Goal: Task Accomplishment & Management: Complete application form

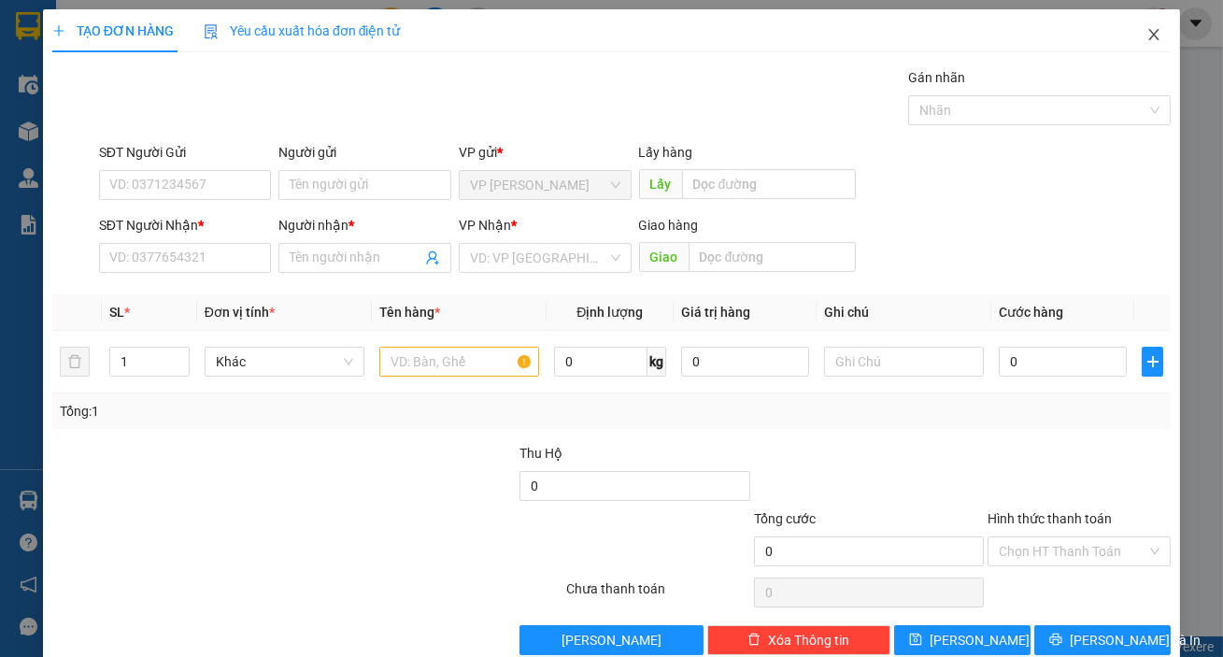
click at [1149, 36] on span "Close" at bounding box center [1154, 35] width 52 height 52
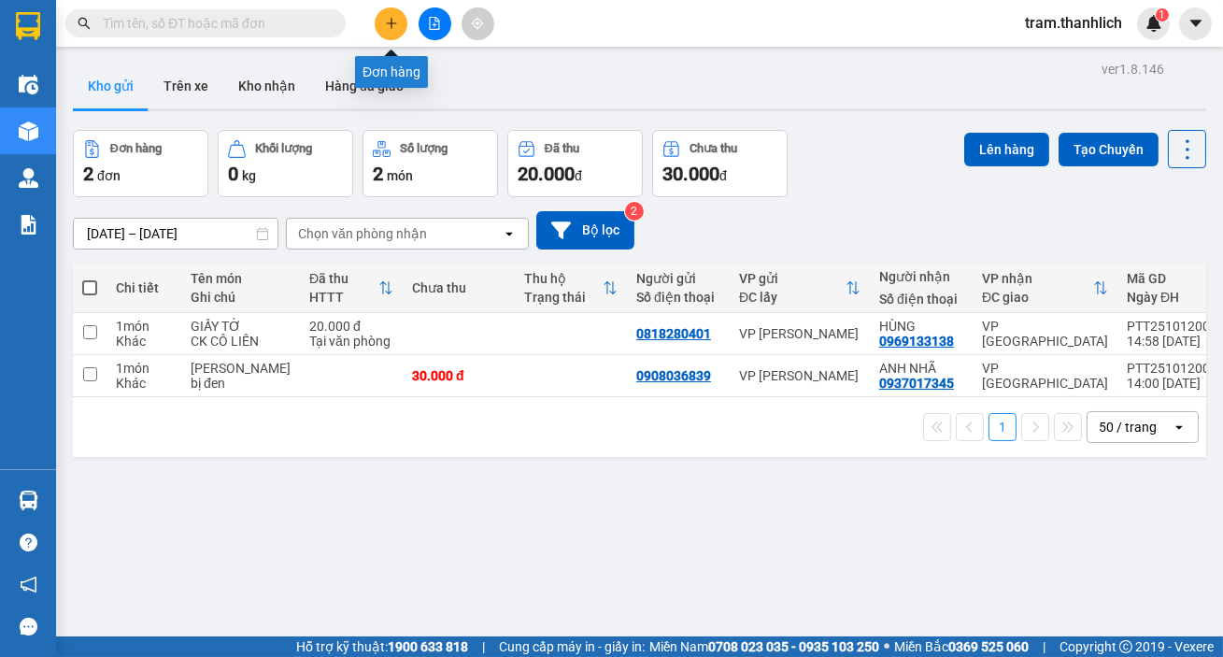
click at [392, 28] on icon "plus" at bounding box center [391, 23] width 13 height 13
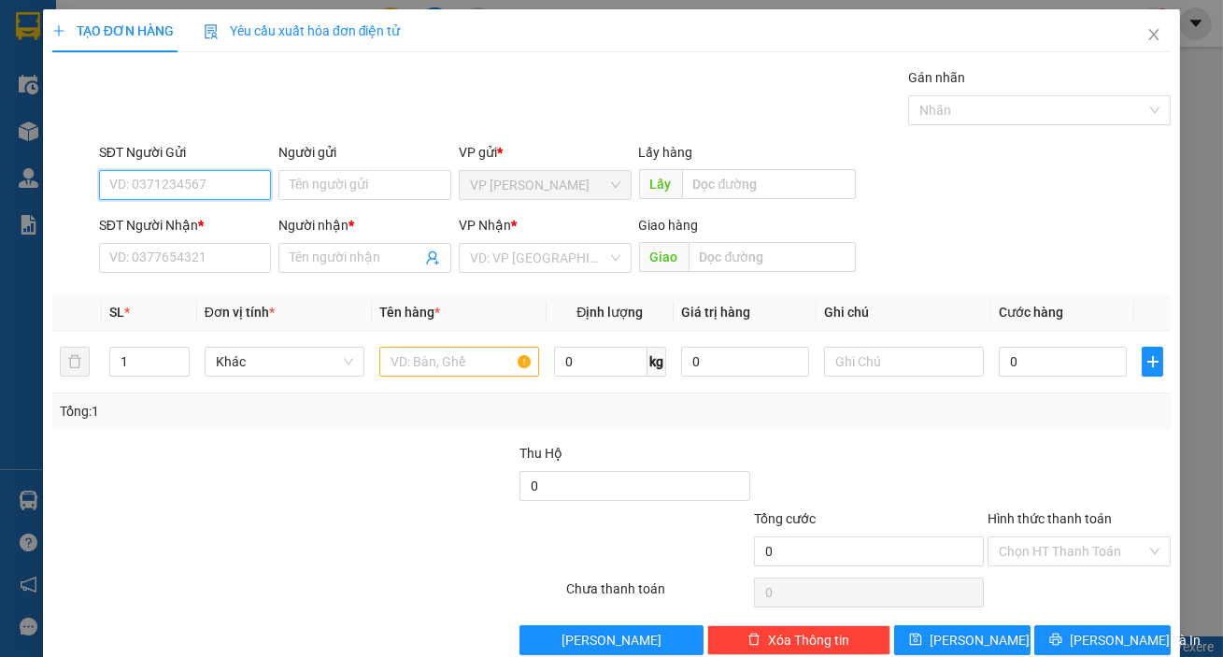
click at [245, 196] on input "SĐT Người Gửi" at bounding box center [185, 185] width 173 height 30
click at [717, 250] on input "text" at bounding box center [773, 257] width 168 height 30
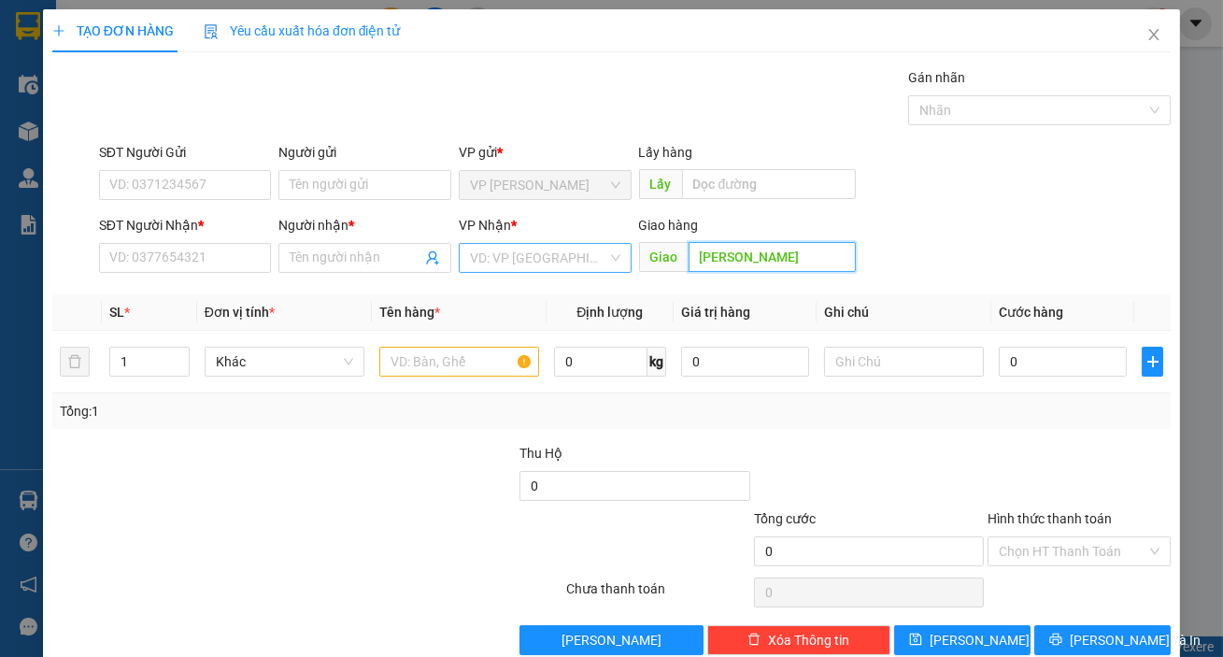
type input "[PERSON_NAME]"
click at [582, 264] on input "search" at bounding box center [538, 258] width 137 height 28
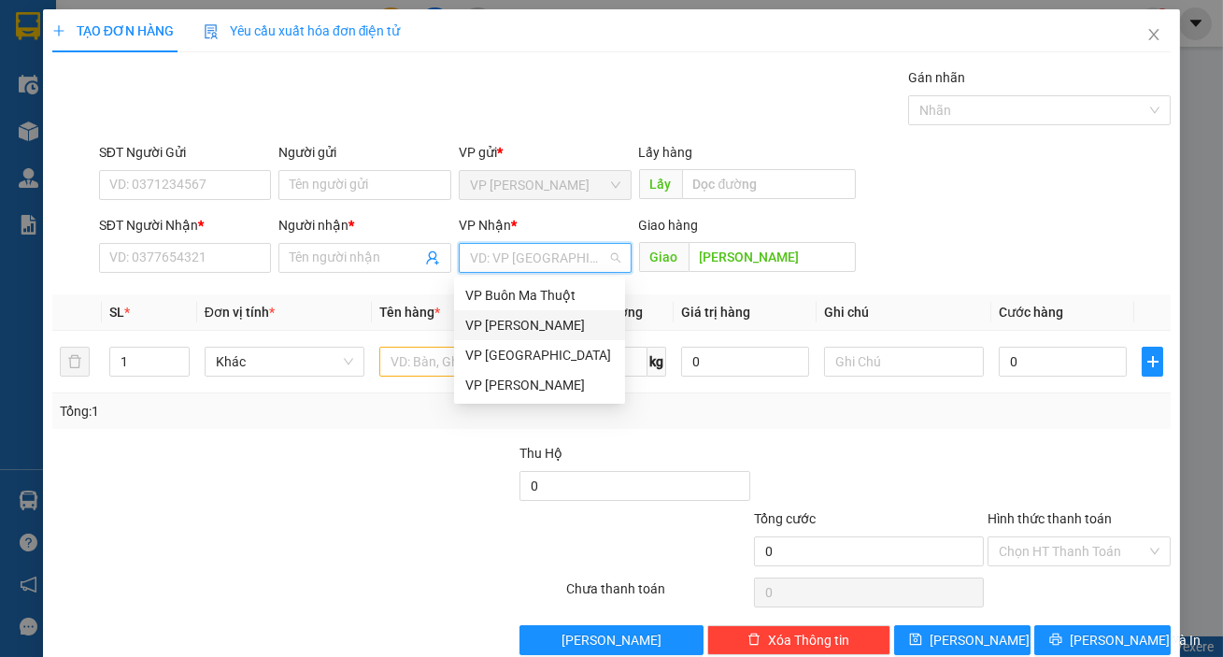
click at [491, 330] on div "VP [PERSON_NAME]" at bounding box center [539, 325] width 149 height 21
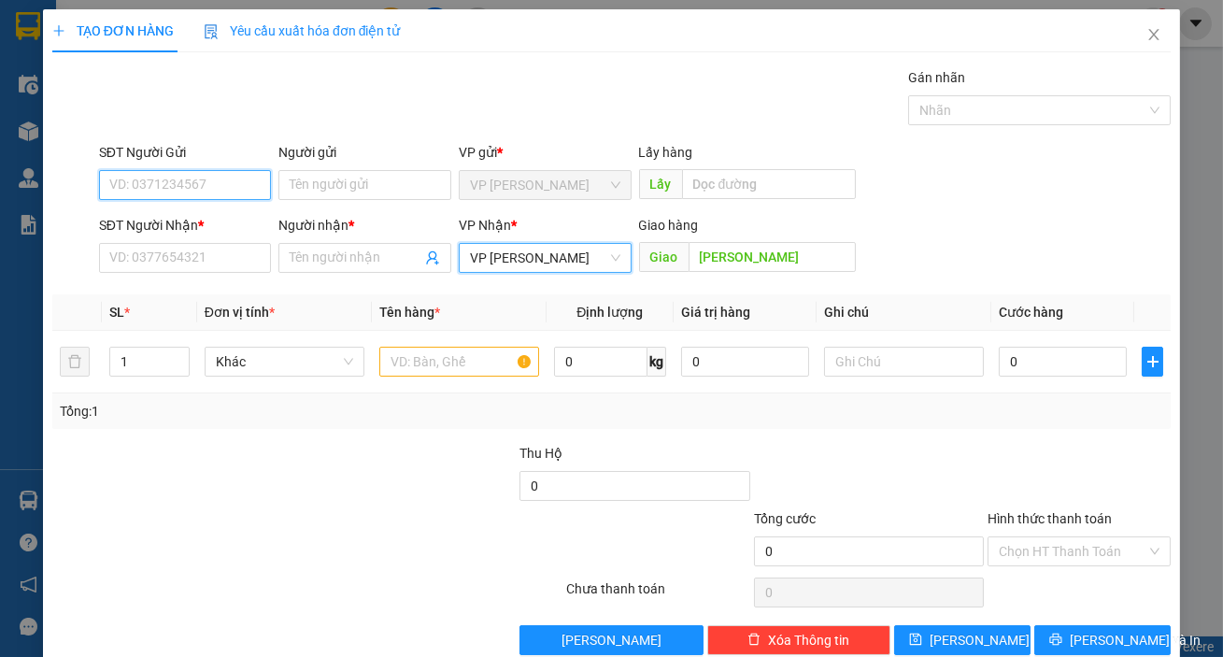
click at [177, 186] on input "SĐT Người Gửi" at bounding box center [185, 185] width 173 height 30
click at [212, 194] on input "SĐT Người Gửi" at bounding box center [185, 185] width 173 height 30
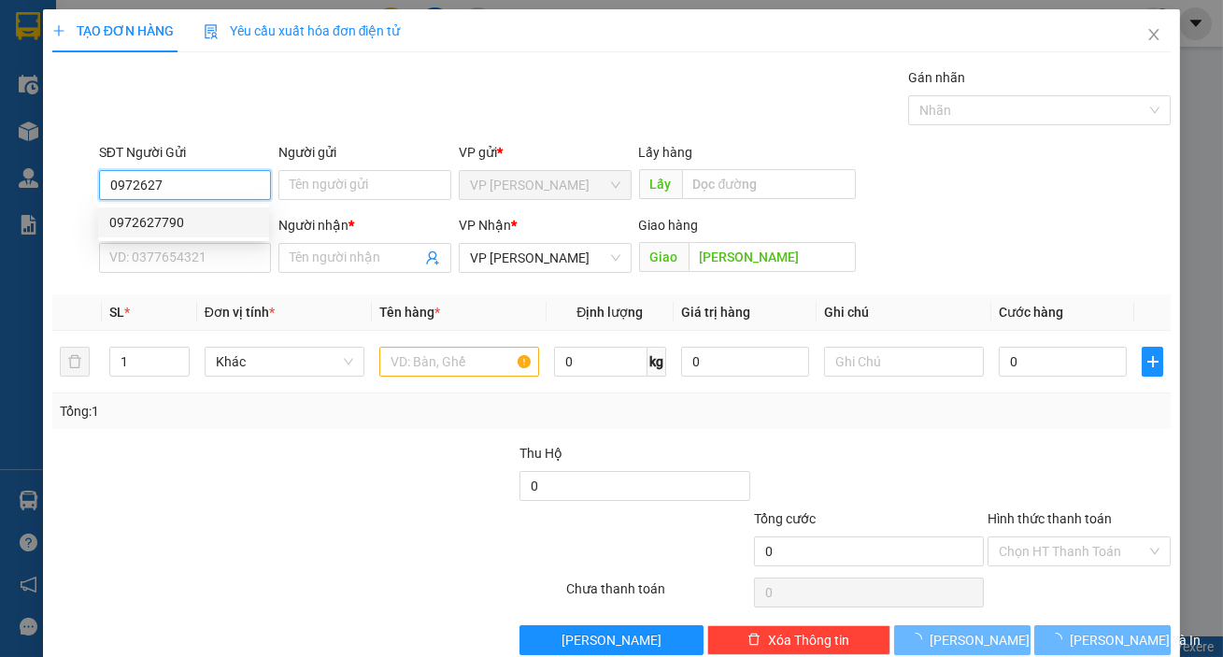
click at [205, 215] on div "0972627790" at bounding box center [183, 222] width 149 height 21
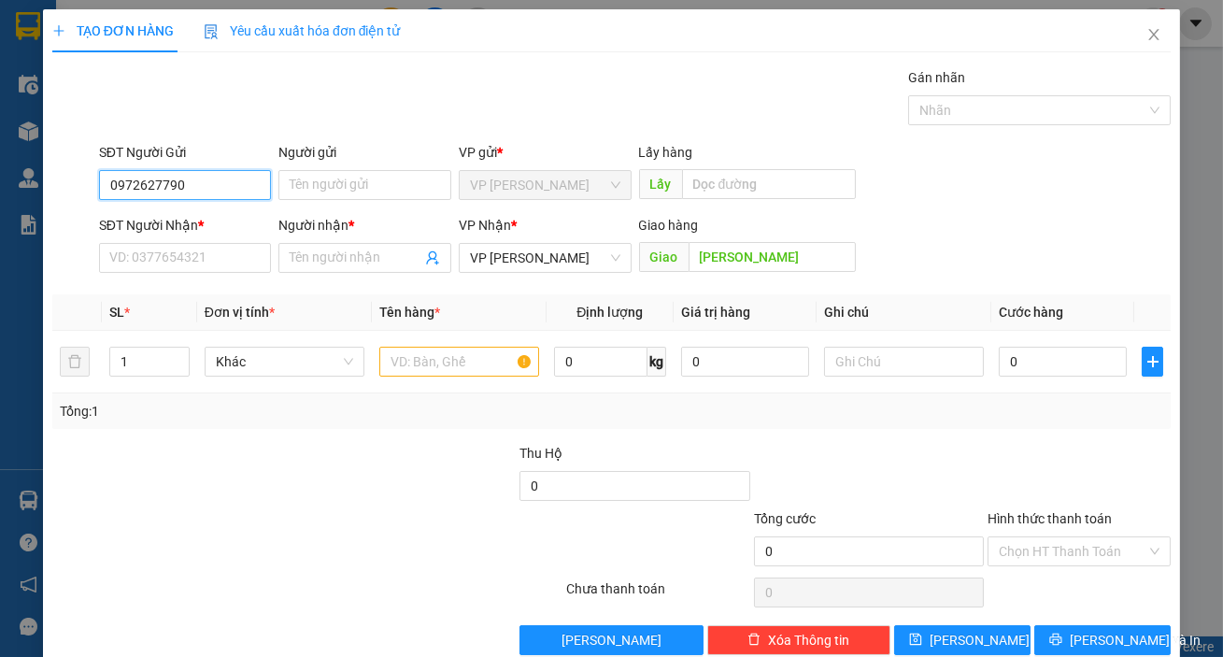
type input "0972627790"
click at [203, 225] on b "*" at bounding box center [201, 225] width 6 height 15
click at [203, 243] on input "SĐT Người Nhận *" at bounding box center [185, 258] width 173 height 30
click at [198, 165] on div "SĐT Người Gửi" at bounding box center [185, 156] width 173 height 28
click at [194, 263] on input "SĐT Người Nhận *" at bounding box center [185, 258] width 173 height 30
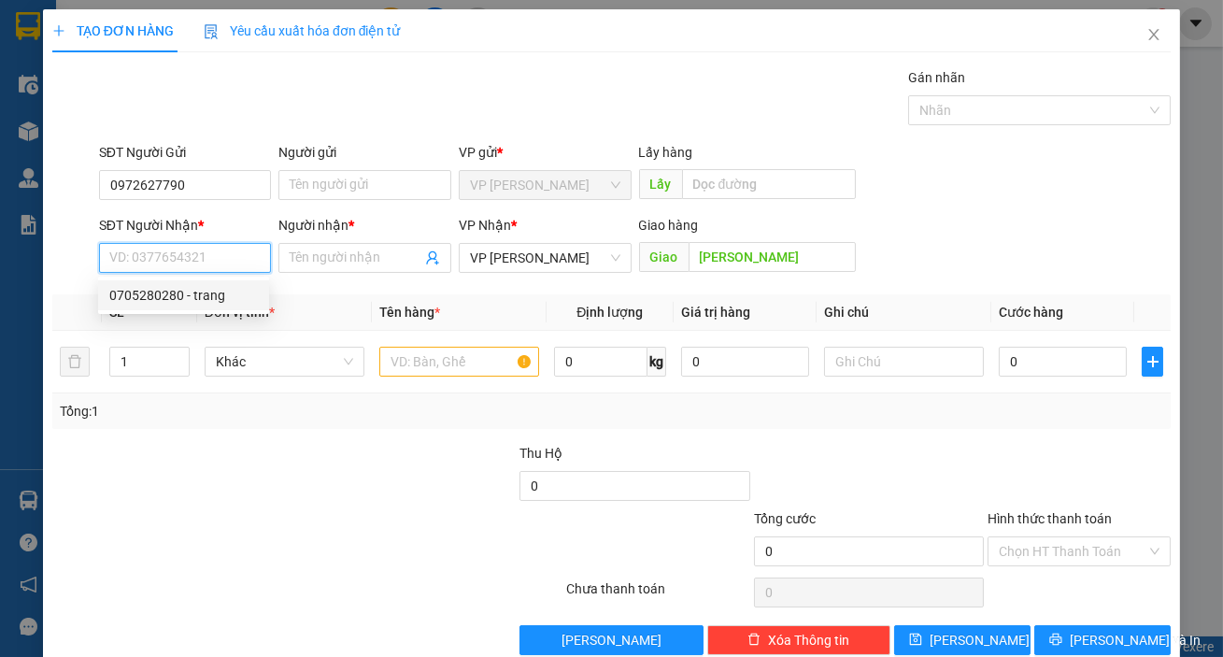
click at [202, 292] on div "0705280280 - trang" at bounding box center [183, 295] width 149 height 21
type input "0705280280"
type input "trang"
type input "e h leo"
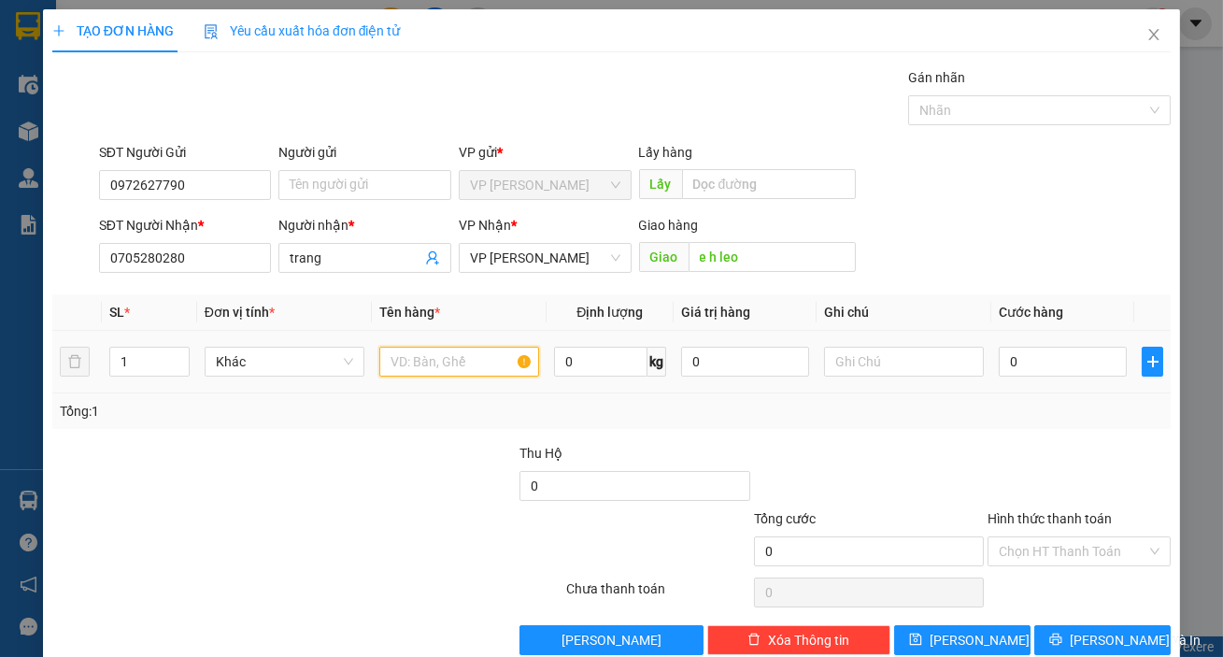
click at [448, 367] on input "text" at bounding box center [459, 362] width 160 height 30
type input "hs"
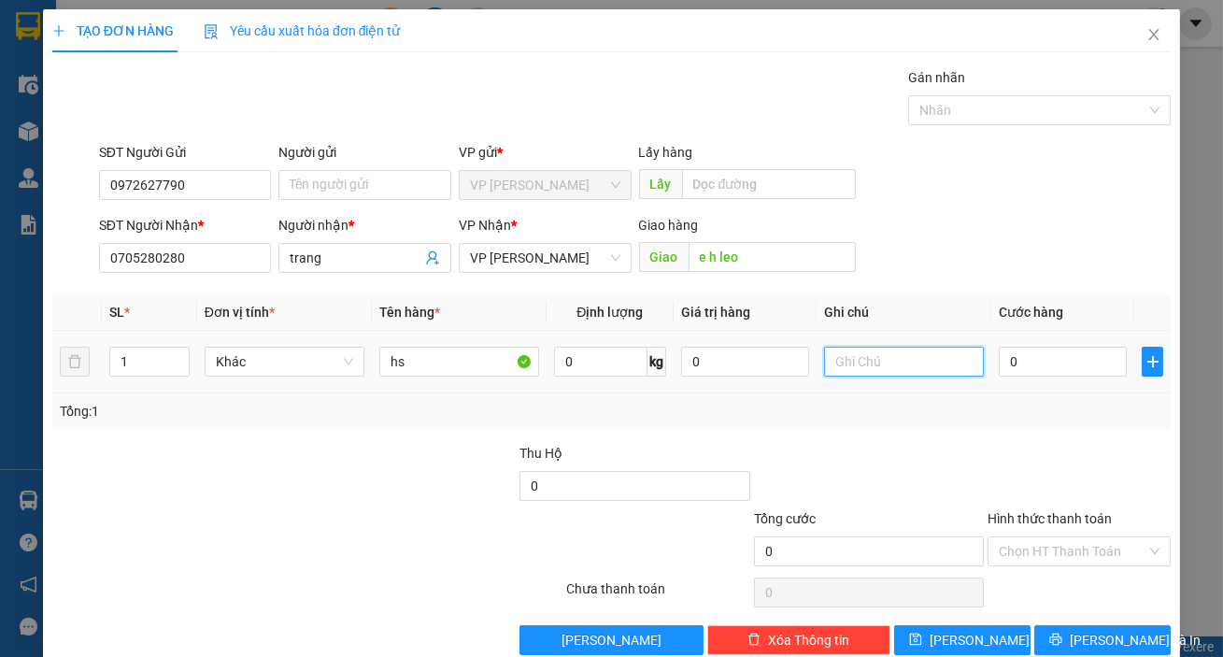
click at [922, 366] on input "text" at bounding box center [904, 362] width 160 height 30
type input "thung xôp"
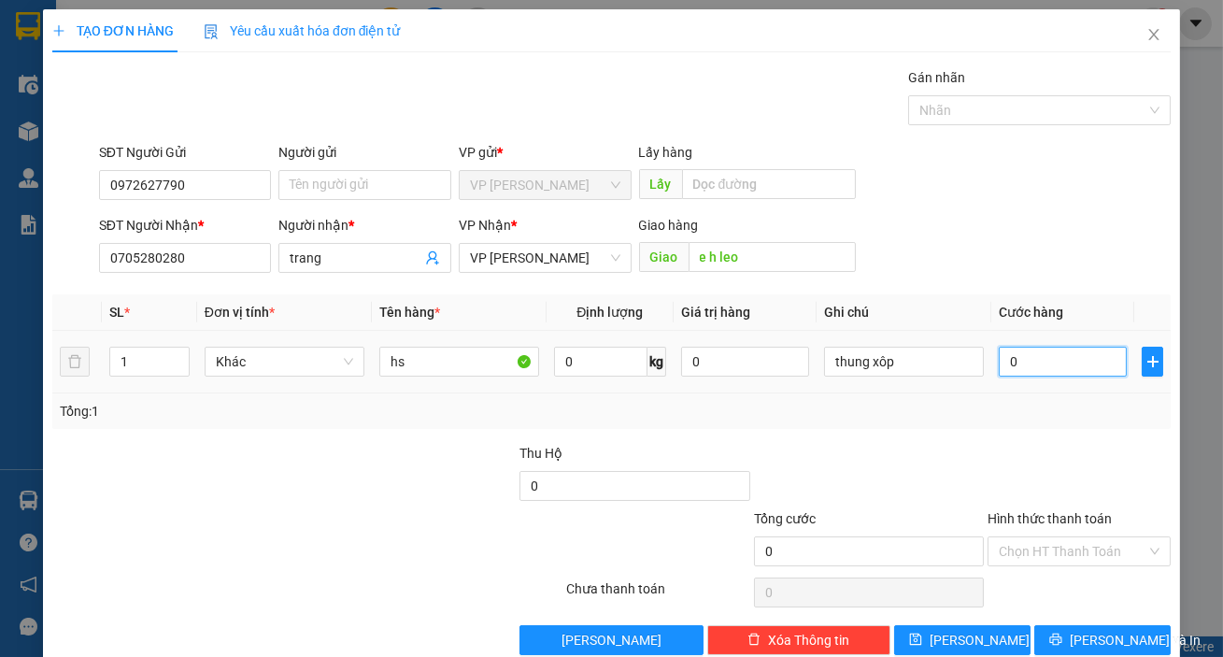
click at [1061, 363] on input "0" at bounding box center [1063, 362] width 128 height 30
type input "3"
type input "30"
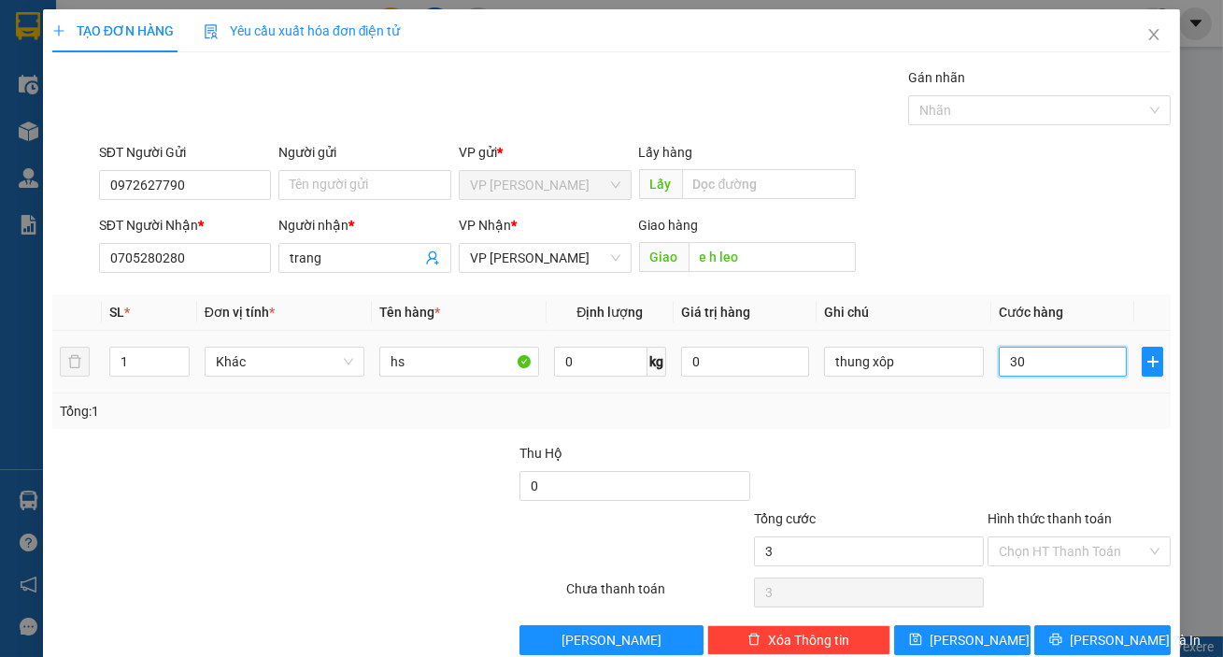
type input "30"
type input "300"
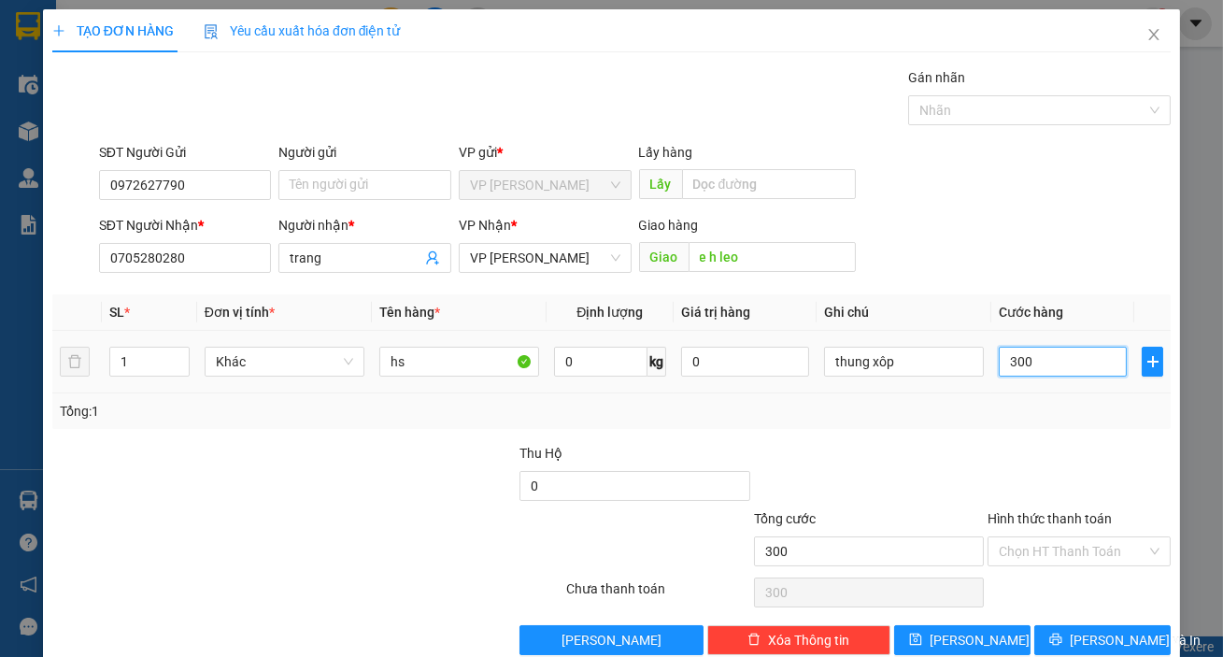
type input "3.000"
type input "30.000"
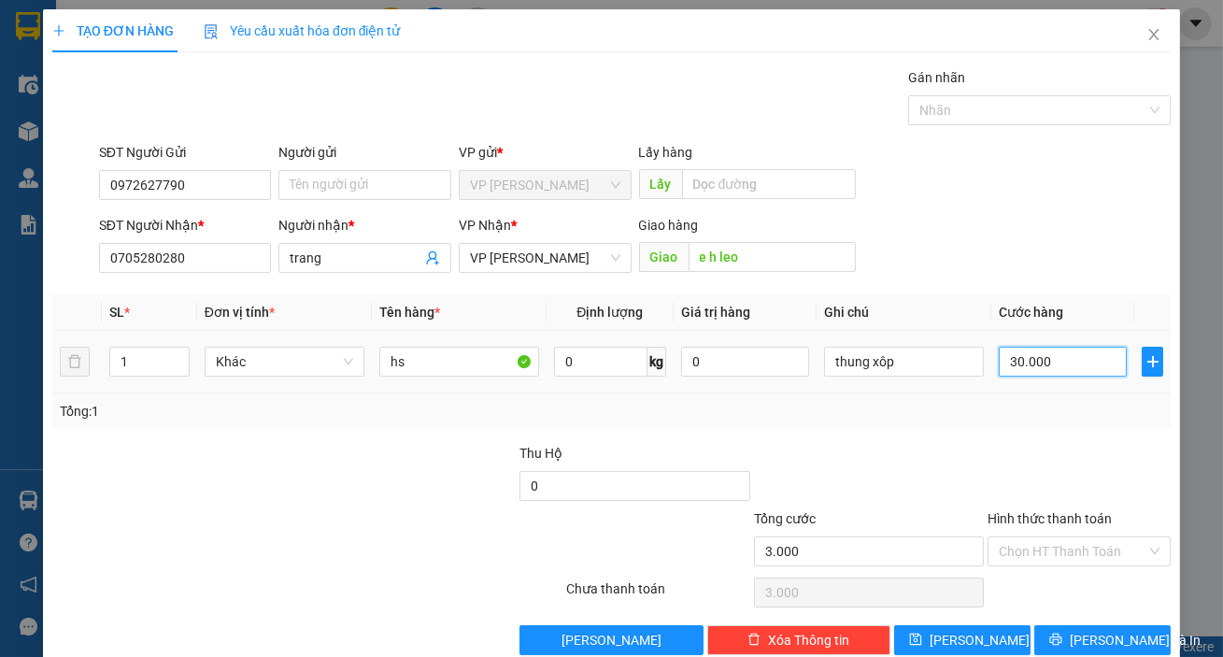
type input "30.000"
type input "300.000"
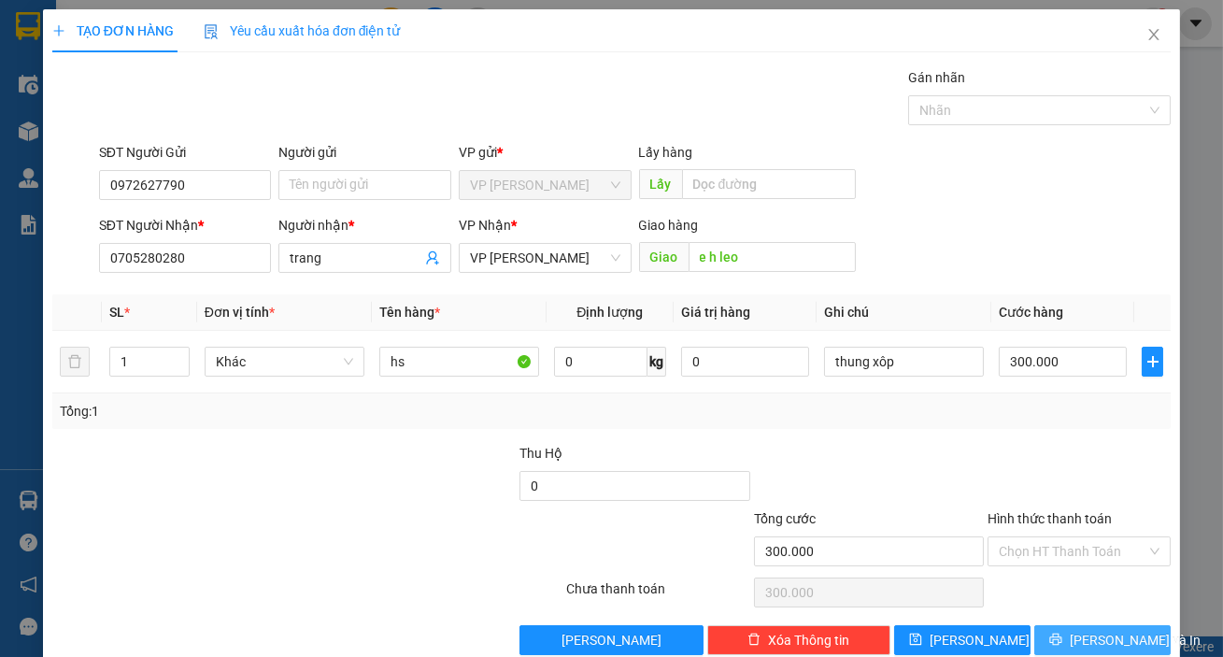
click at [1047, 639] on button "[PERSON_NAME] và In" at bounding box center [1102, 640] width 136 height 30
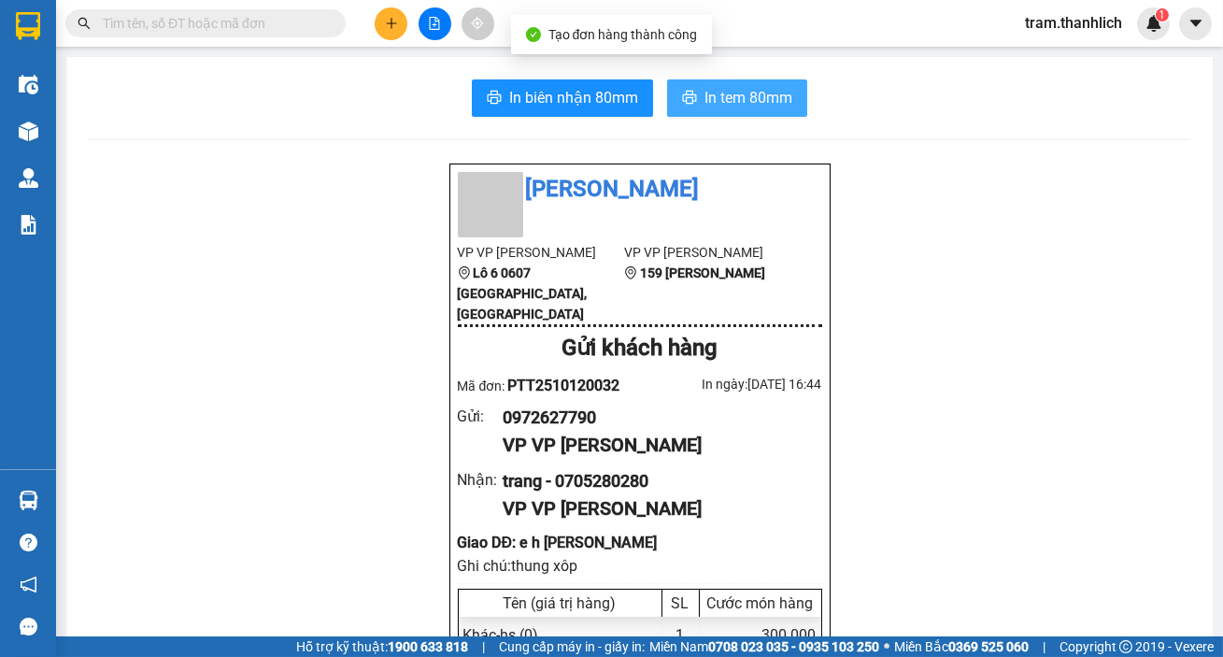
click at [719, 94] on span "In tem 80mm" at bounding box center [749, 97] width 88 height 23
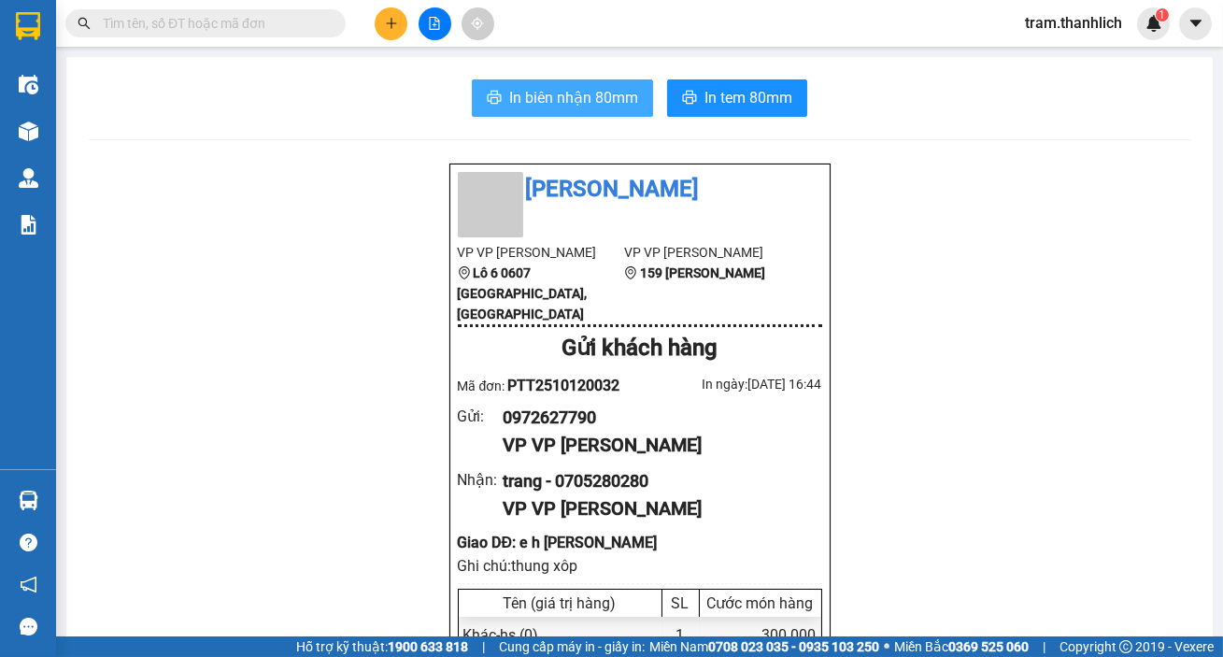
click at [626, 88] on span "In biên nhận 80mm" at bounding box center [573, 97] width 129 height 23
click at [392, 20] on icon "plus" at bounding box center [391, 23] width 13 height 13
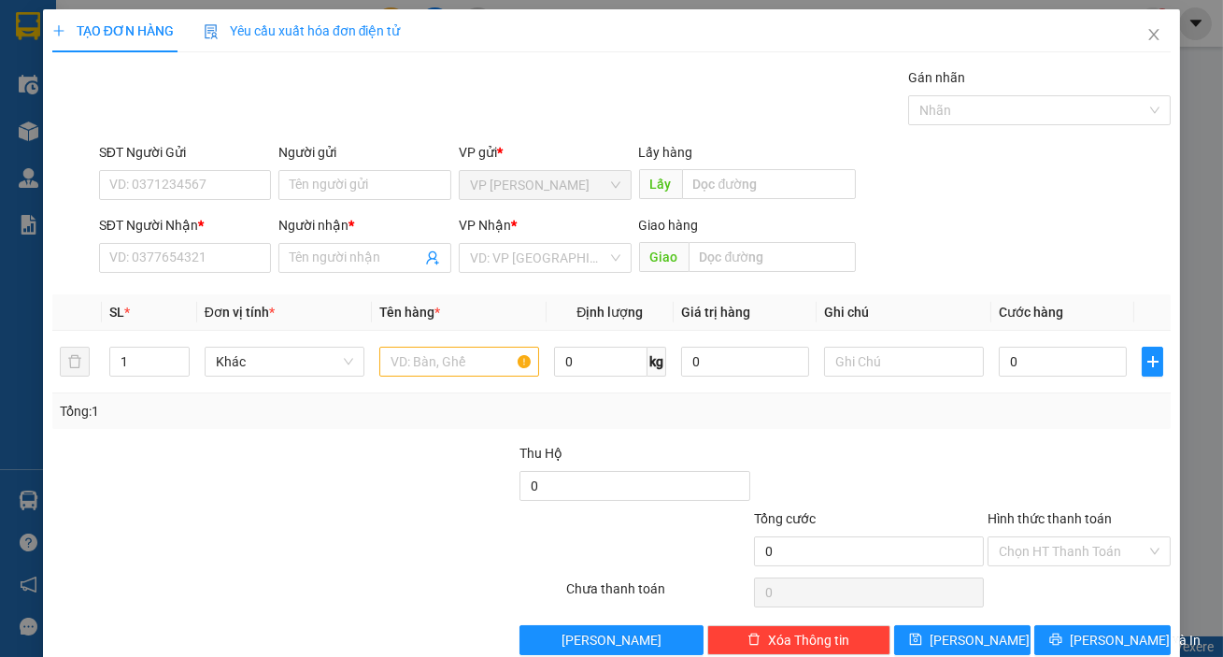
click at [220, 199] on div "SĐT Người Gửi VD: 0371234567" at bounding box center [185, 174] width 173 height 65
click at [242, 174] on input "SĐT Người Gửi" at bounding box center [185, 185] width 173 height 30
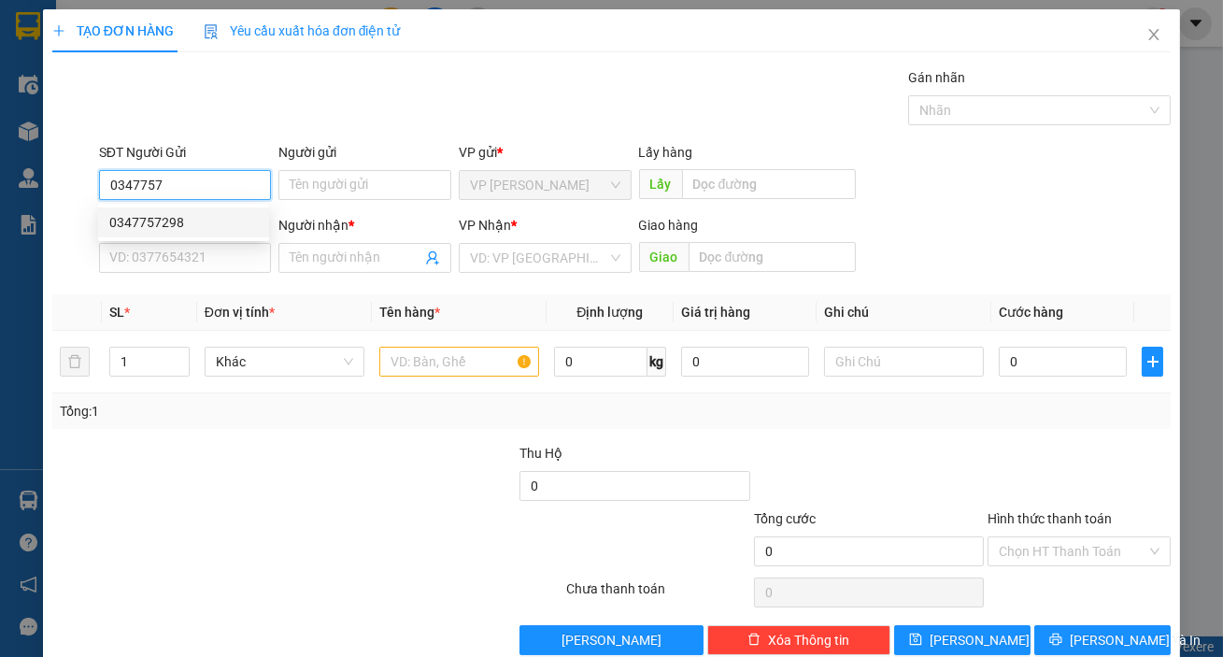
click at [166, 219] on div "0347757298" at bounding box center [183, 222] width 149 height 21
type input "0347757298"
type input "0392277889"
type input "quốc nhut"
type input "[PERSON_NAME]"
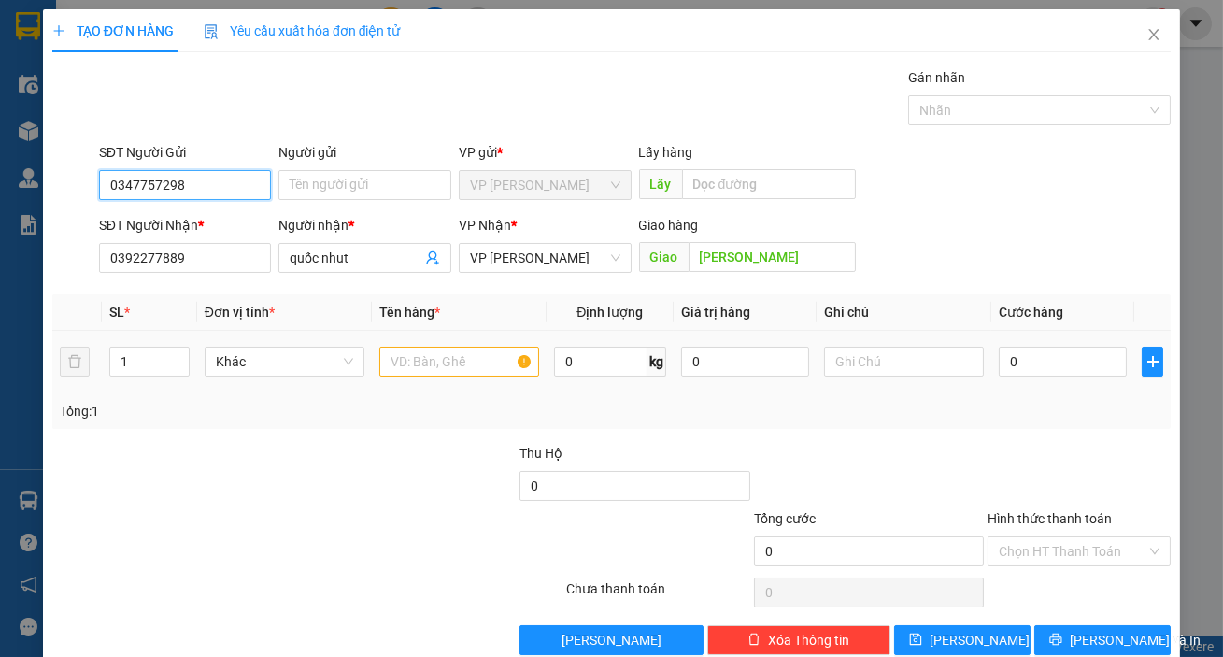
type input "0347757298"
click at [520, 364] on input "text" at bounding box center [459, 362] width 160 height 30
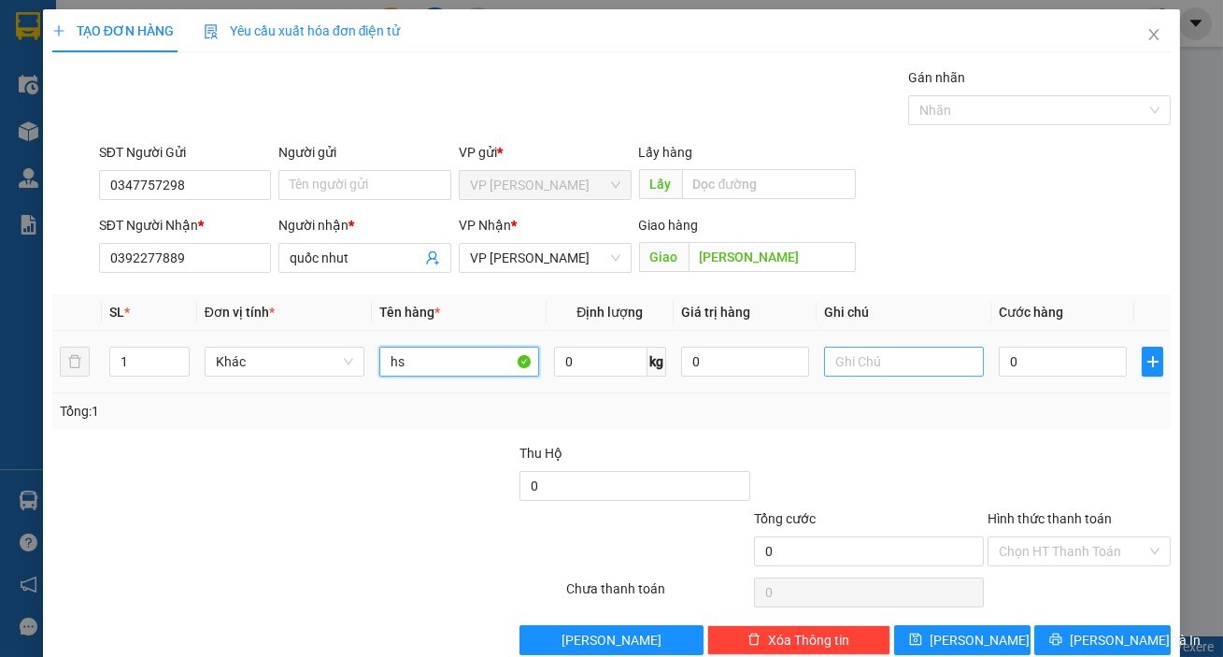
type input "hs"
click at [965, 363] on input "text" at bounding box center [904, 362] width 160 height 30
type input "thung xốp"
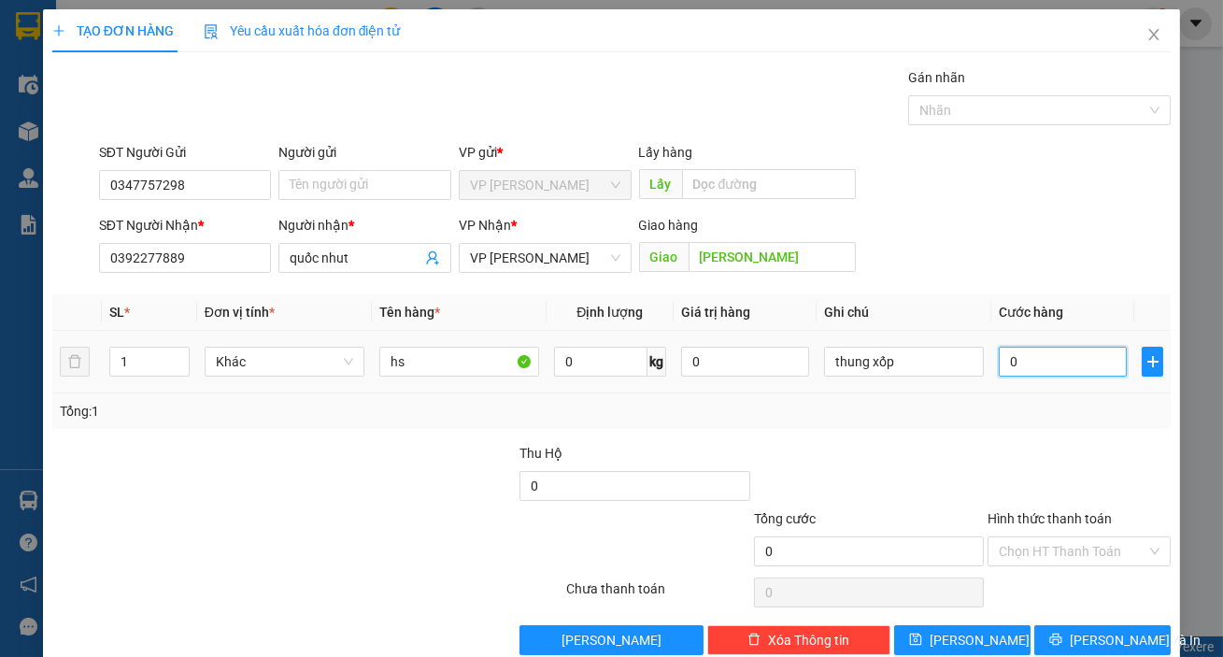
click at [1075, 375] on input "0" at bounding box center [1063, 362] width 128 height 30
type input "2"
type input "20"
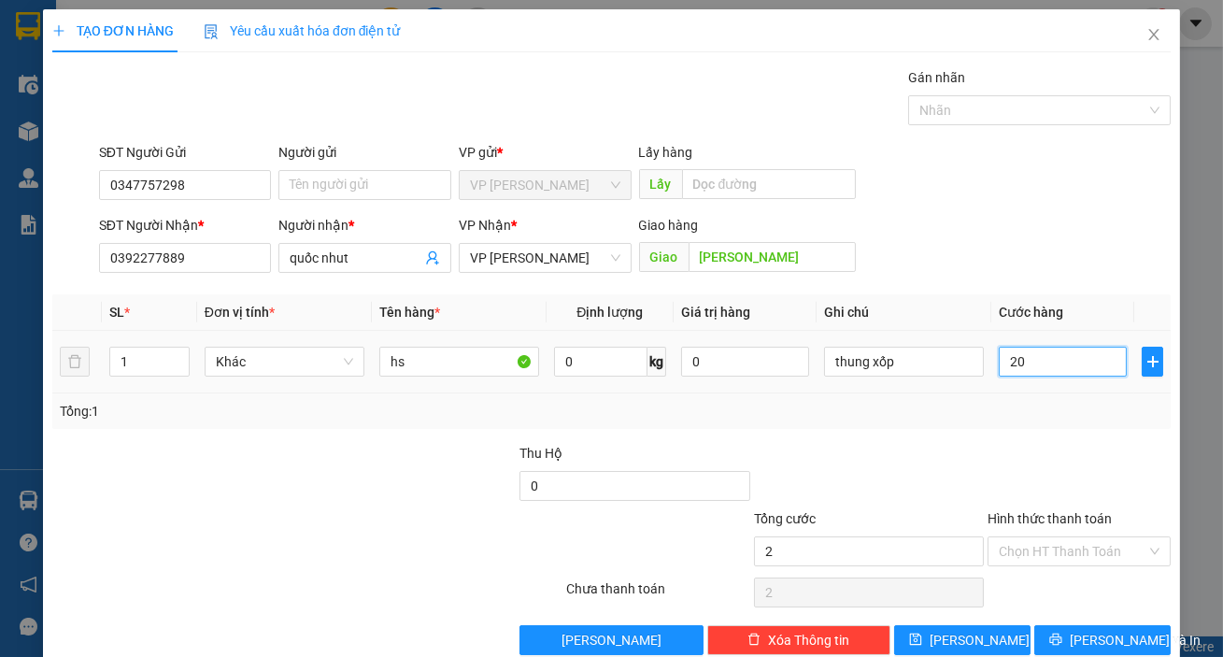
type input "20"
type input "200"
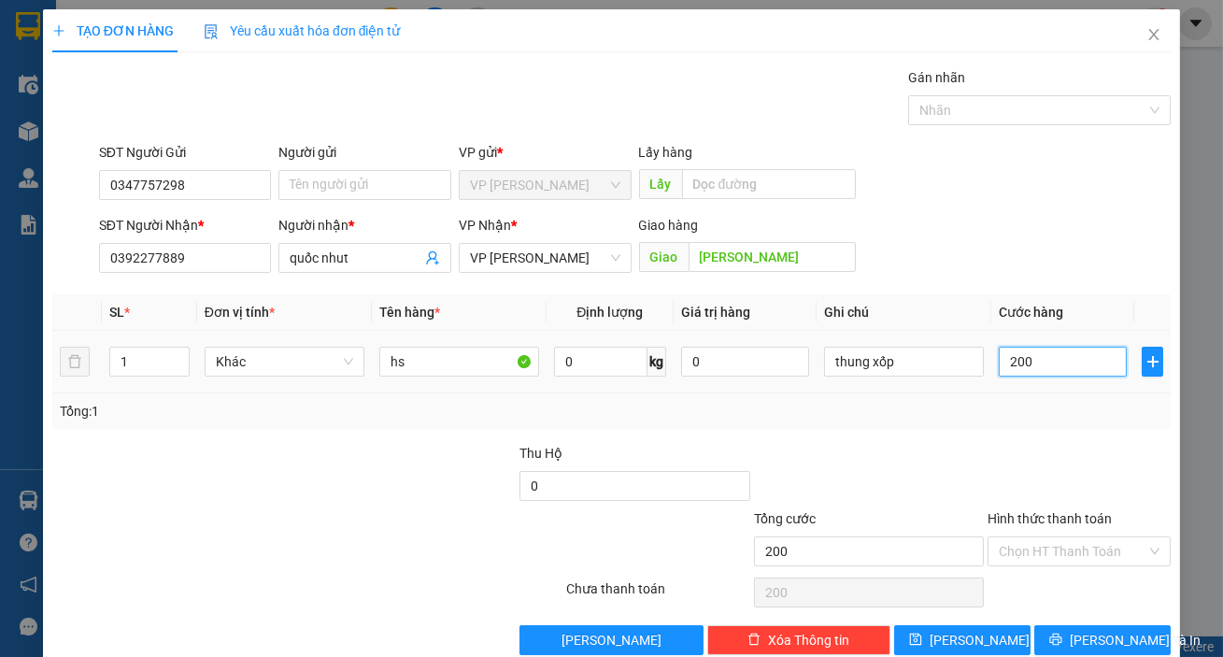
type input "2.000"
type input "20.000"
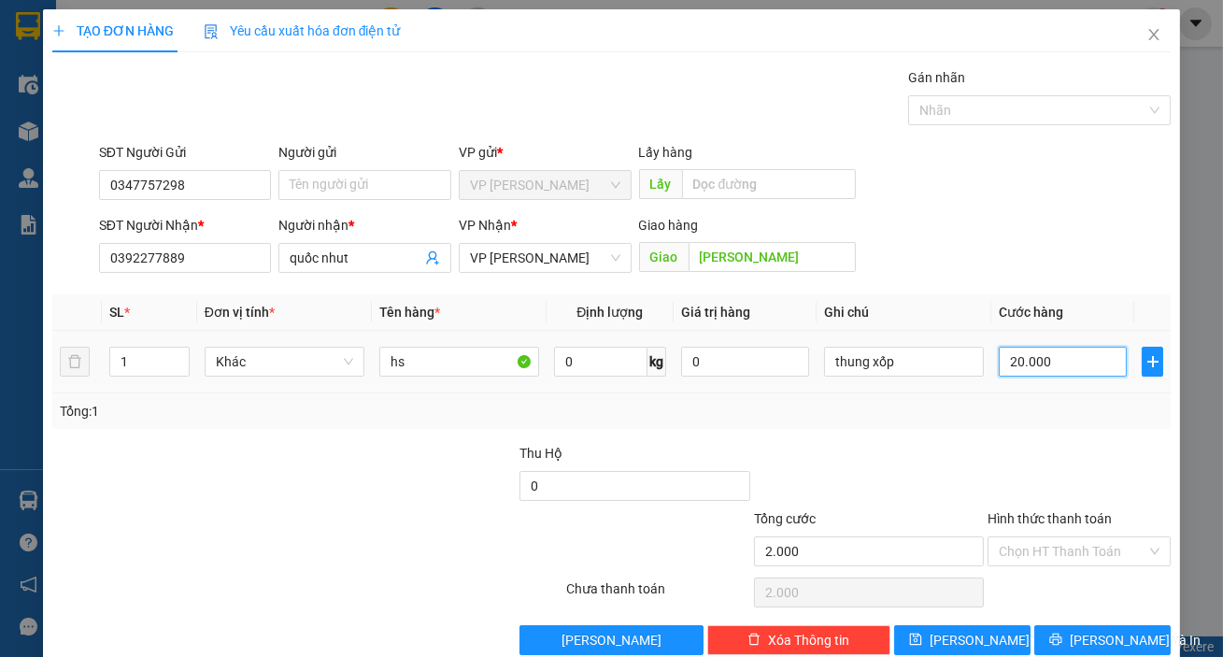
type input "20.000"
type input "200.000"
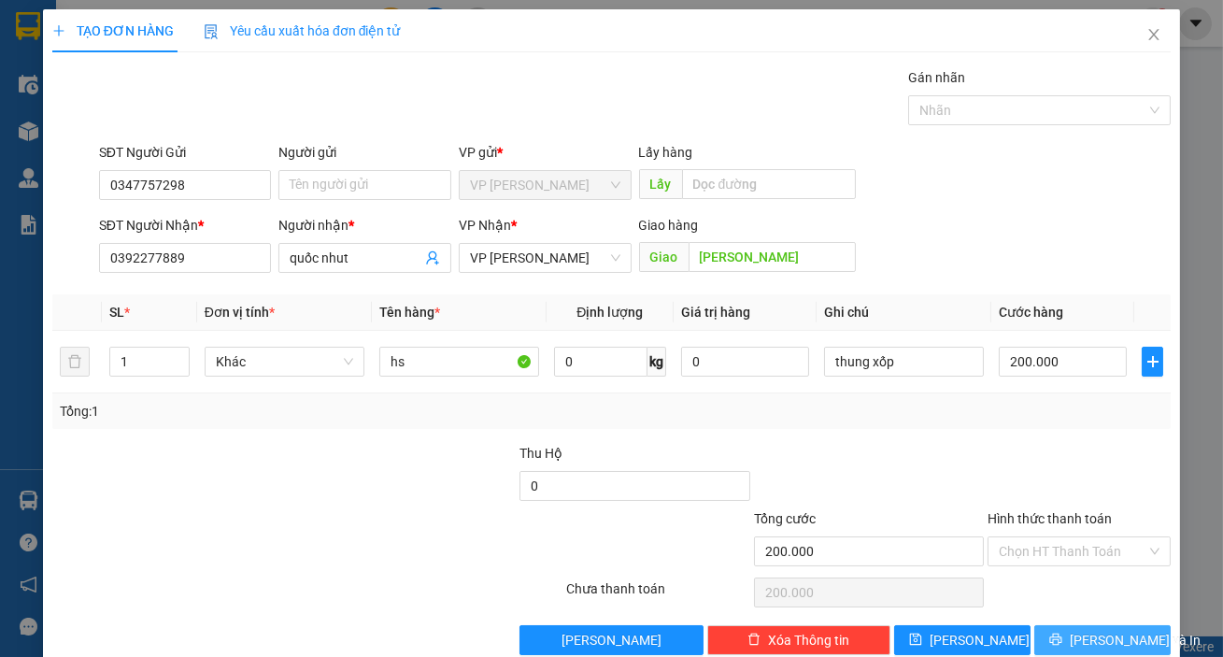
click at [1058, 634] on icon "printer" at bounding box center [1055, 640] width 12 height 12
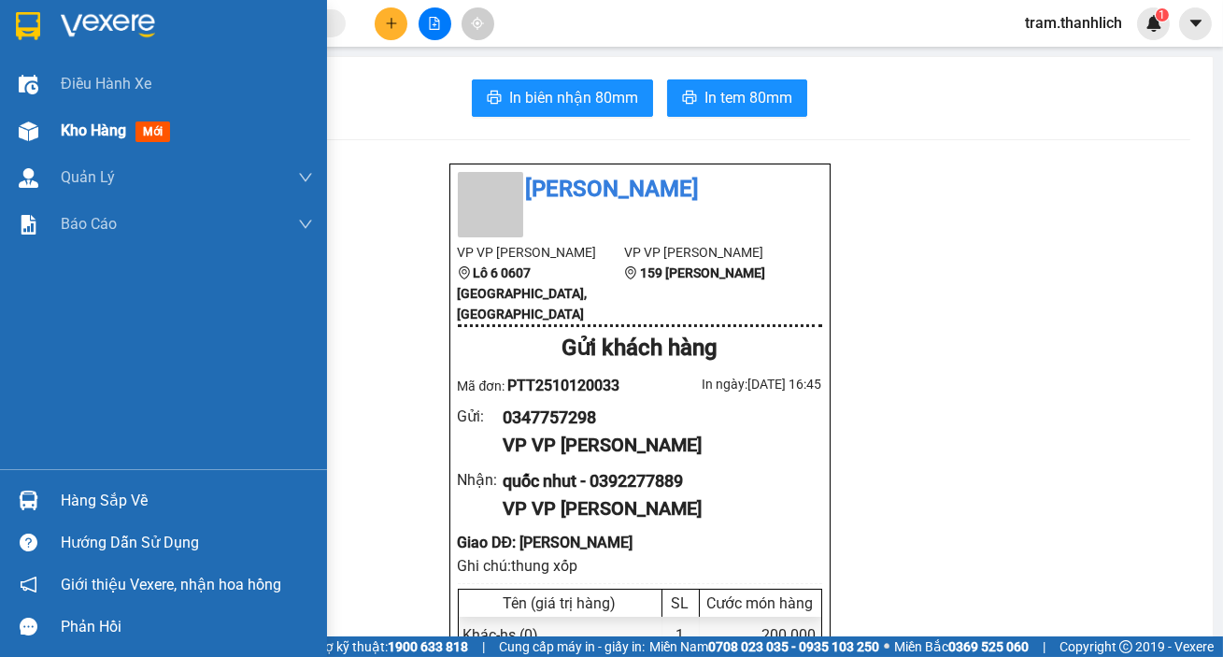
click at [70, 128] on span "Kho hàng" at bounding box center [93, 130] width 65 height 18
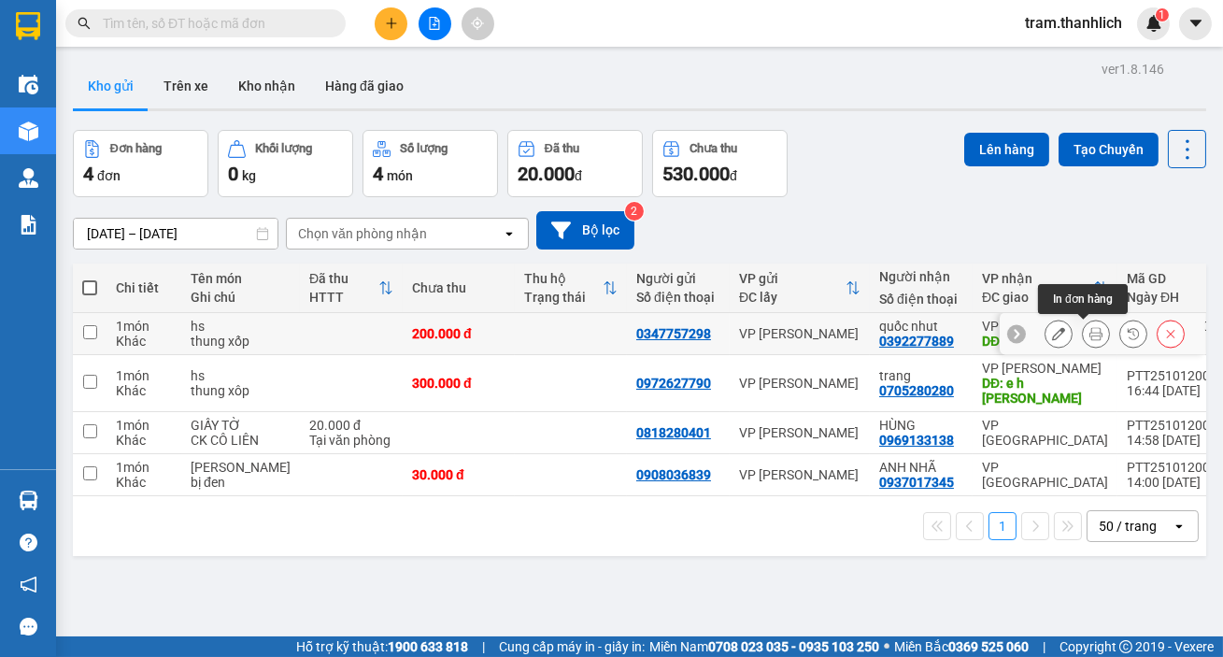
click at [1011, 327] on div at bounding box center [1016, 333] width 19 height 19
click at [1188, 328] on icon at bounding box center [1194, 333] width 13 height 13
click at [1052, 331] on icon at bounding box center [1058, 333] width 13 height 13
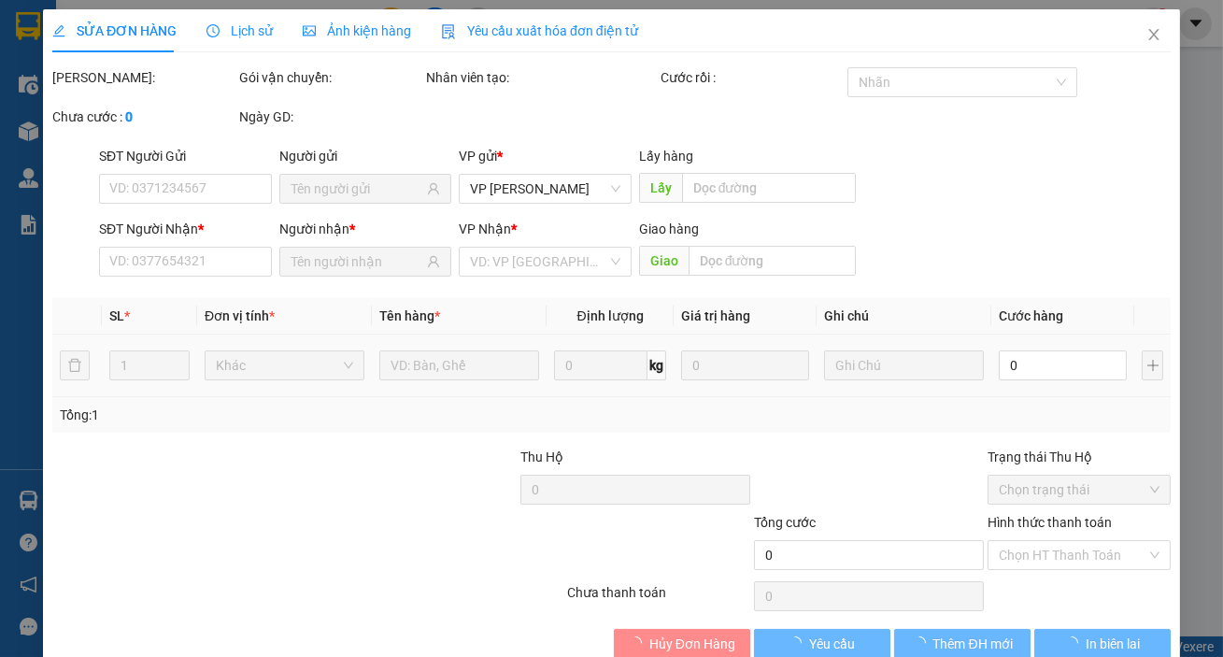
type input "0347757298"
type input "0392277889"
type input "[PERSON_NAME]"
type input "200.000"
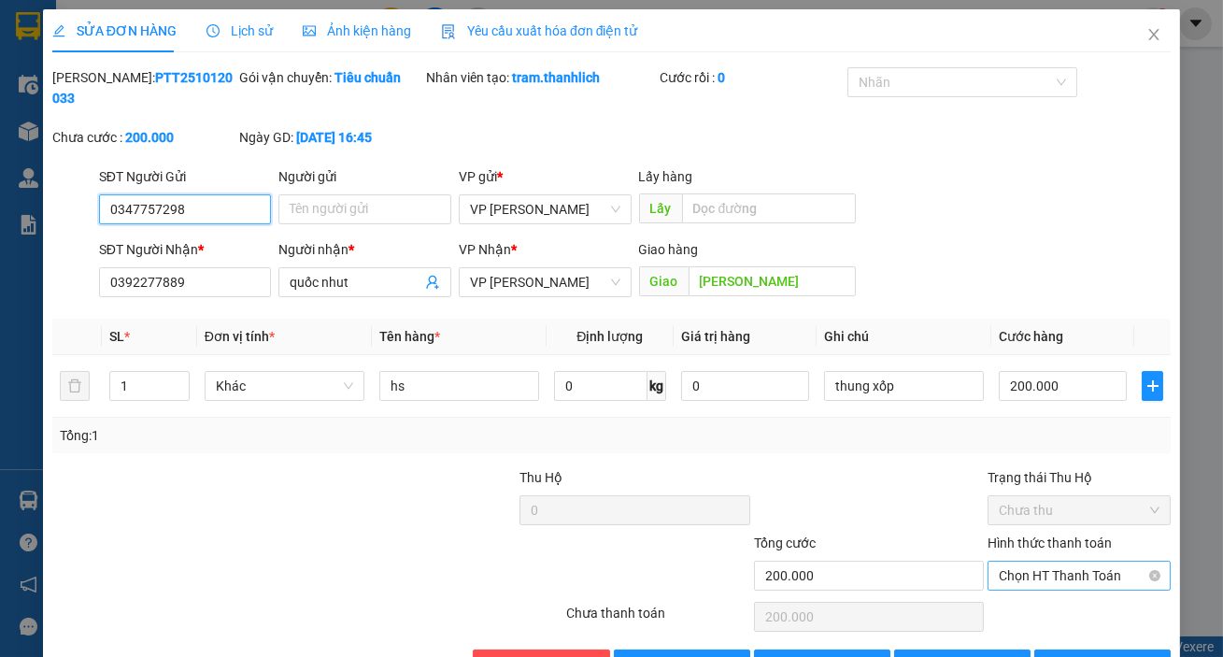
drag, startPoint x: 1037, startPoint y: 577, endPoint x: 1042, endPoint y: 558, distance: 19.3
click at [1037, 575] on span "Chọn HT Thanh Toán" at bounding box center [1079, 576] width 161 height 28
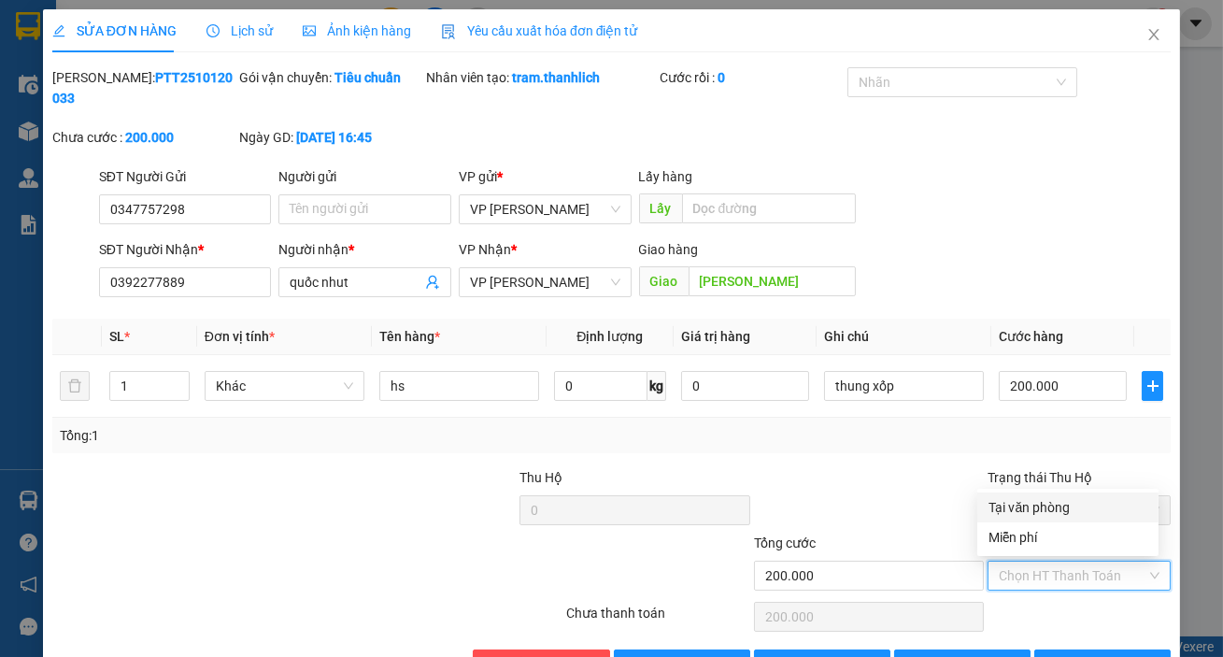
click at [1044, 509] on div "Tại văn phòng" at bounding box center [1068, 507] width 159 height 21
type input "0"
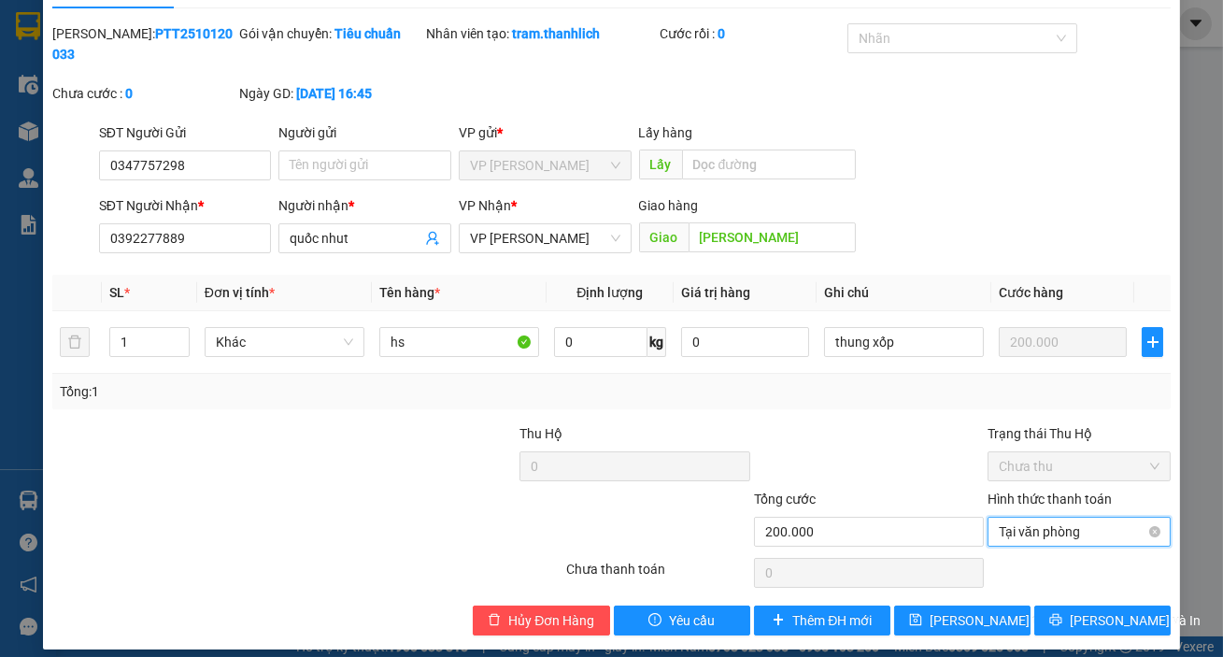
scroll to position [58, 0]
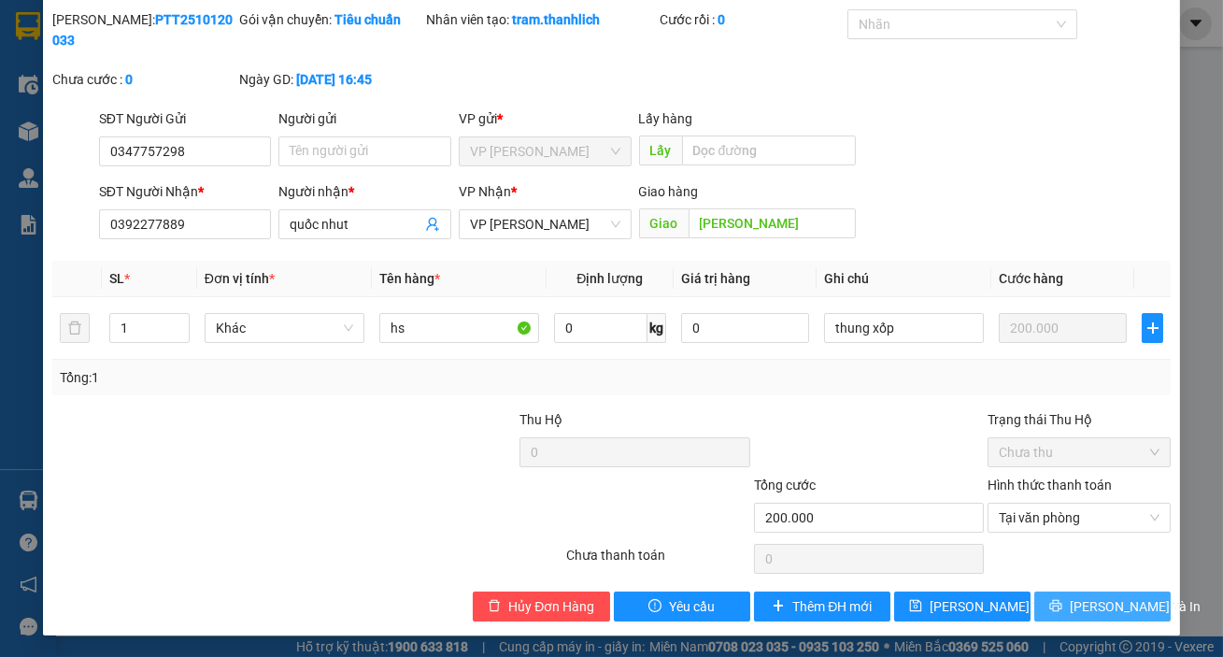
click at [1056, 591] on button "[PERSON_NAME] và In" at bounding box center [1102, 606] width 136 height 30
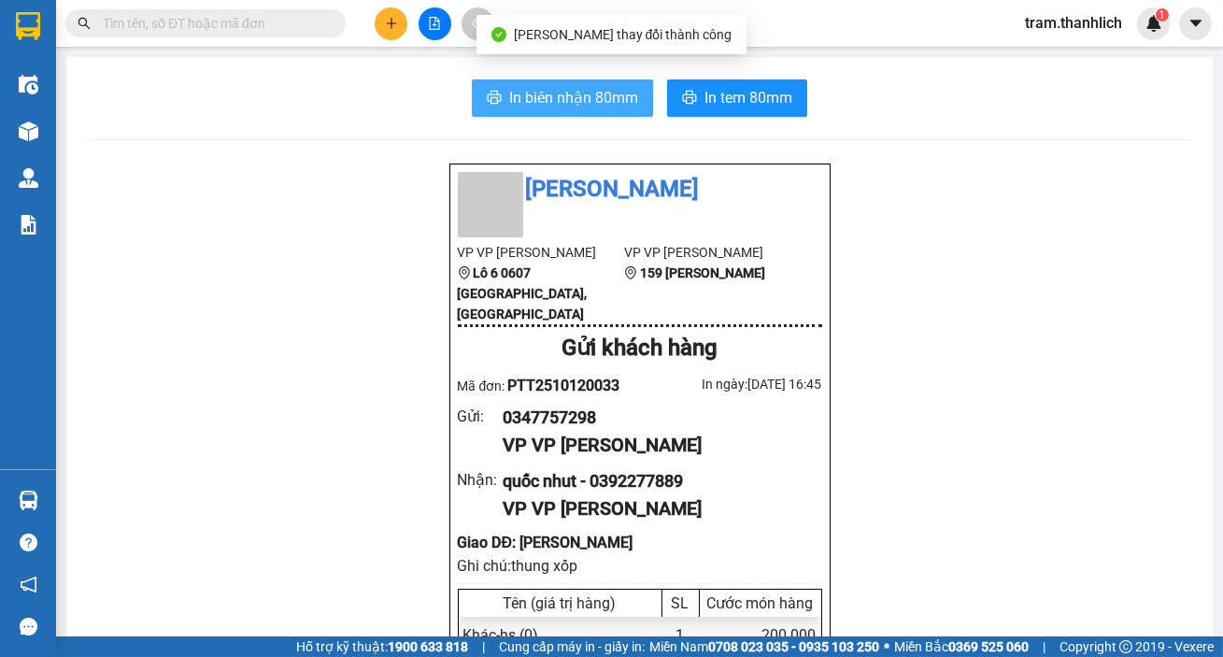
click at [631, 99] on span "In biên nhận 80mm" at bounding box center [573, 97] width 129 height 23
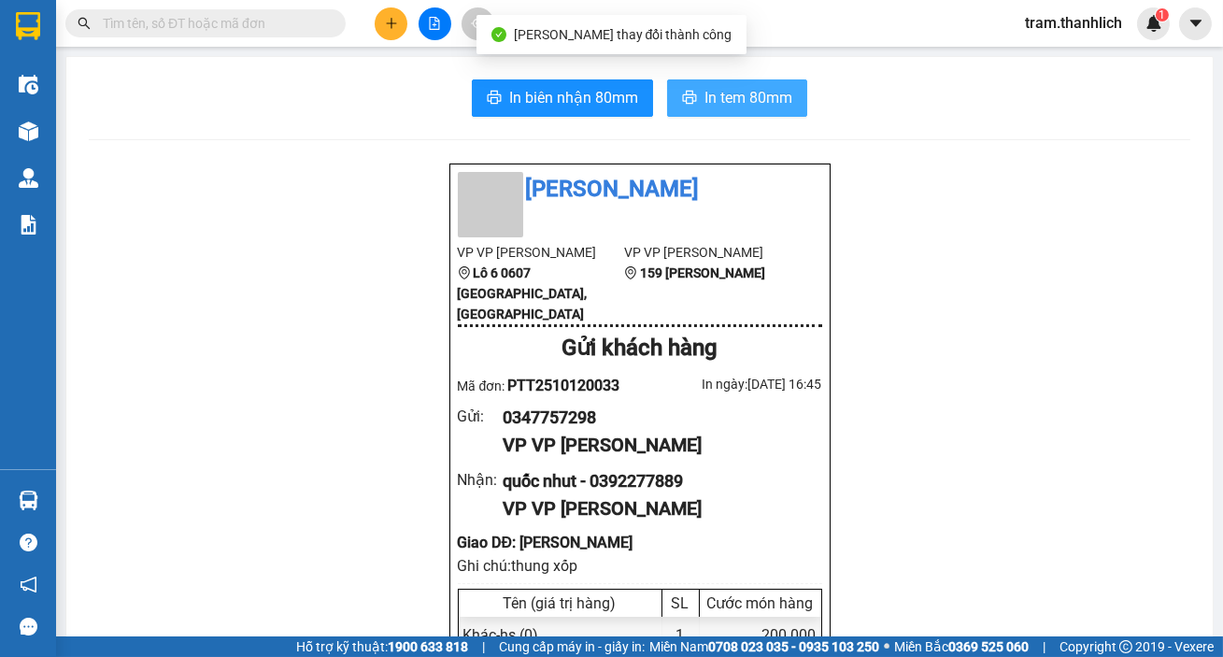
click at [723, 95] on span "In tem 80mm" at bounding box center [749, 97] width 88 height 23
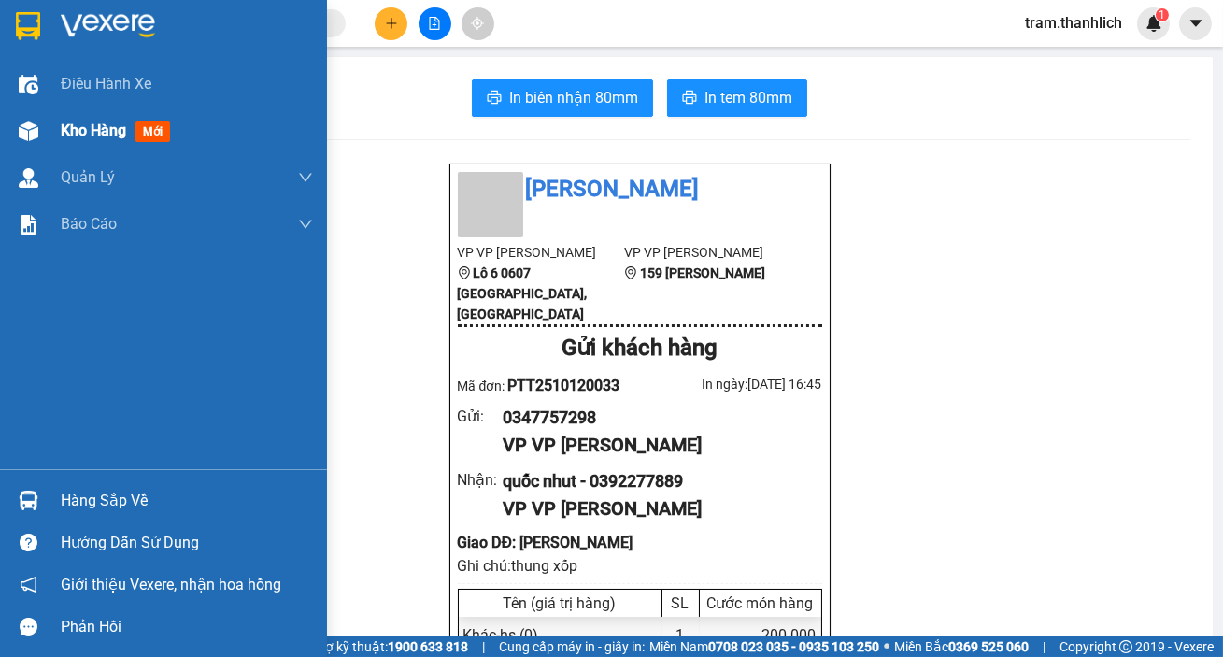
click at [79, 142] on div "Kho hàng mới" at bounding box center [187, 130] width 252 height 47
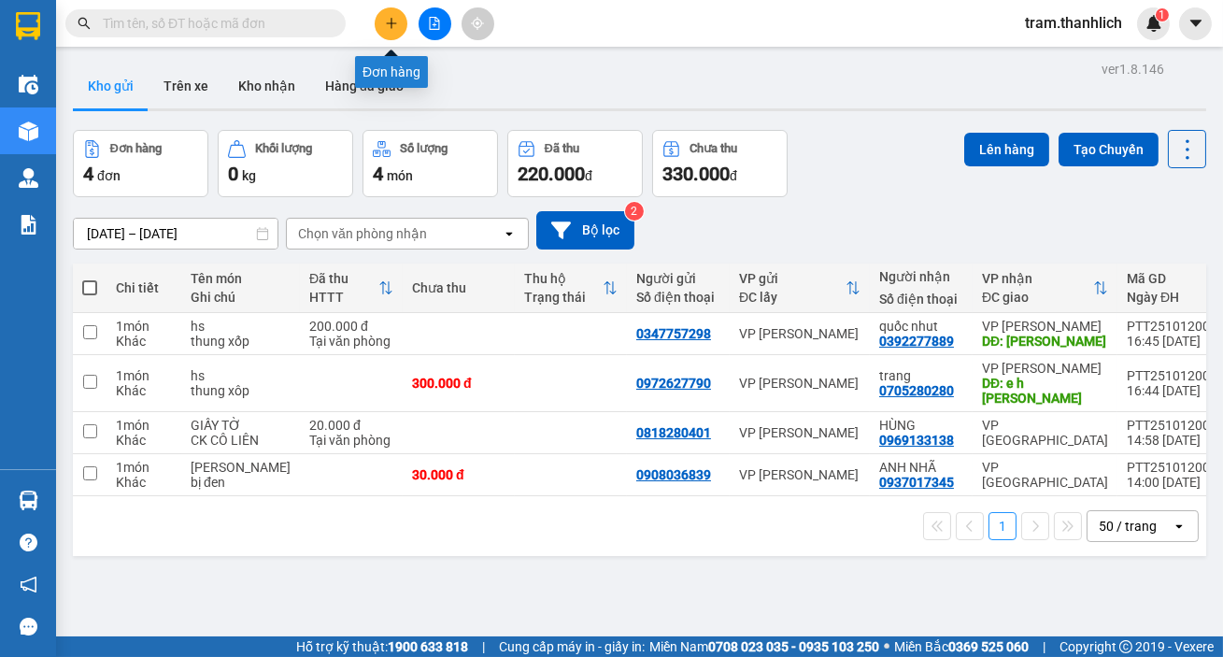
click at [383, 26] on button at bounding box center [391, 23] width 33 height 33
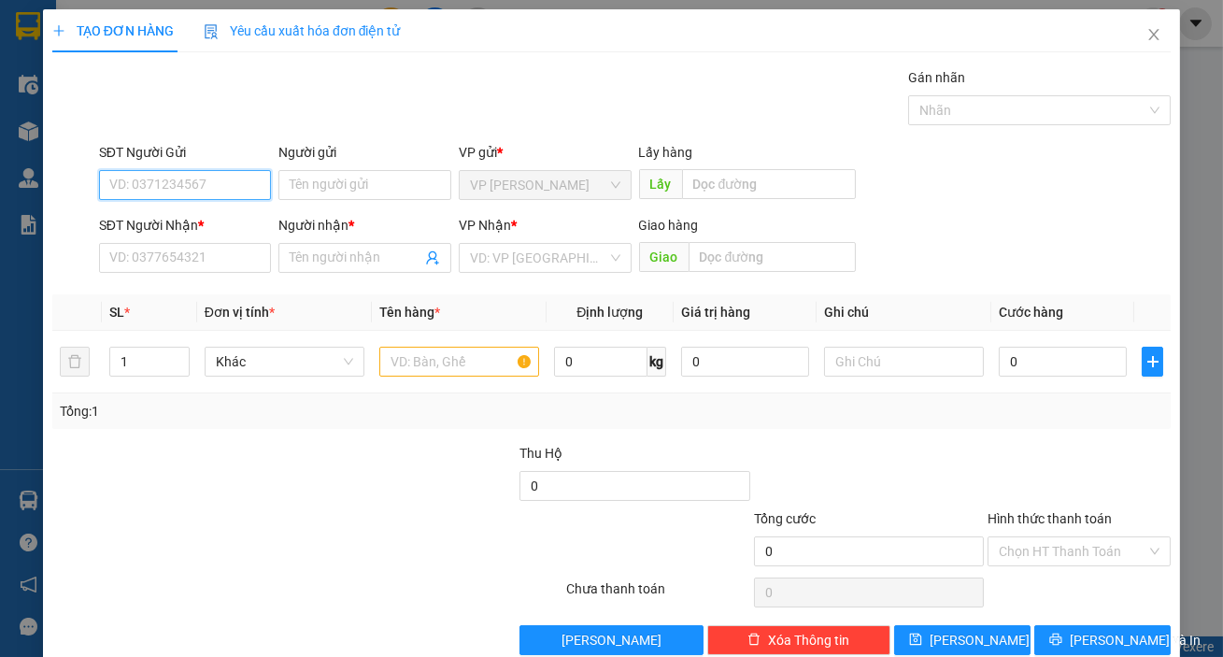
click at [210, 188] on input "SĐT Người Gửi" at bounding box center [185, 185] width 173 height 30
type input "0"
click at [176, 217] on div "0584967215" at bounding box center [183, 222] width 149 height 21
type input "0584967215"
type input "0764014374"
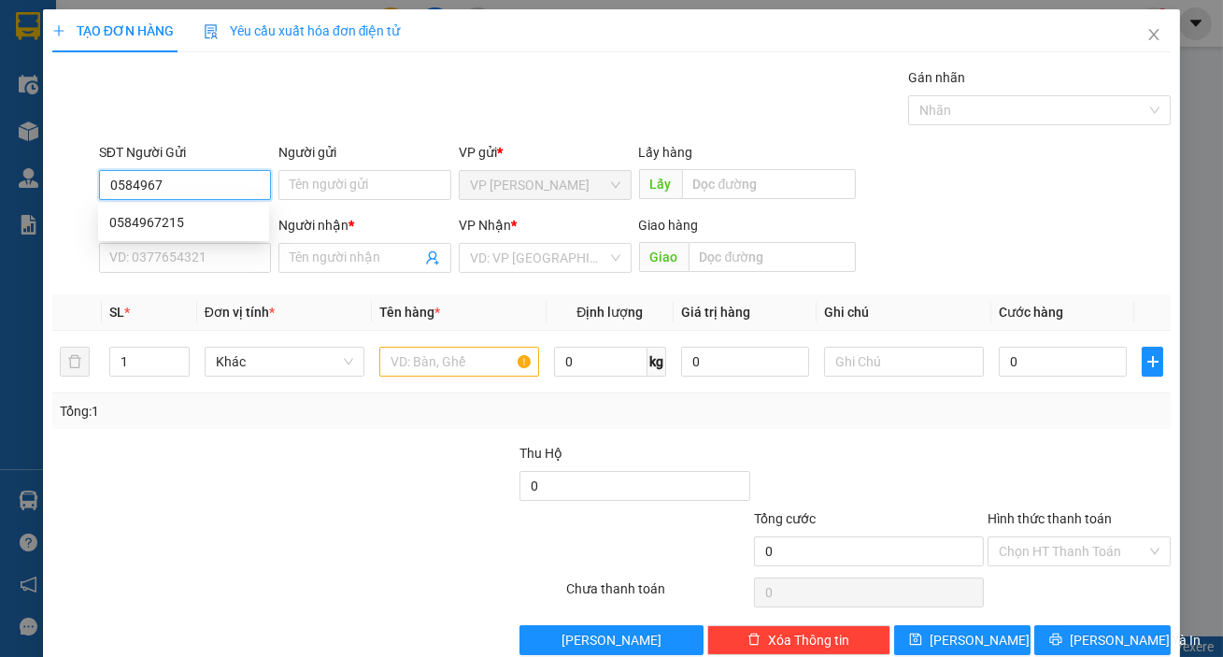
type input "đô"
type input "[GEOGRAPHIC_DATA]"
type input "0584967215"
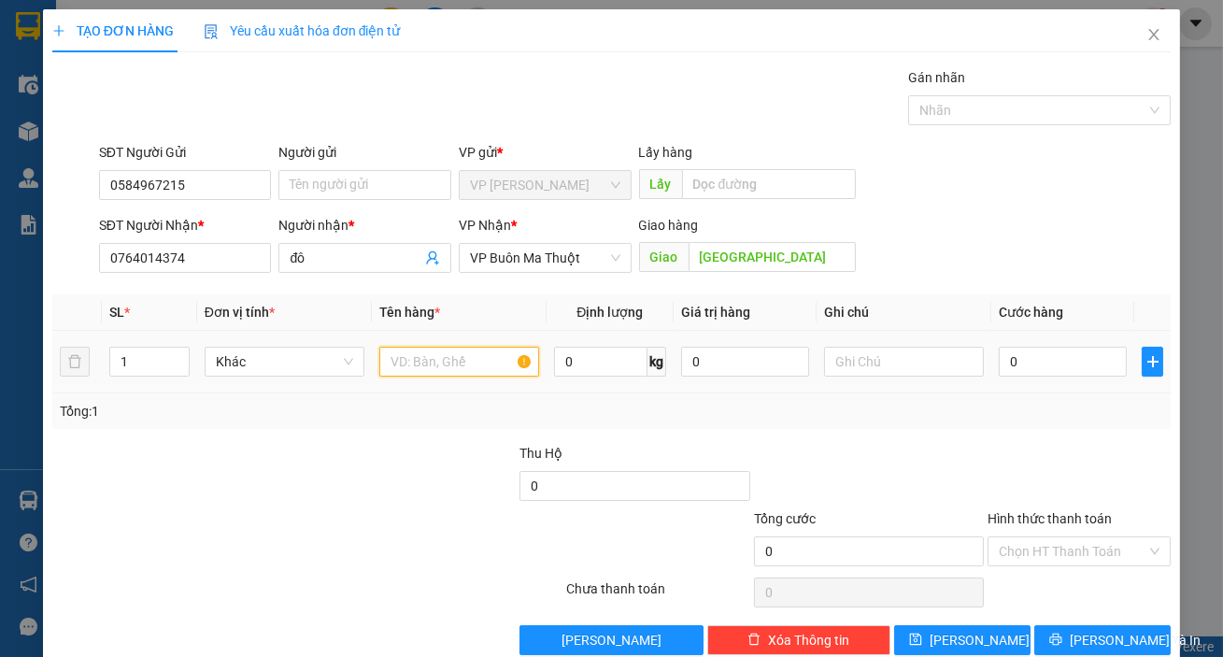
click at [502, 364] on input "text" at bounding box center [459, 362] width 160 height 30
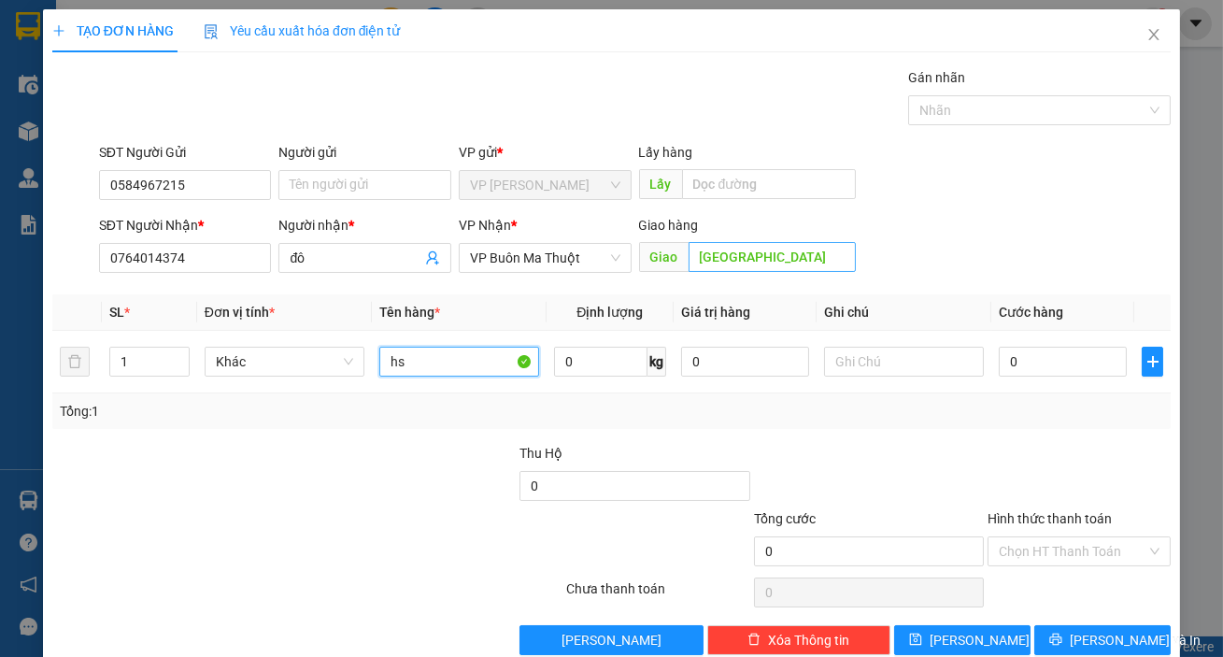
type input "hs"
click at [715, 263] on input "[GEOGRAPHIC_DATA]" at bounding box center [773, 257] width 168 height 30
type input "nhà văn hóa phước an"
drag, startPoint x: 496, startPoint y: 355, endPoint x: 490, endPoint y: 364, distance: 11.4
click at [494, 358] on input "hs" at bounding box center [459, 362] width 160 height 30
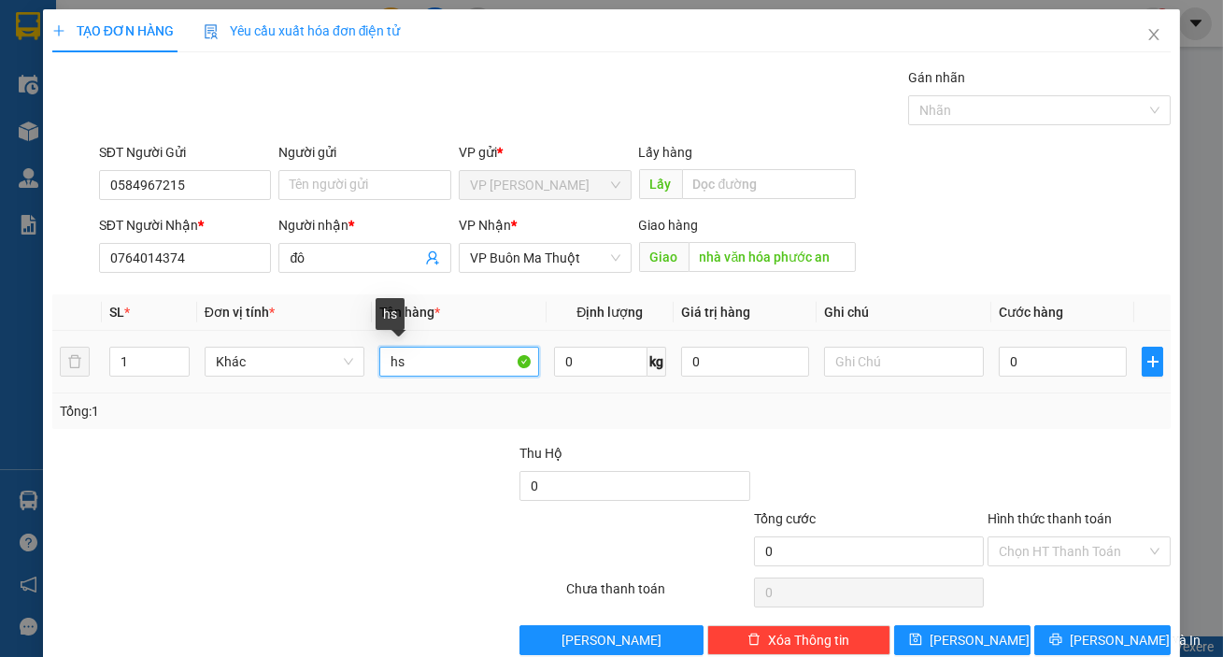
click at [490, 364] on input "hs" at bounding box center [459, 362] width 160 height 30
type input "d"
type input "đồ ăn"
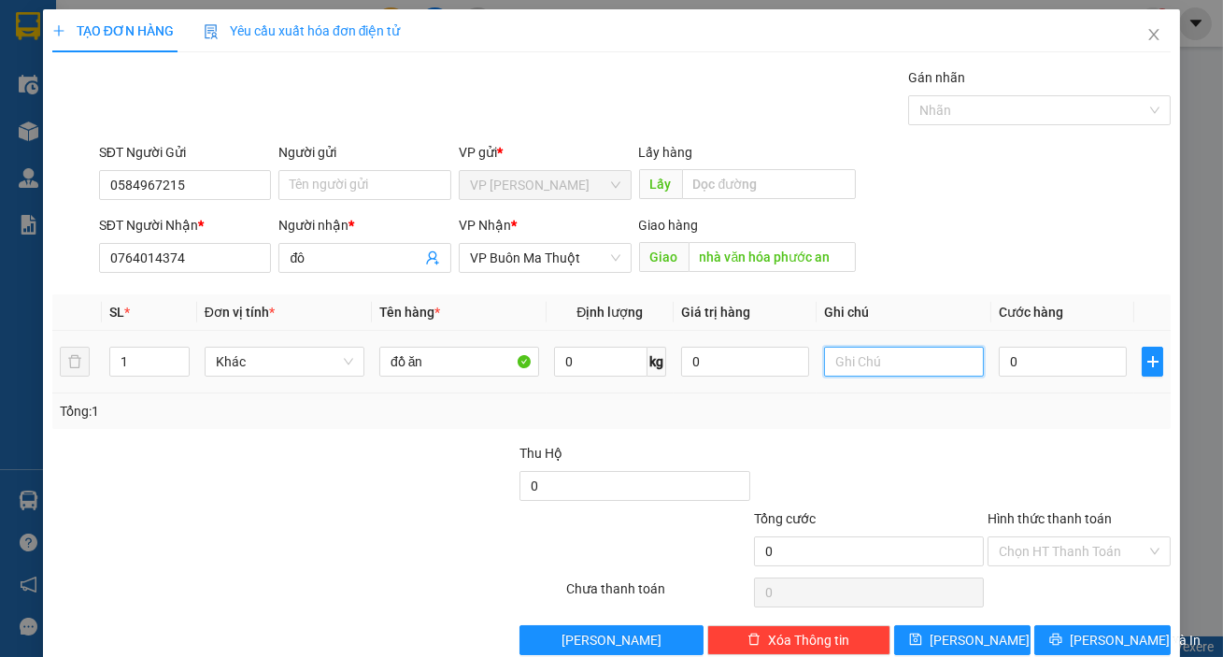
click at [847, 347] on input "text" at bounding box center [904, 362] width 160 height 30
type input "thung xốp"
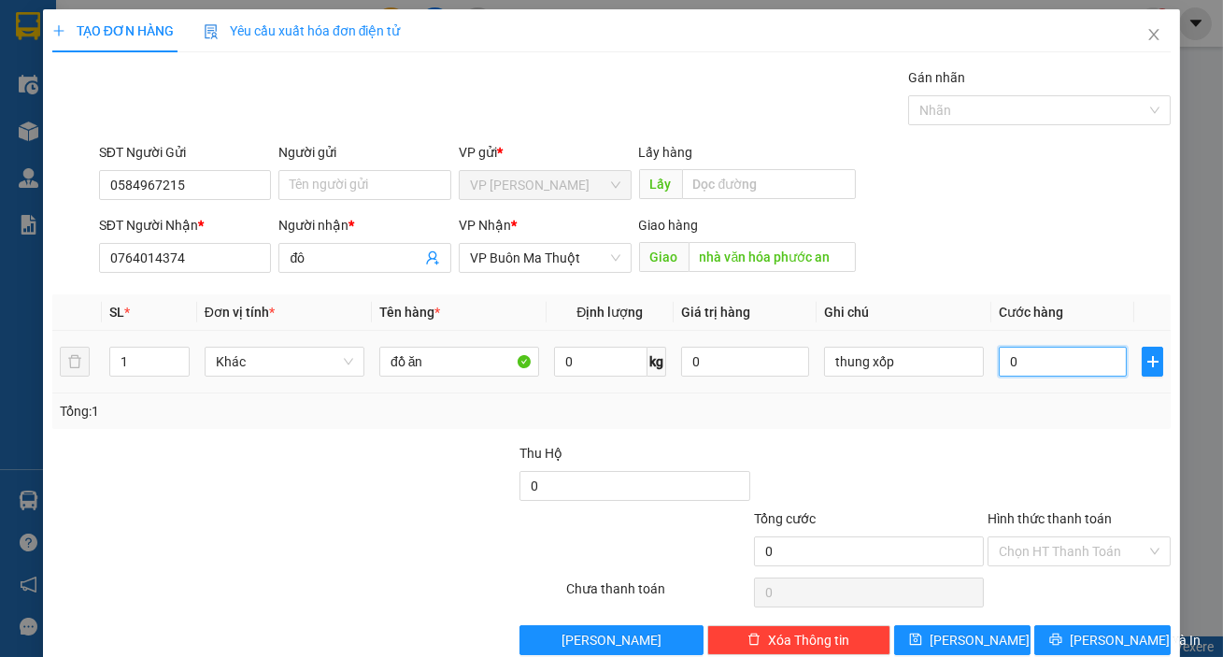
click at [1021, 363] on input "0" at bounding box center [1063, 362] width 128 height 30
type input "5"
type input "50"
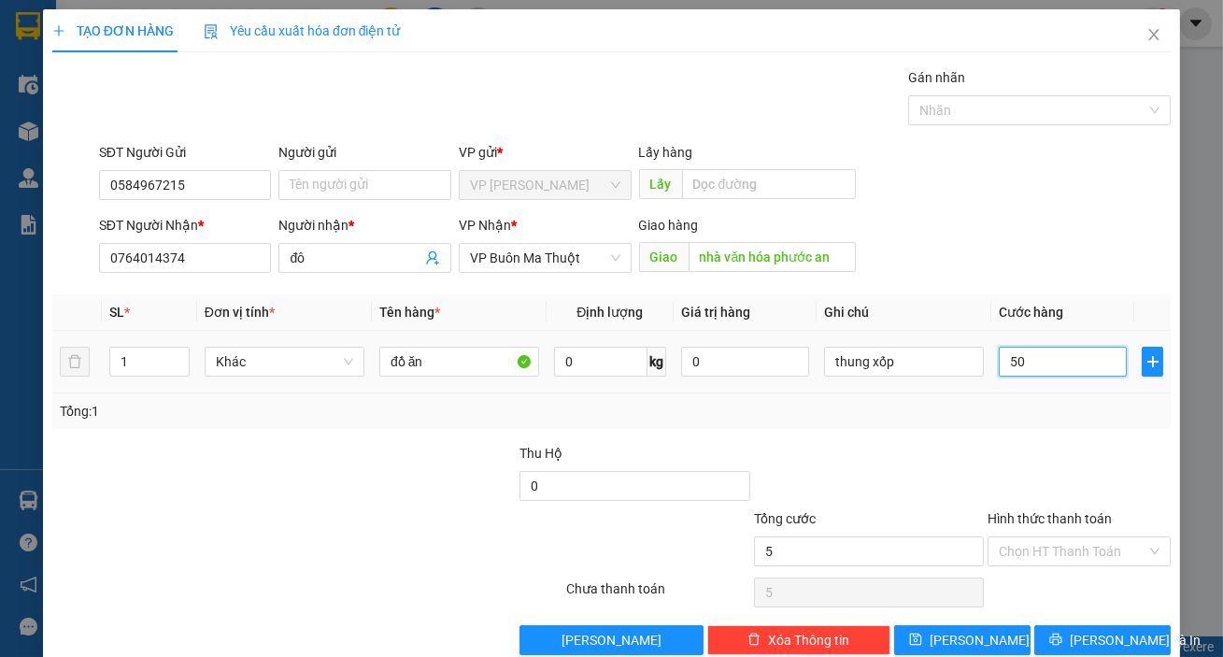
type input "50"
type input "500"
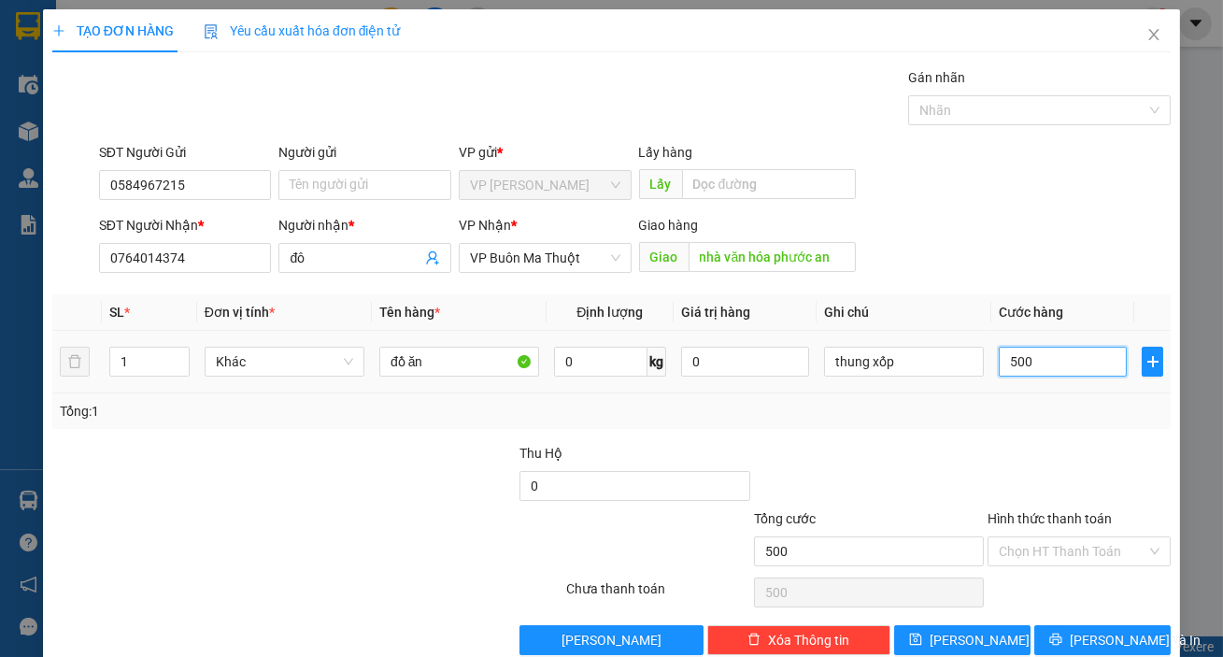
type input "5.000"
type input "50.000"
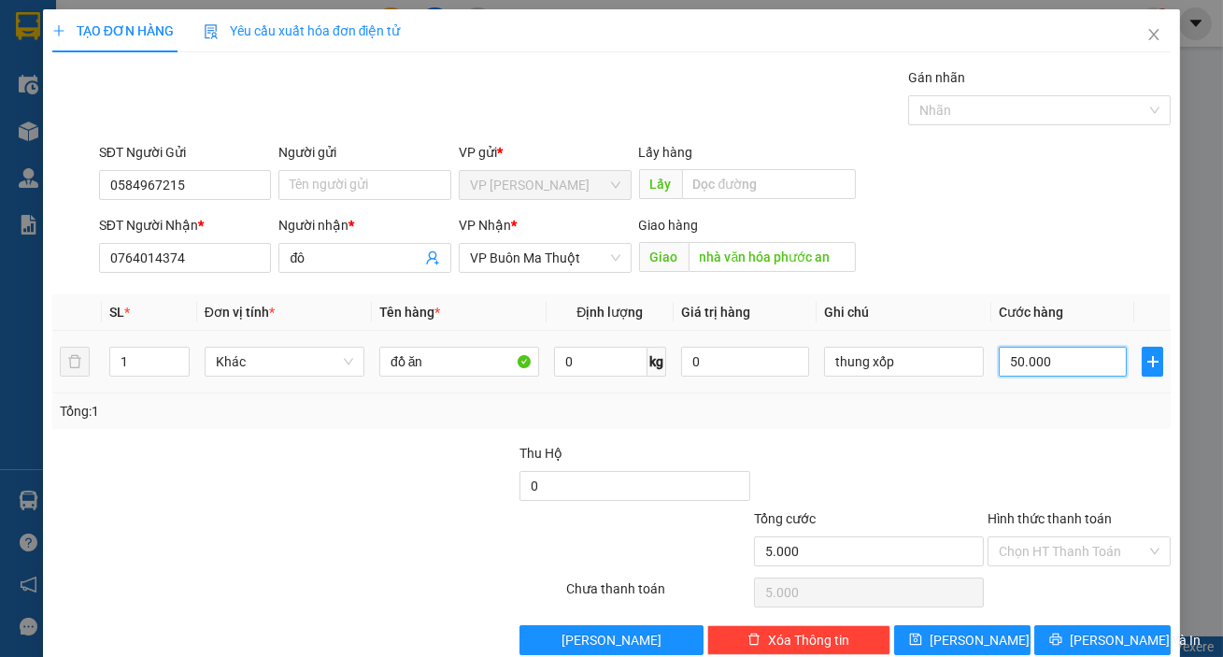
type input "50.000"
click at [1037, 555] on input "Hình thức thanh toán" at bounding box center [1073, 551] width 148 height 28
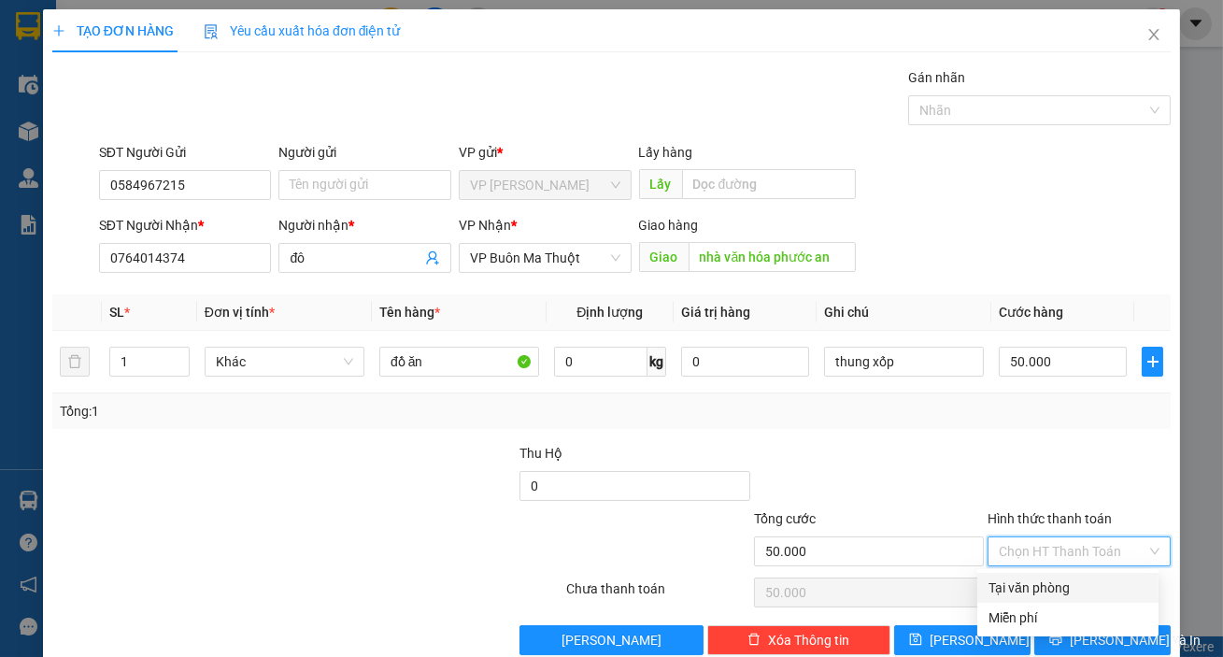
drag, startPoint x: 1039, startPoint y: 584, endPoint x: 1050, endPoint y: 609, distance: 27.6
click at [1039, 585] on div "Tại văn phòng" at bounding box center [1068, 587] width 159 height 21
type input "0"
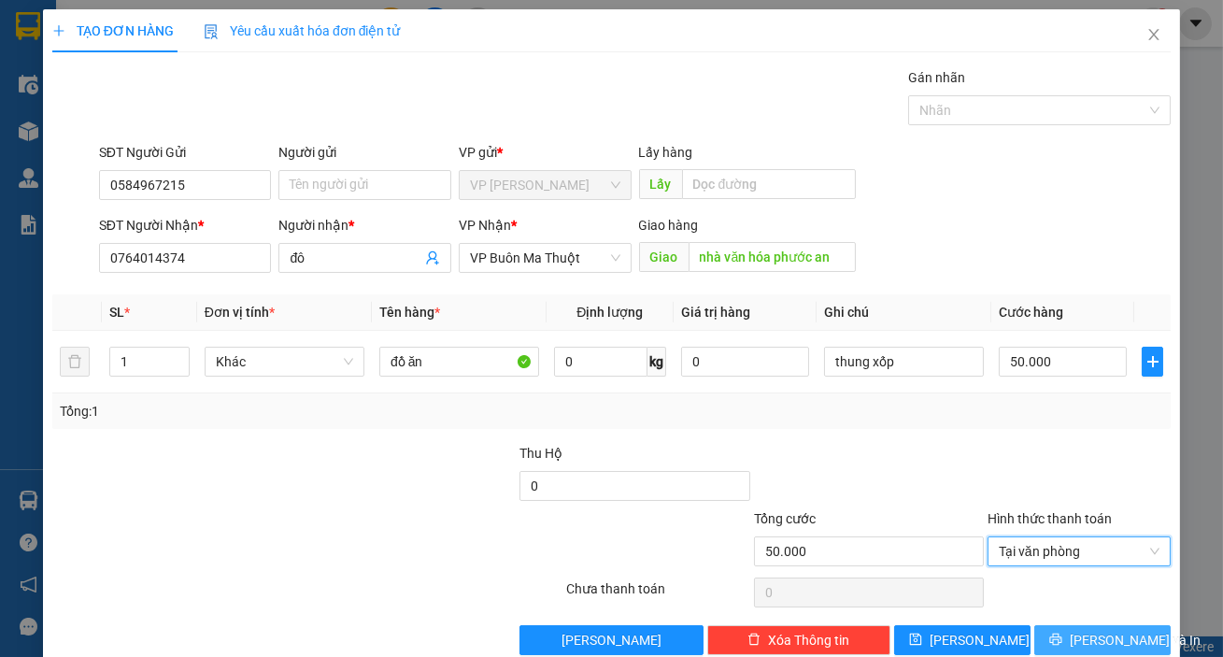
click at [1056, 632] on button "[PERSON_NAME] và In" at bounding box center [1102, 640] width 136 height 30
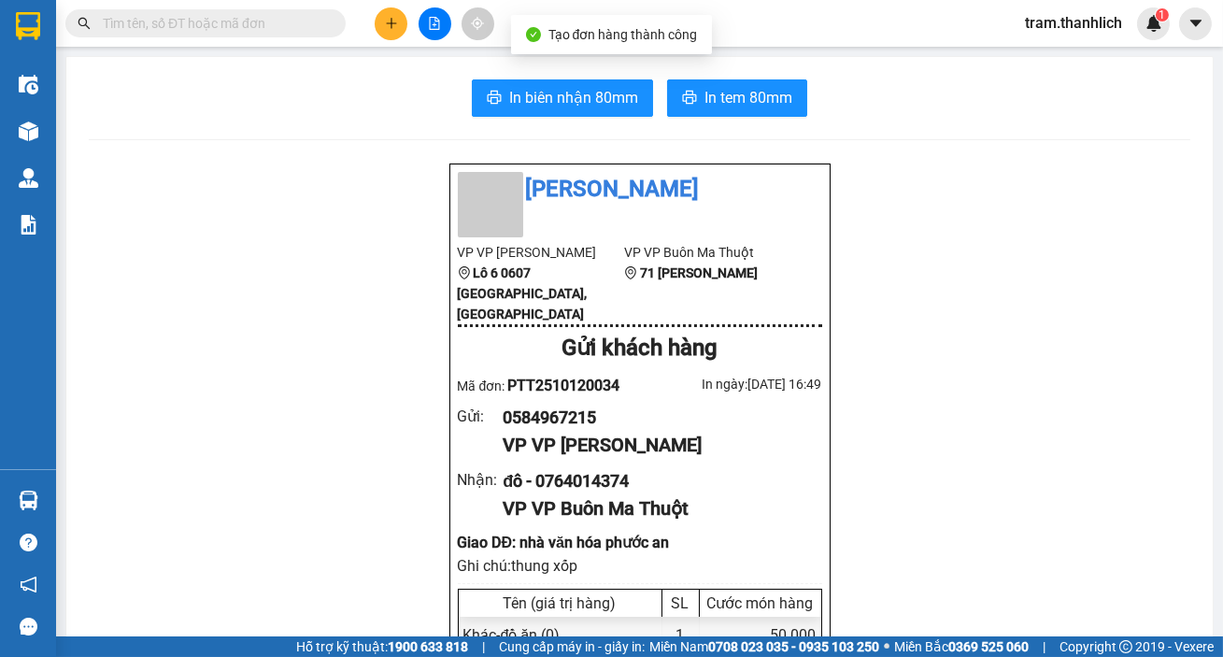
click at [705, 86] on span "In tem 80mm" at bounding box center [749, 97] width 88 height 23
click at [658, 87] on div "In biên nhận 80mm In tem 80mm" at bounding box center [640, 97] width 1102 height 37
click at [626, 93] on span "In biên nhận 80mm" at bounding box center [573, 97] width 129 height 23
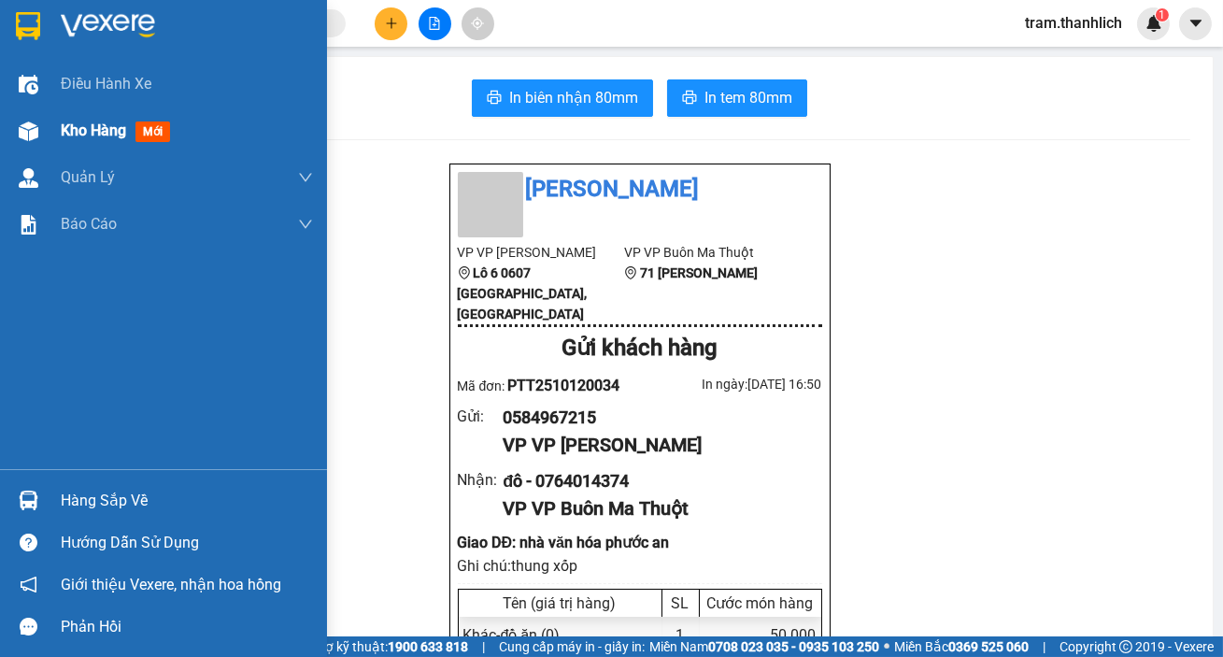
click at [67, 130] on span "Kho hàng" at bounding box center [93, 130] width 65 height 18
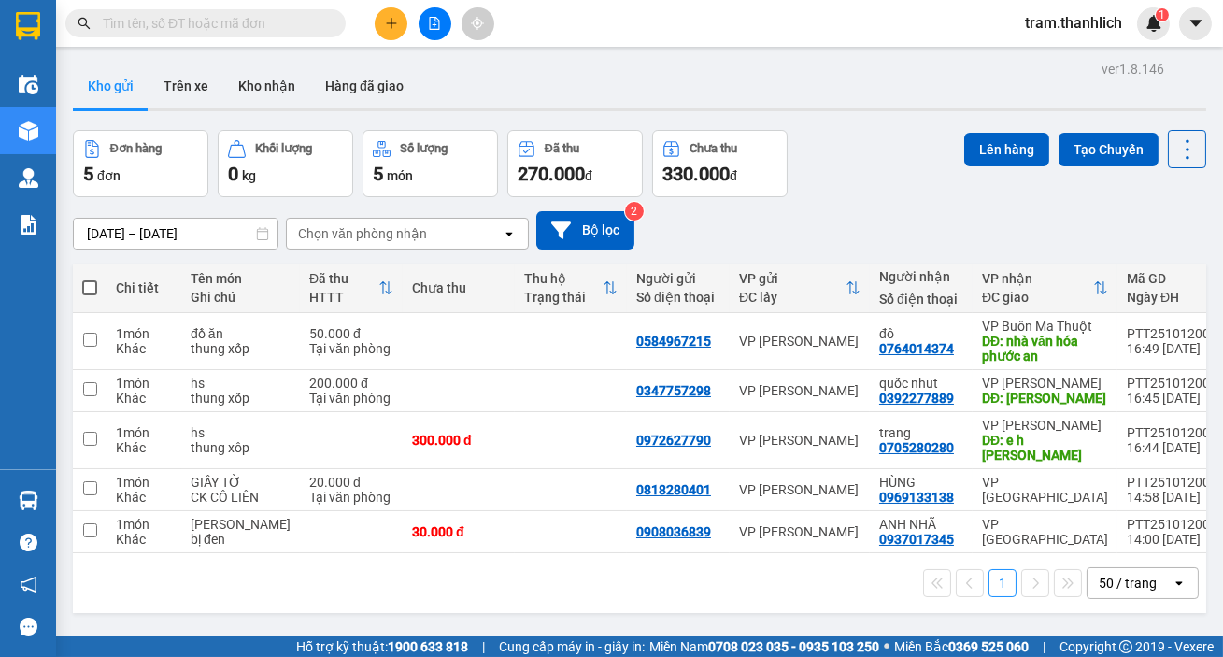
click at [387, 31] on button at bounding box center [391, 23] width 33 height 33
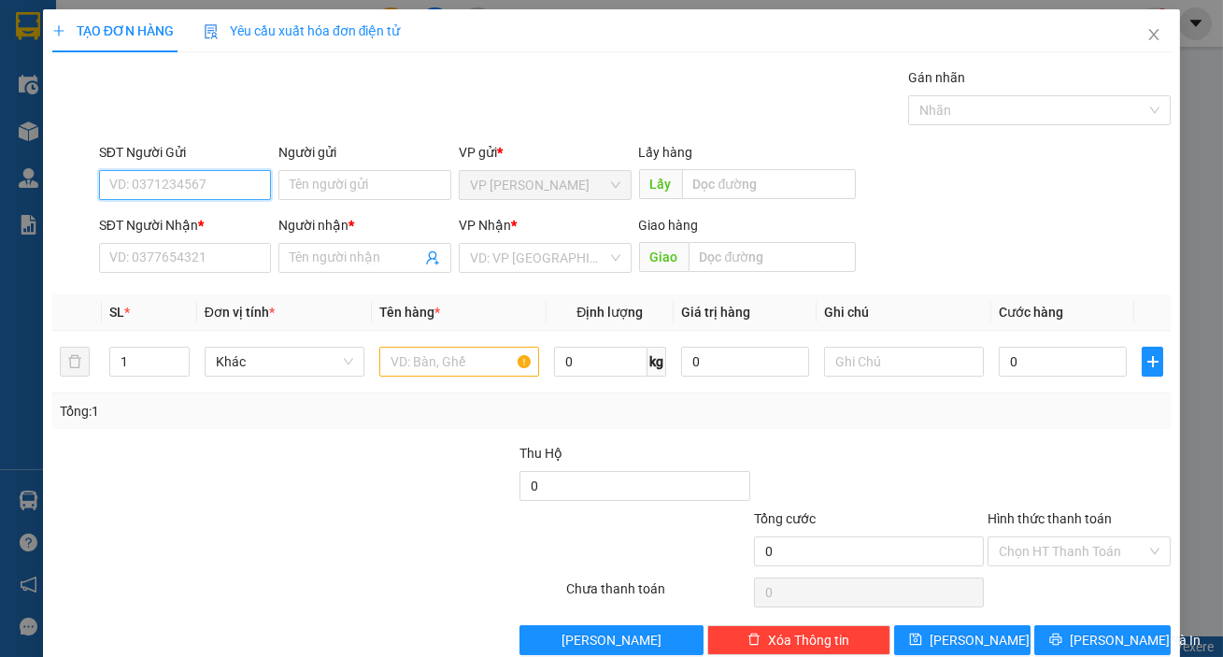
click at [224, 181] on input "SĐT Người Gửi" at bounding box center [185, 185] width 173 height 30
click at [164, 244] on input "SĐT Người Nhận *" at bounding box center [185, 258] width 173 height 30
type input "0326300639"
click at [186, 180] on input "SĐT Người Gửi" at bounding box center [185, 185] width 173 height 30
type input "0916623834"
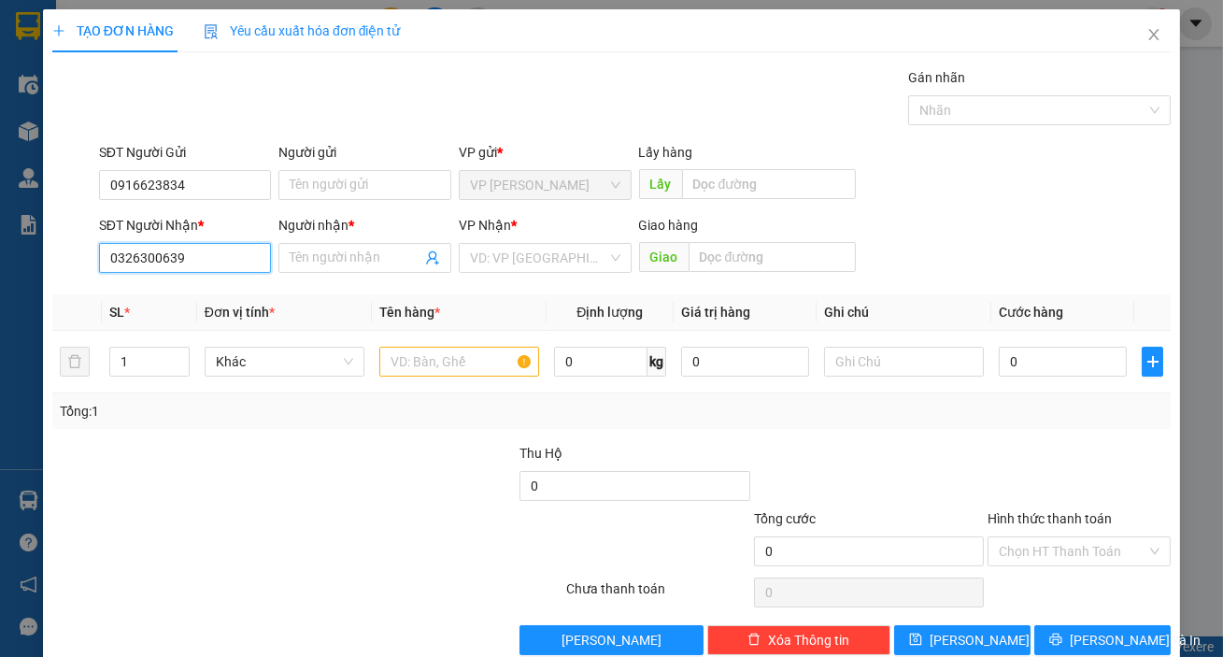
click at [191, 259] on input "0326300639" at bounding box center [185, 258] width 173 height 30
click at [318, 262] on input "Người nhận *" at bounding box center [356, 258] width 132 height 21
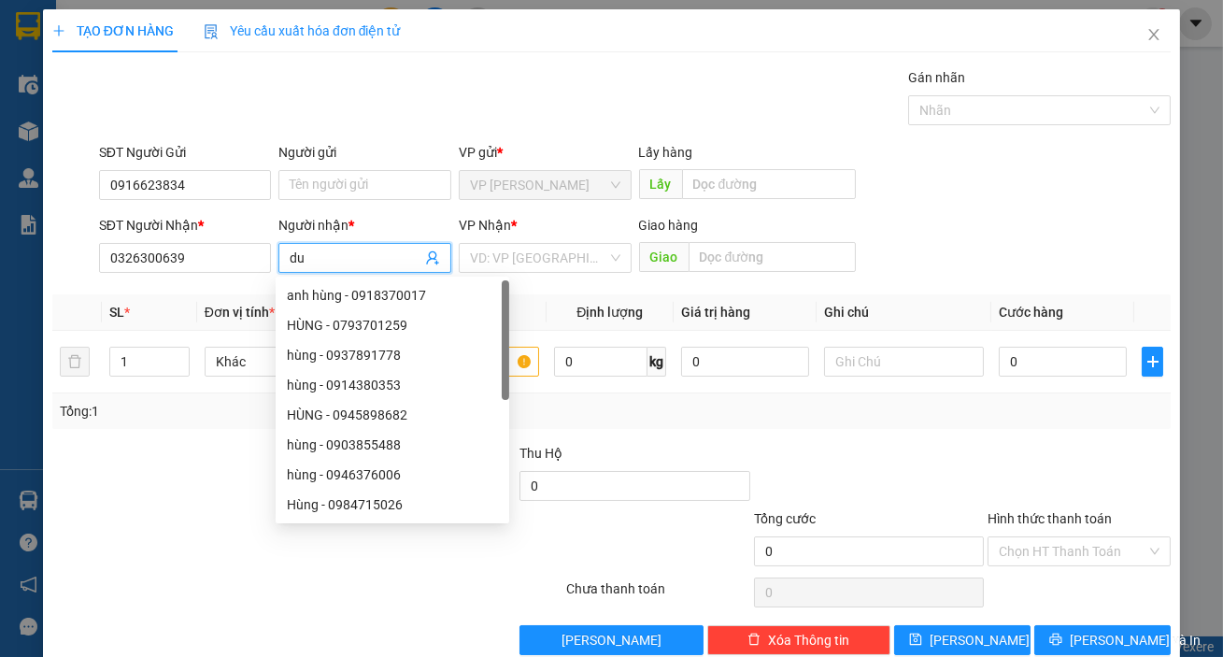
type input "d"
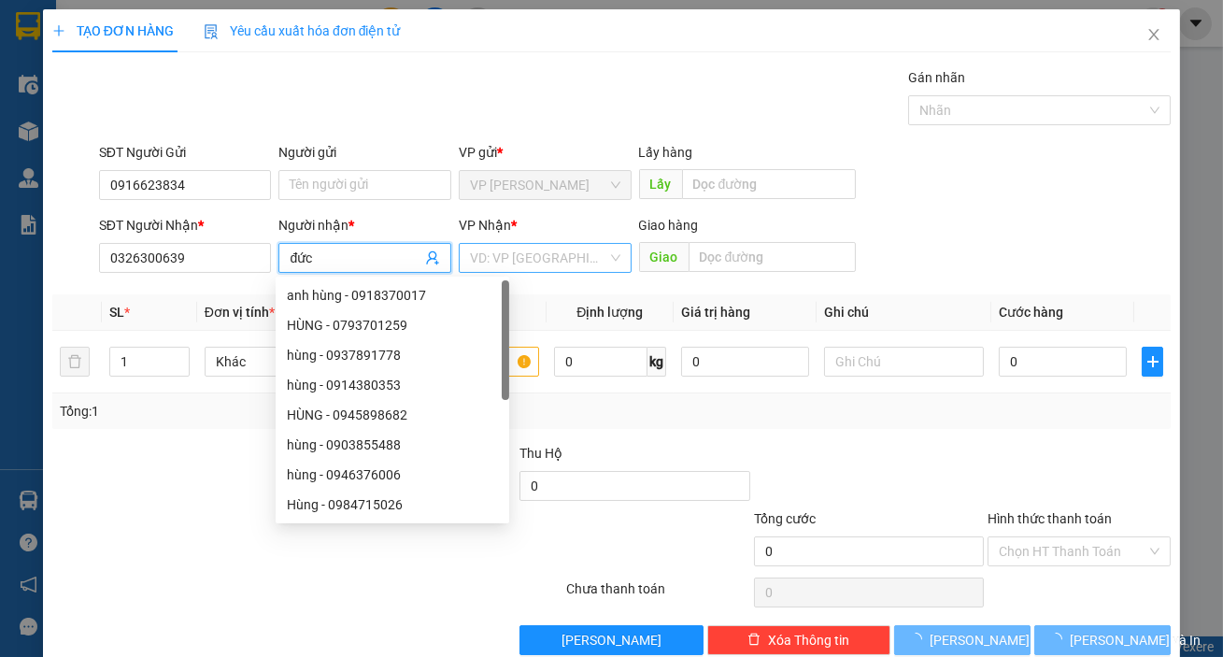
type input "đức"
click at [470, 250] on input "search" at bounding box center [538, 258] width 137 height 28
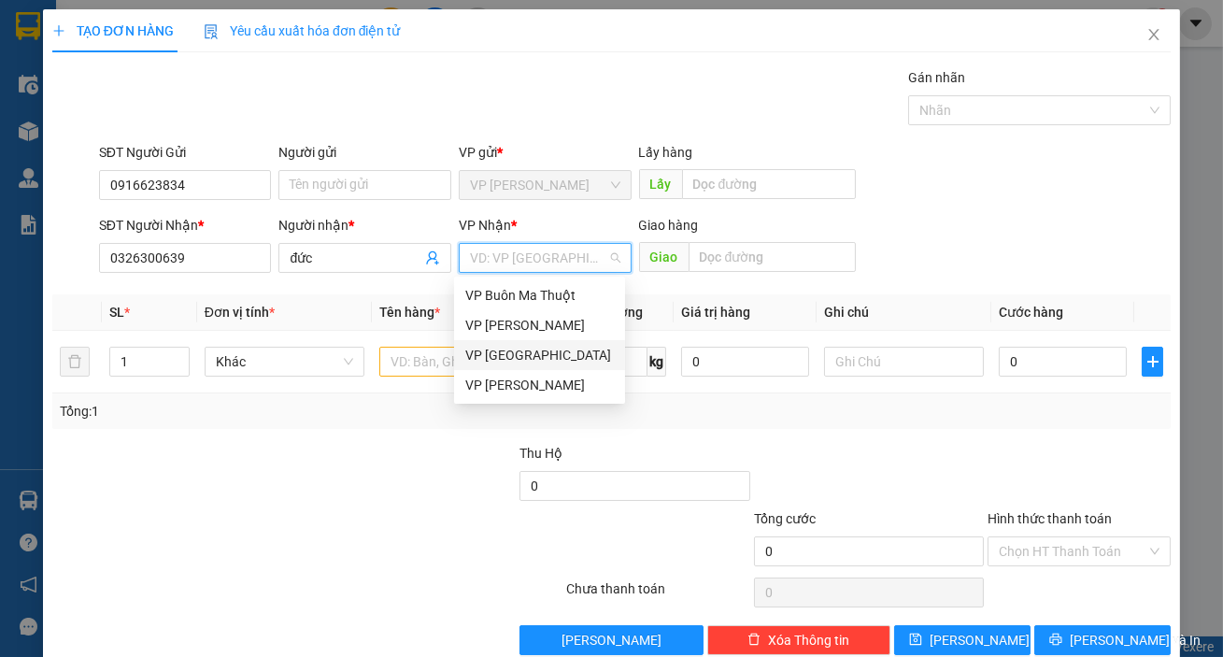
click at [528, 352] on div "VP [GEOGRAPHIC_DATA]" at bounding box center [539, 355] width 149 height 21
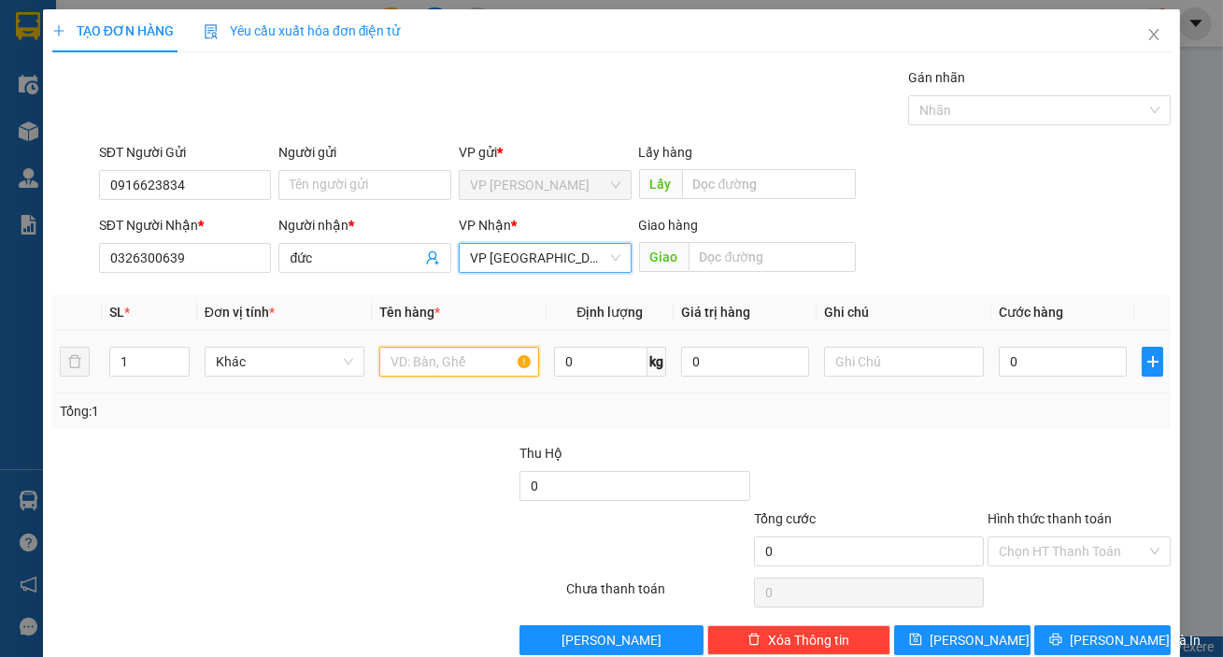
click at [415, 364] on input "text" at bounding box center [459, 362] width 160 height 30
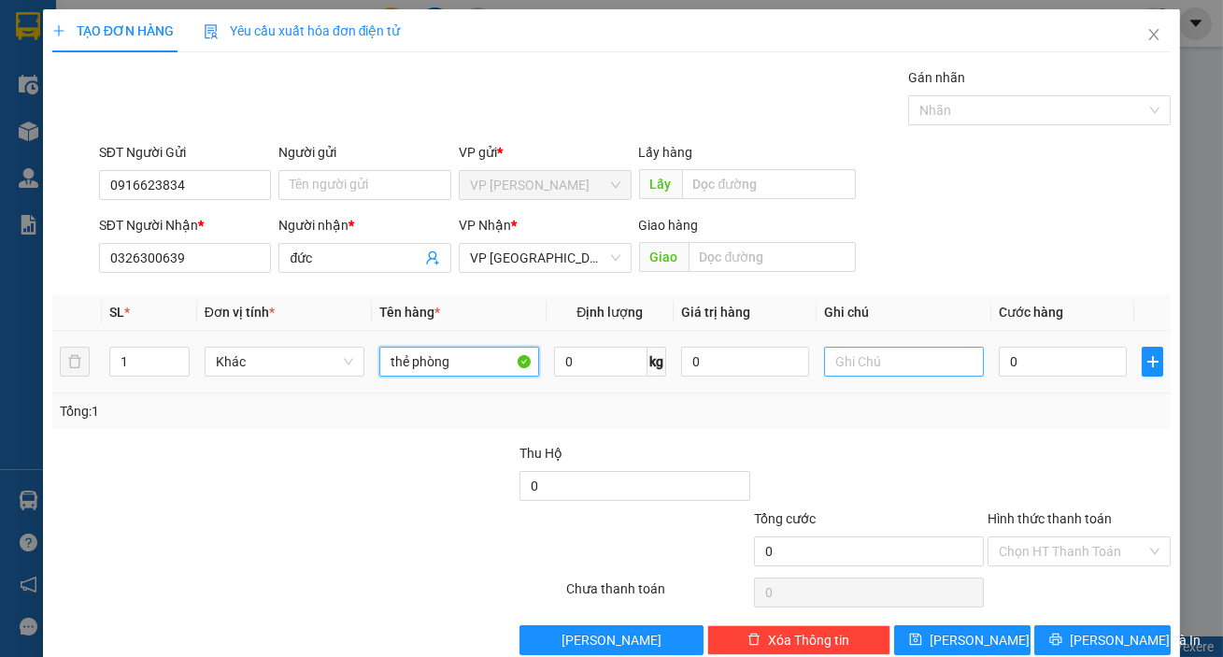
type input "thẻ phòng"
click at [874, 365] on input "text" at bounding box center [904, 362] width 160 height 30
type input "i"
type input "bi thư"
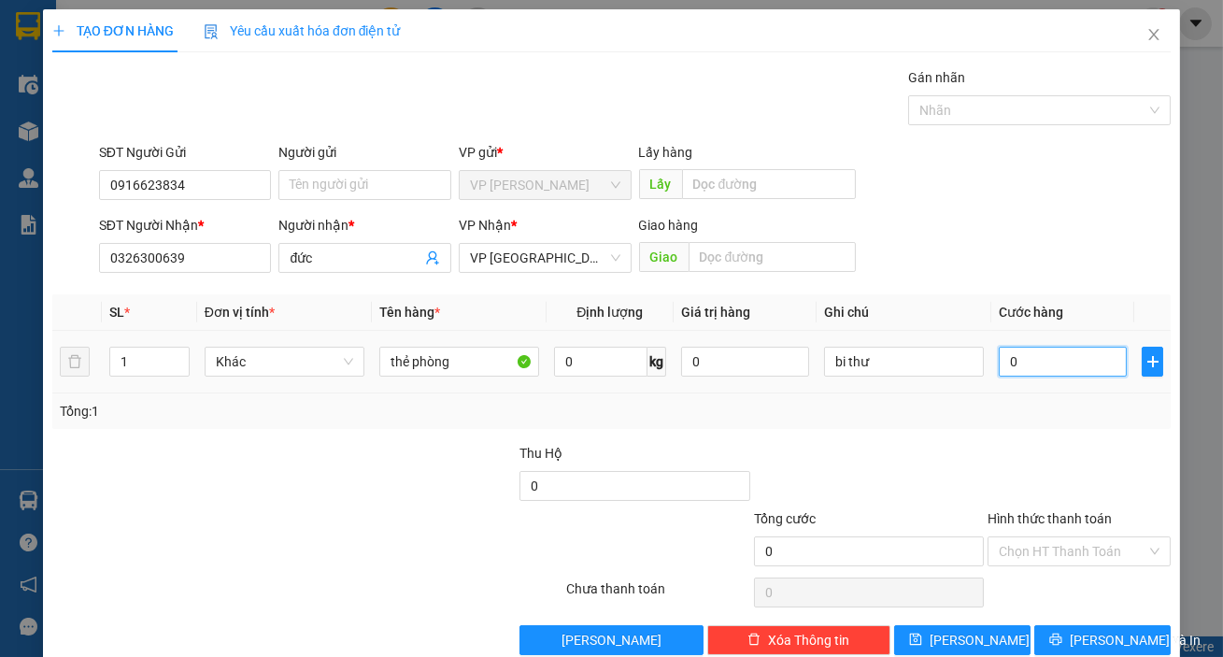
click at [1010, 367] on input "0" at bounding box center [1063, 362] width 128 height 30
type input "2"
type input "20"
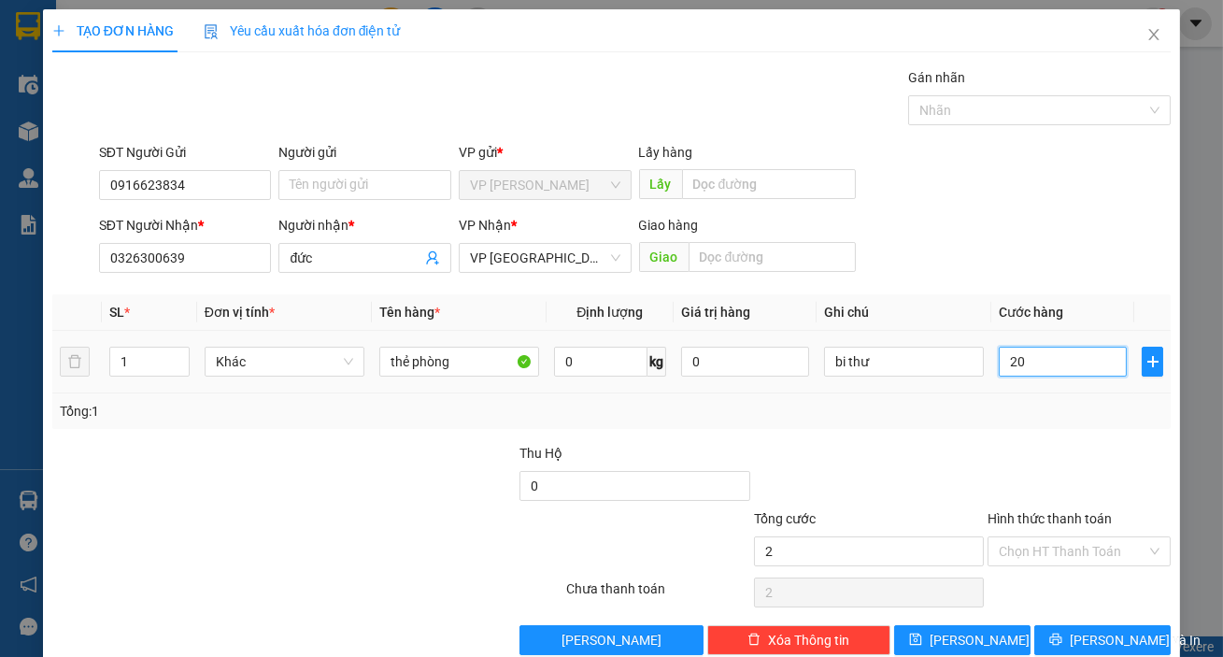
type input "20"
type input "200"
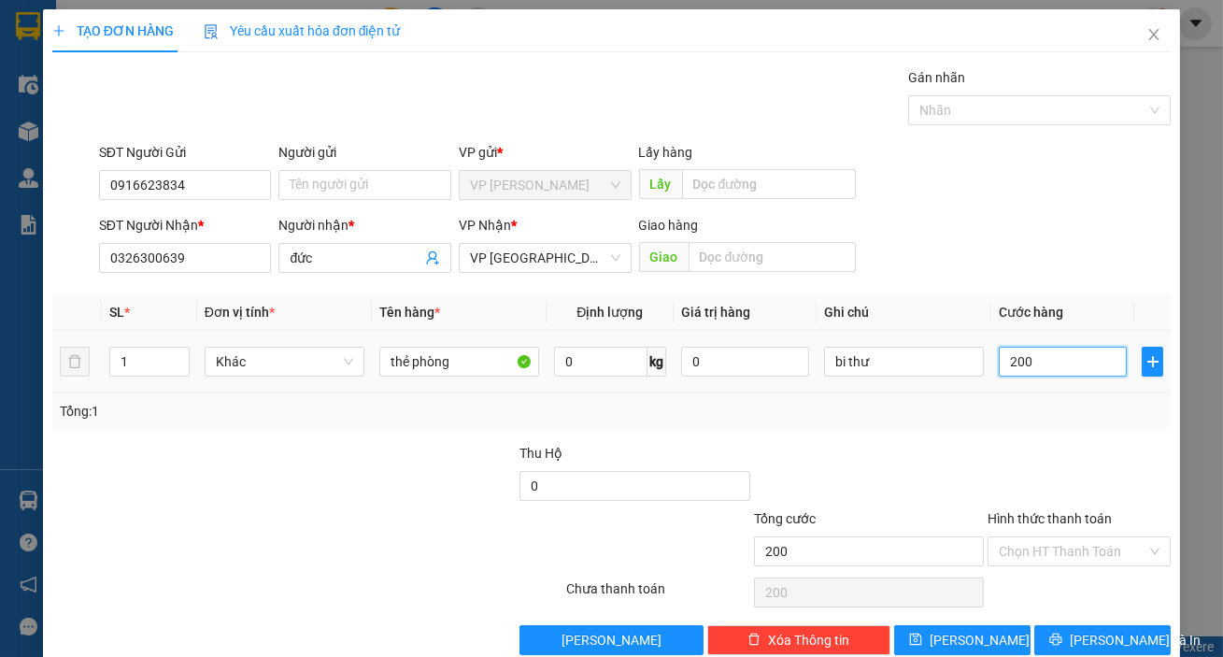
type input "2.000"
type input "20.000"
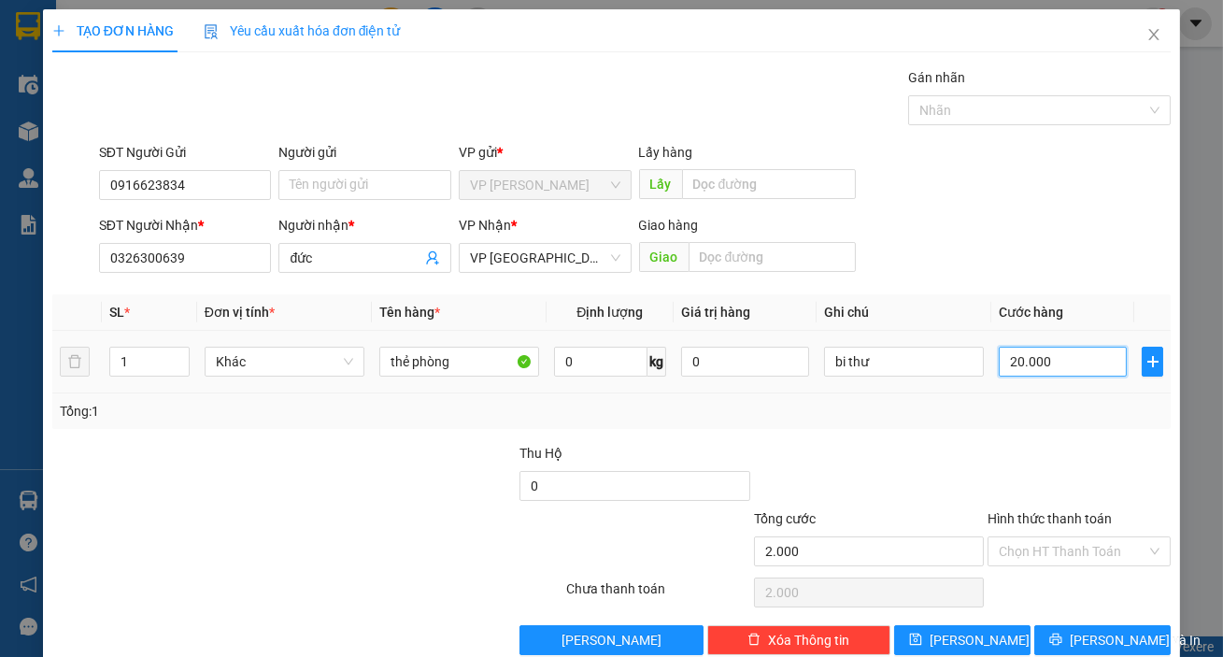
type input "20.000"
click at [1014, 561] on input "Hình thức thanh toán" at bounding box center [1073, 551] width 148 height 28
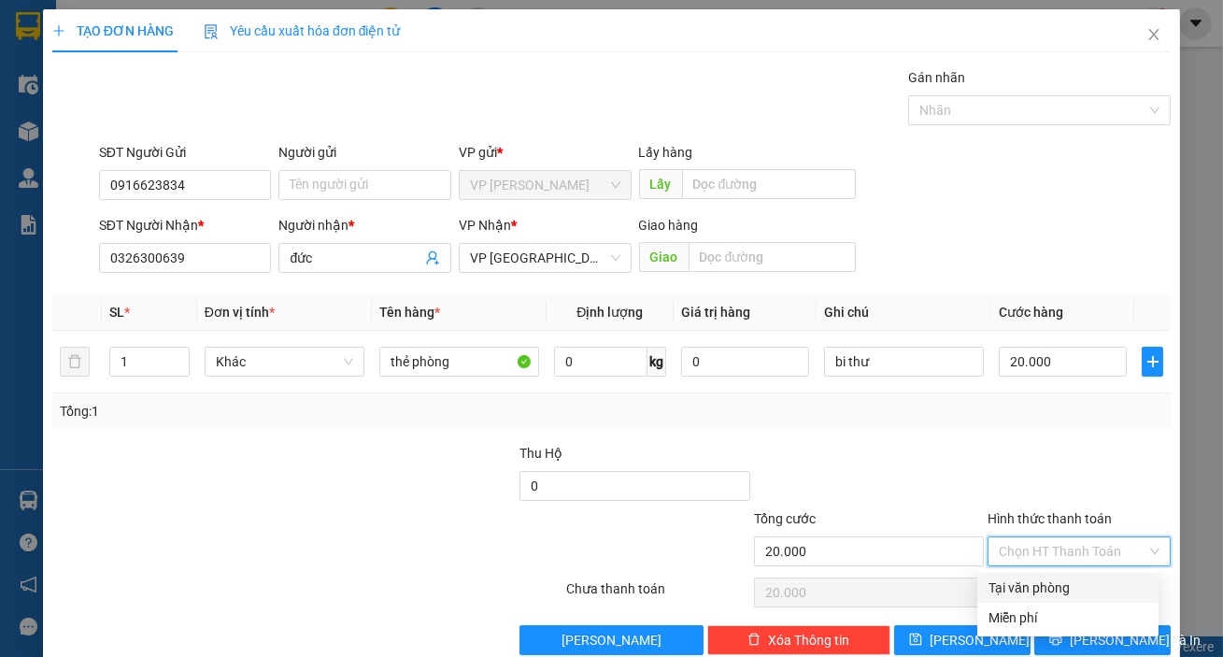
drag, startPoint x: 1021, startPoint y: 587, endPoint x: 1031, endPoint y: 600, distance: 16.1
click at [1026, 591] on div "Tại văn phòng" at bounding box center [1068, 587] width 159 height 21
type input "0"
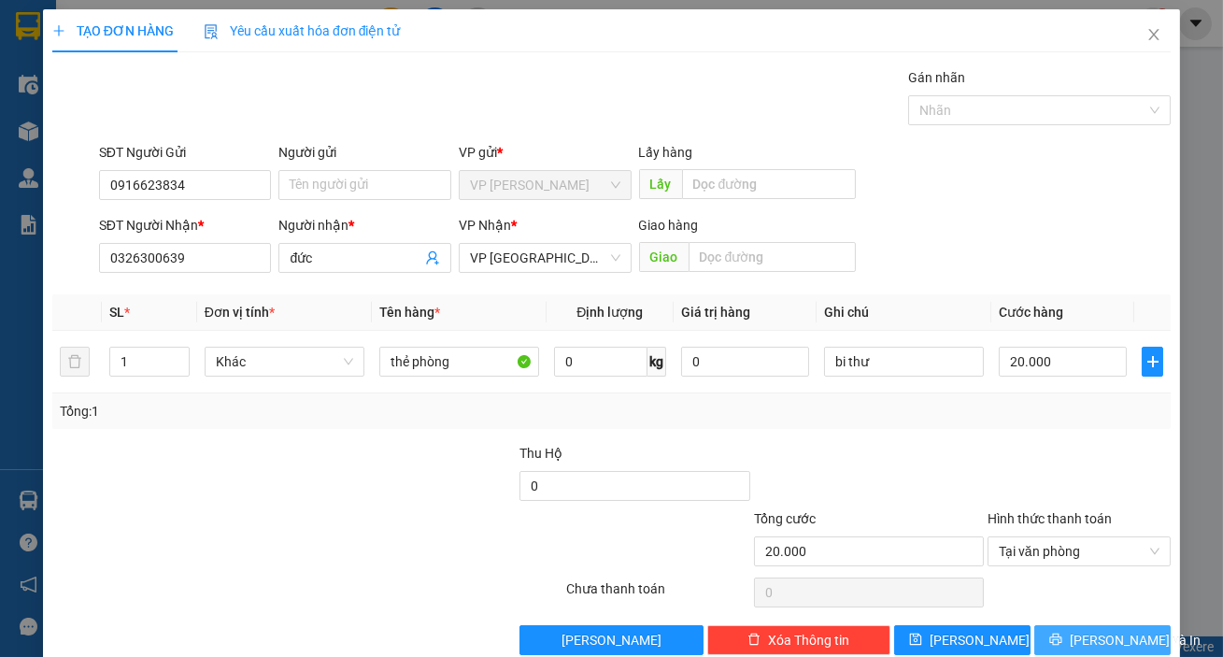
drag, startPoint x: 1058, startPoint y: 636, endPoint x: 1046, endPoint y: 613, distance: 25.9
click at [1058, 635] on icon "printer" at bounding box center [1055, 640] width 12 height 12
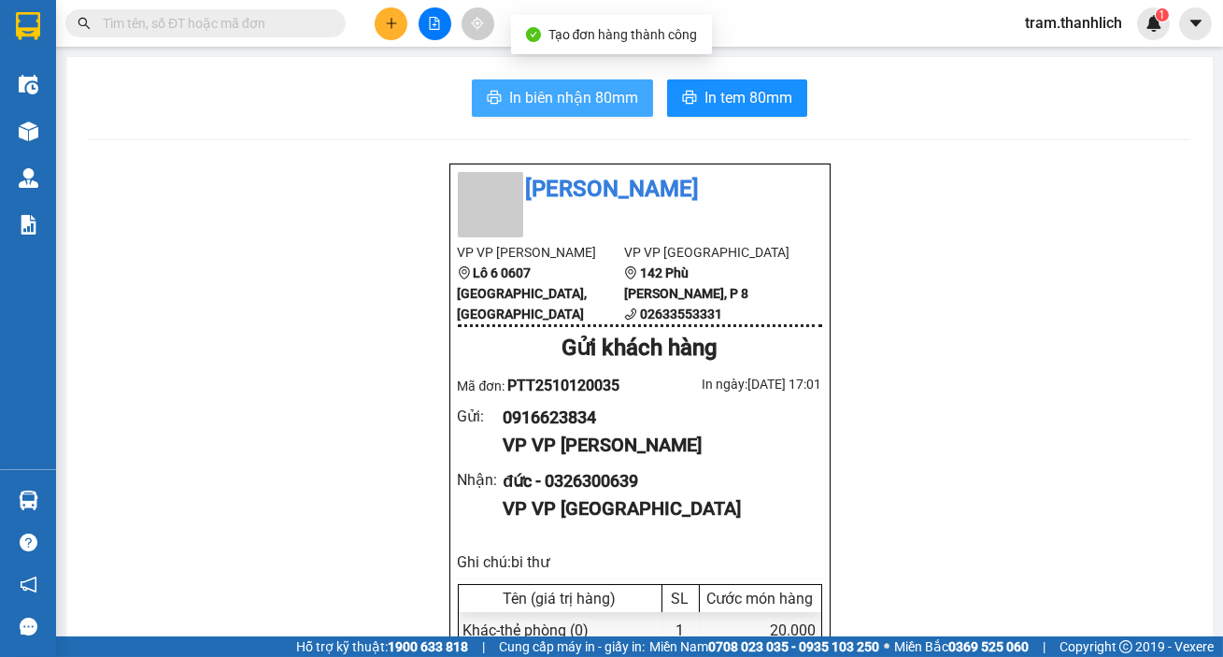
click at [494, 91] on icon "printer" at bounding box center [494, 97] width 15 height 15
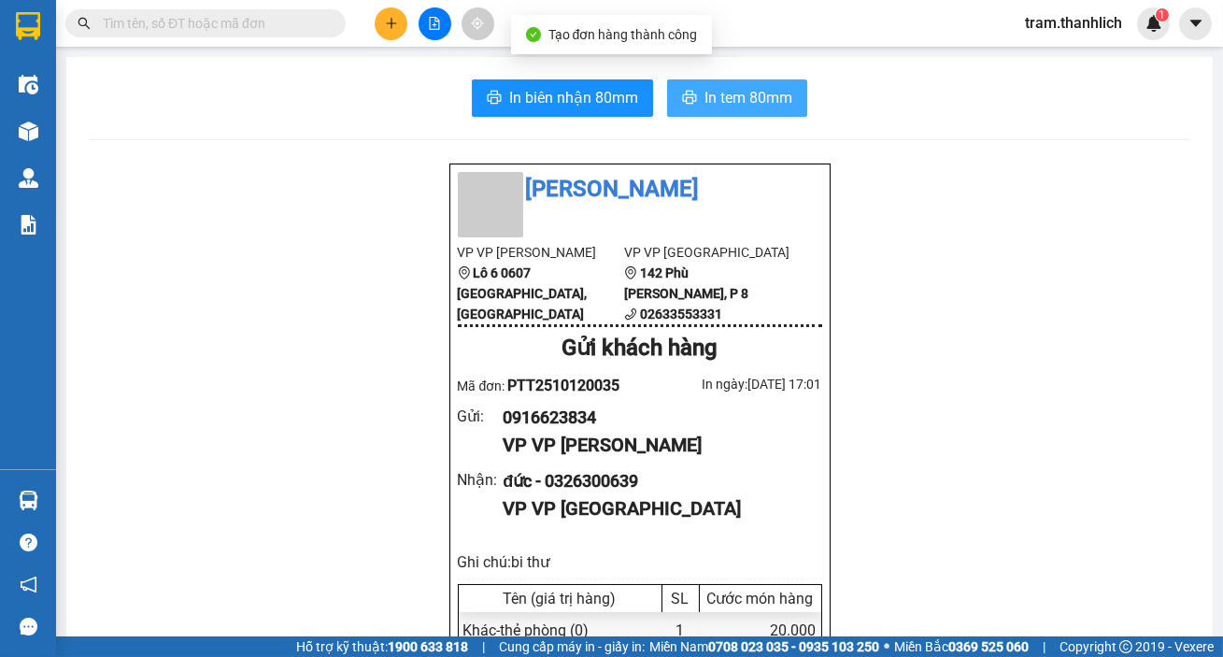
click at [784, 104] on span "In tem 80mm" at bounding box center [749, 97] width 88 height 23
click at [392, 26] on icon "plus" at bounding box center [391, 23] width 13 height 13
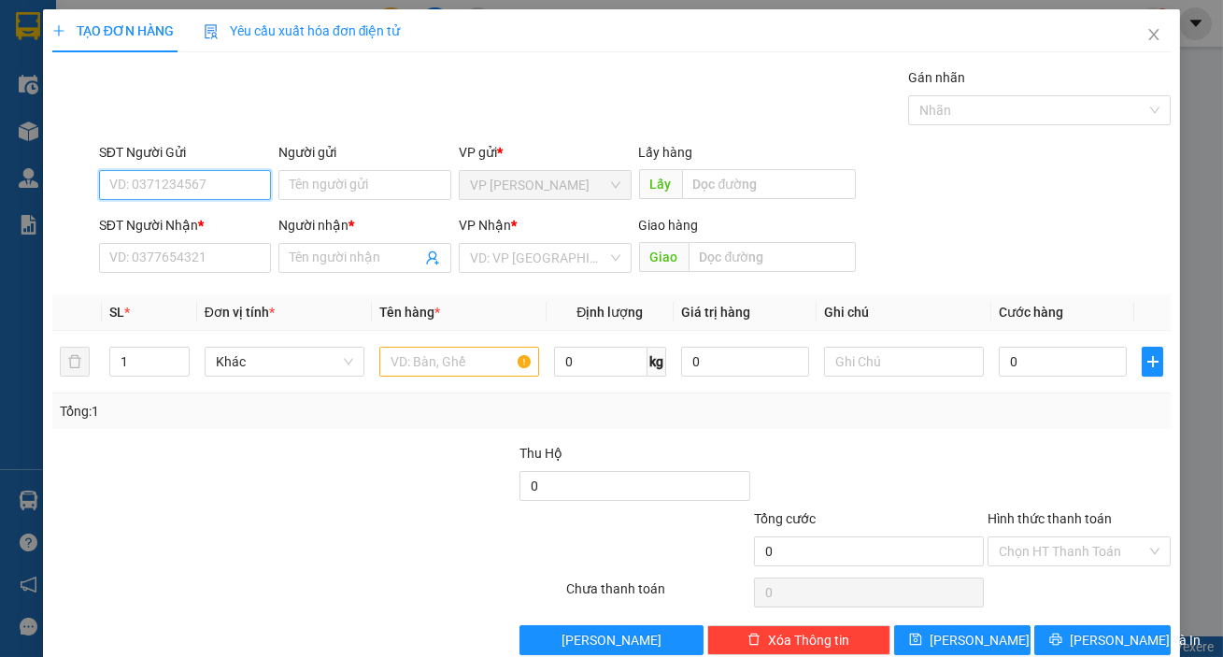
click at [200, 190] on input "SĐT Người Gửi" at bounding box center [185, 185] width 173 height 30
click at [397, 349] on div at bounding box center [459, 361] width 160 height 37
click at [397, 349] on input "text" at bounding box center [459, 362] width 160 height 30
type input "cccd"
click at [198, 183] on input "SĐT Người Gửi" at bounding box center [185, 185] width 173 height 30
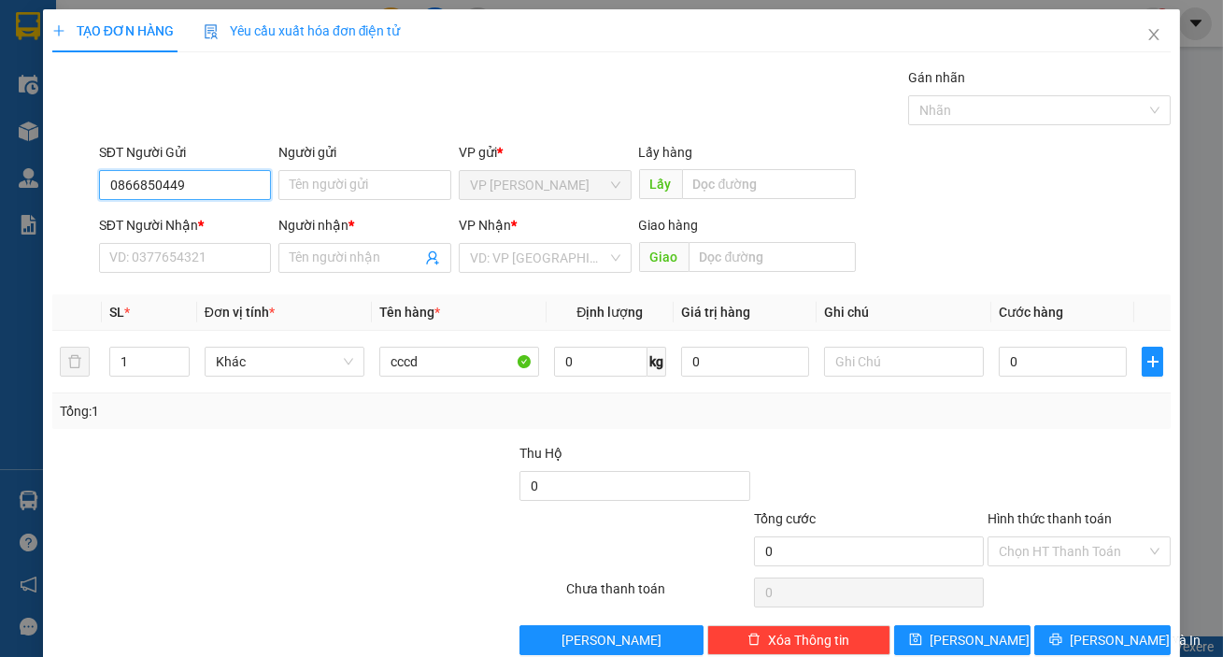
click at [199, 183] on input "0866850449" at bounding box center [185, 185] width 173 height 30
type input "0866850449"
click at [205, 259] on input "SĐT Người Nhận *" at bounding box center [185, 258] width 173 height 30
paste input "0866850449"
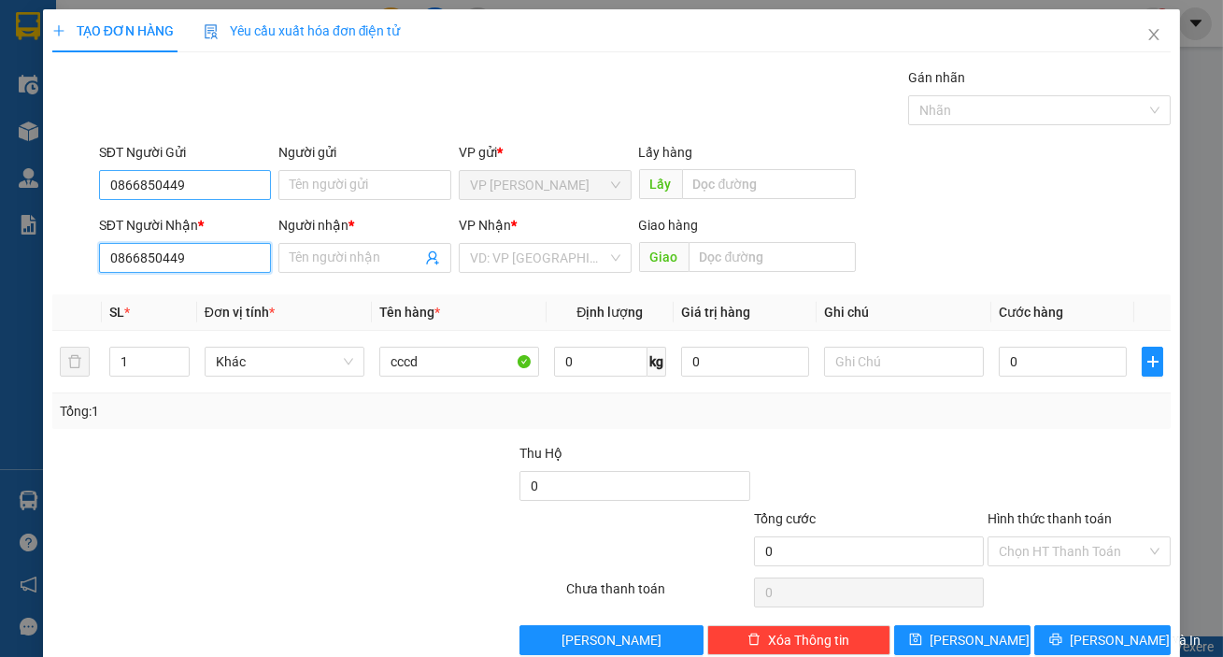
type input "0866850449"
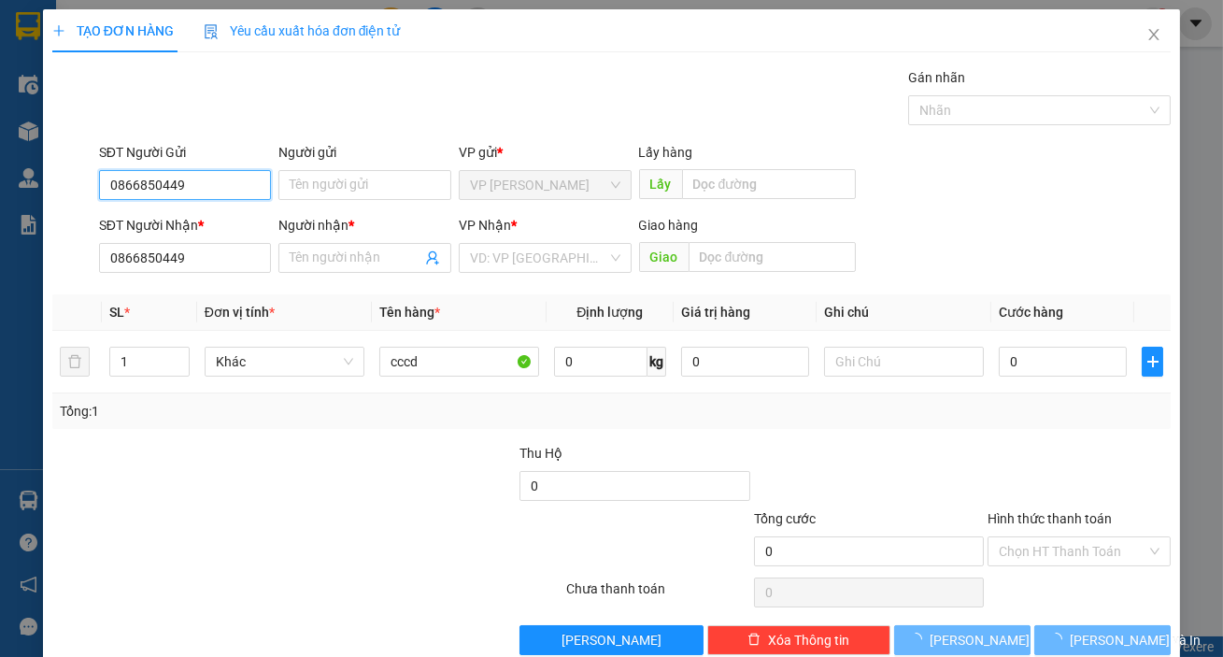
click at [195, 194] on input "0866850449" at bounding box center [185, 185] width 173 height 30
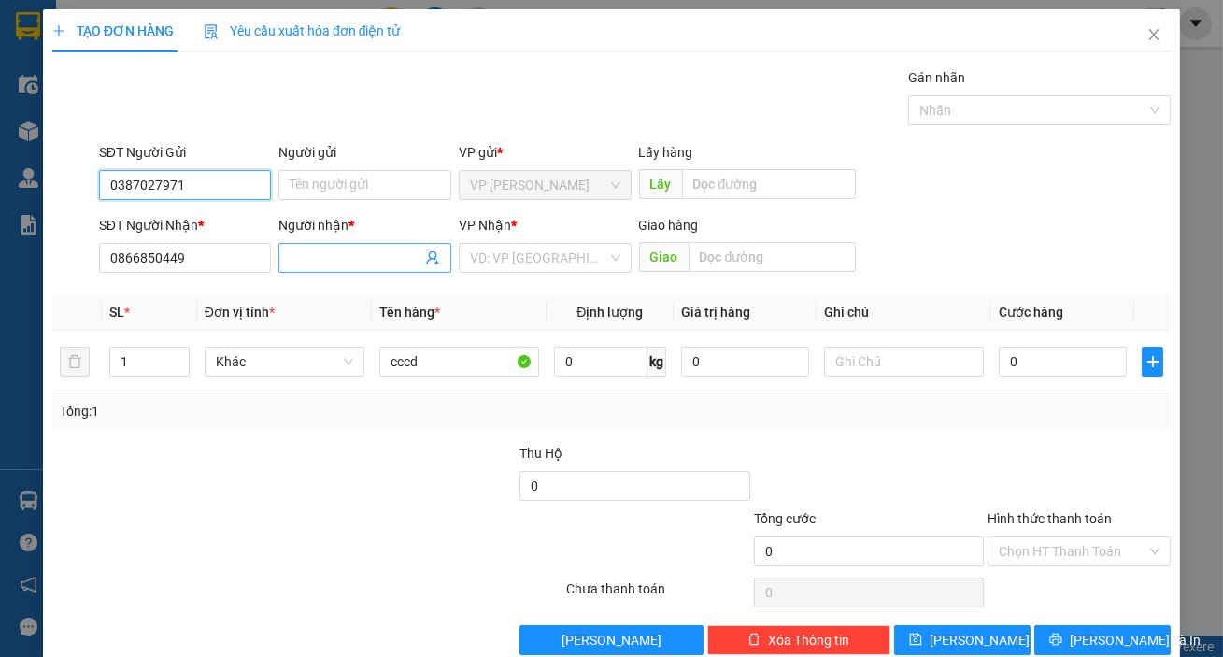
type input "0387027971"
click at [324, 255] on input "Người nhận *" at bounding box center [356, 258] width 132 height 21
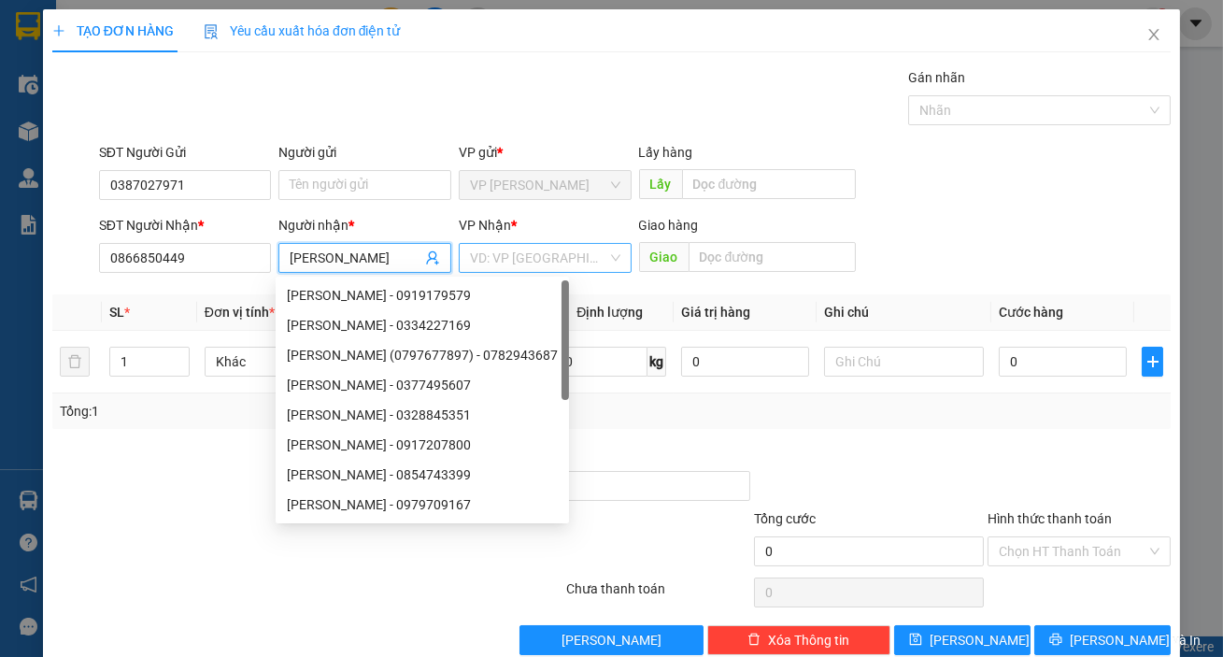
type input "[PERSON_NAME]"
click at [483, 252] on input "search" at bounding box center [538, 258] width 137 height 28
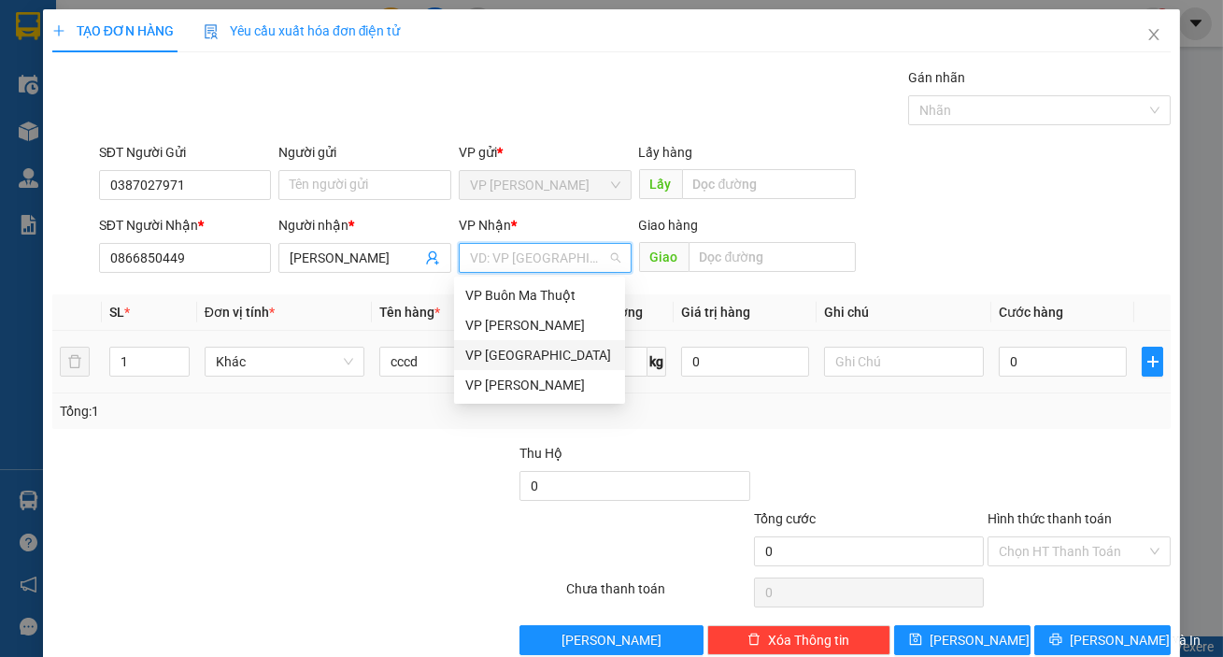
drag, startPoint x: 509, startPoint y: 355, endPoint x: 548, endPoint y: 340, distance: 41.1
click at [514, 352] on div "VP [GEOGRAPHIC_DATA]" at bounding box center [539, 355] width 149 height 21
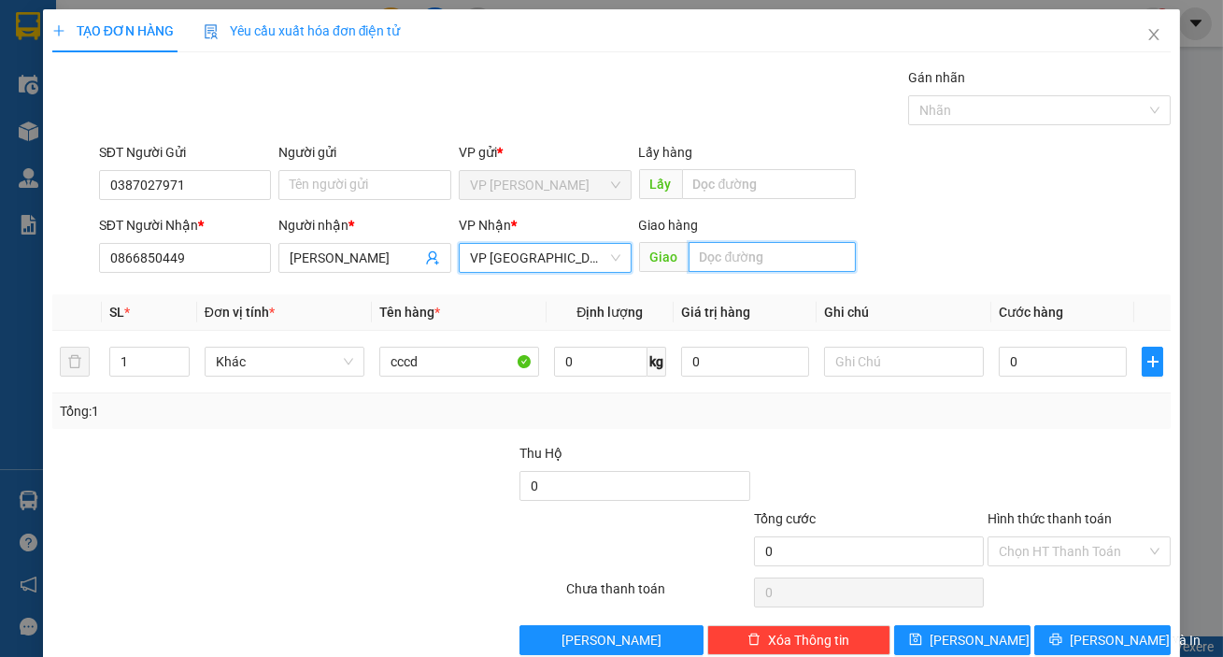
click at [751, 249] on input "text" at bounding box center [773, 257] width 168 height 30
click at [729, 263] on input "text" at bounding box center [773, 257] width 168 height 30
type input "plkeku"
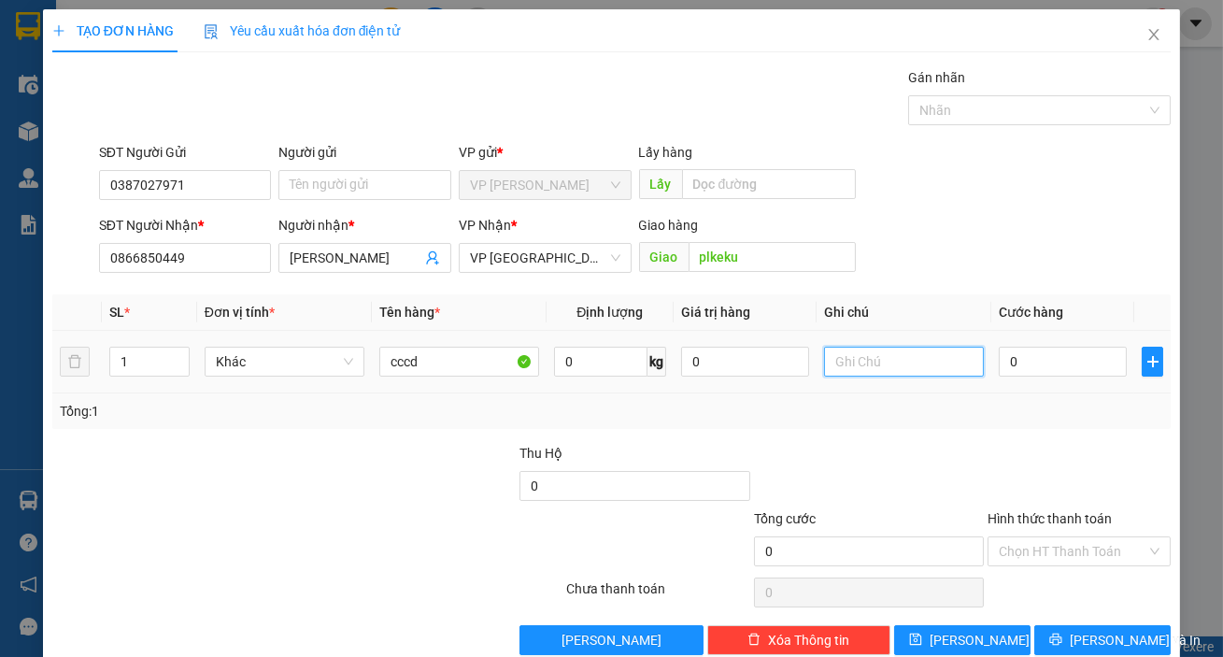
click at [919, 363] on input "text" at bounding box center [904, 362] width 160 height 30
type input "bi thư"
click at [1048, 367] on input "0" at bounding box center [1063, 362] width 128 height 30
type input "5"
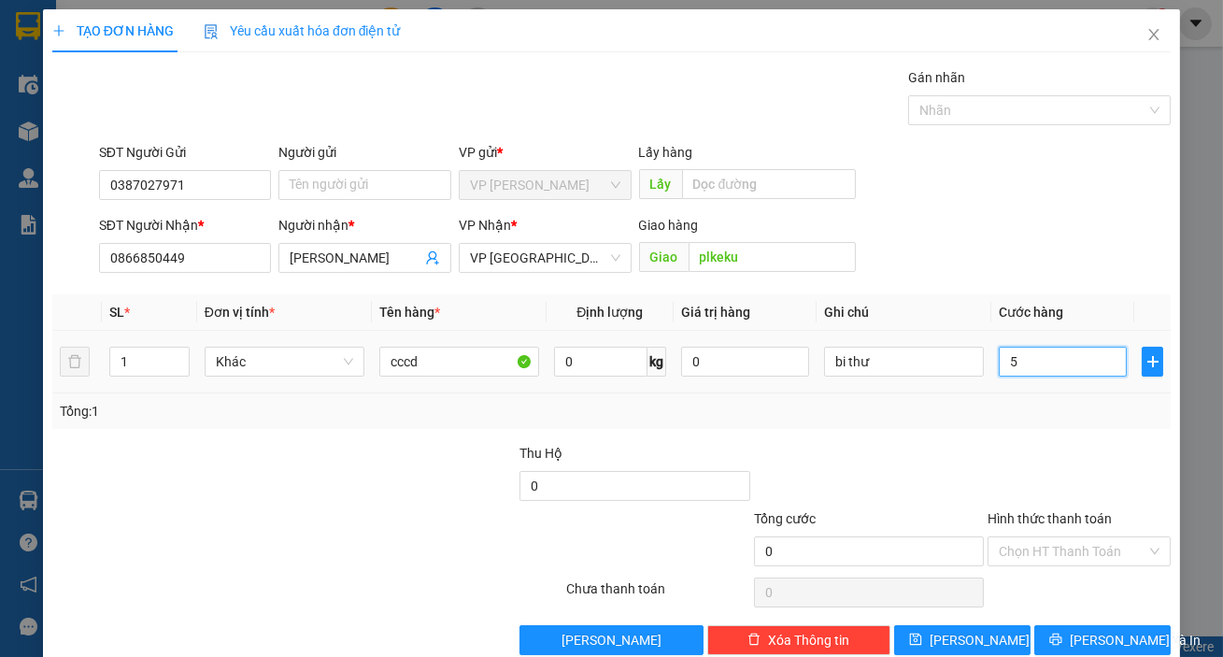
type input "5"
type input "50"
type input "500"
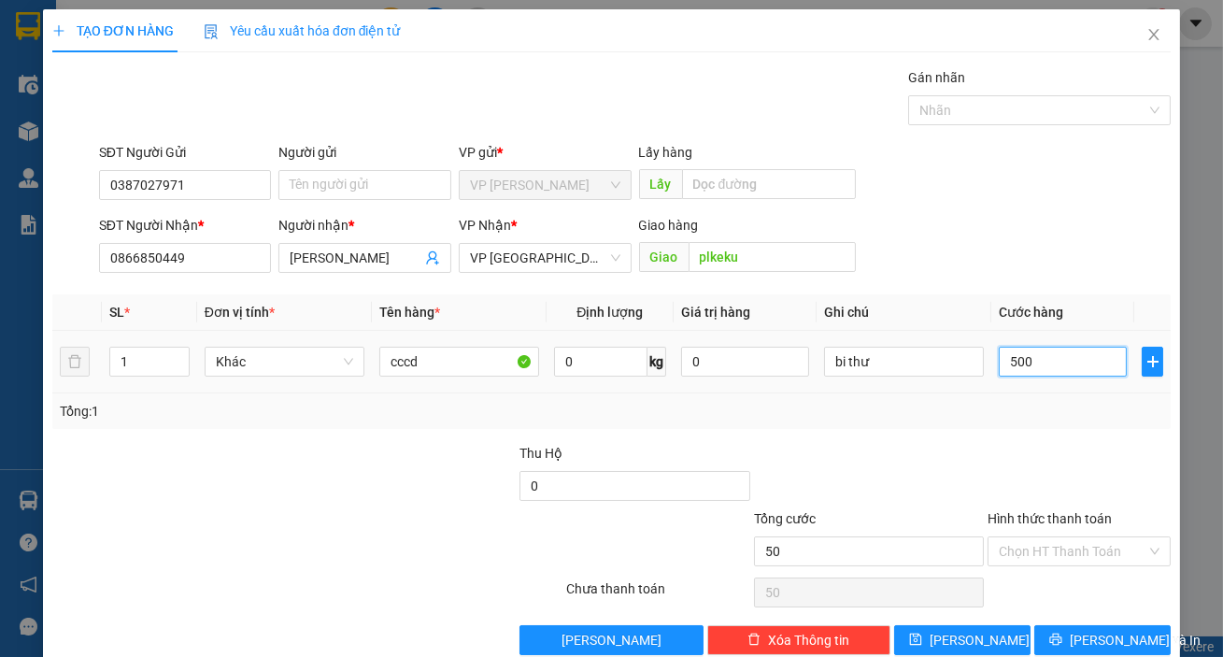
type input "500"
type input "5.000"
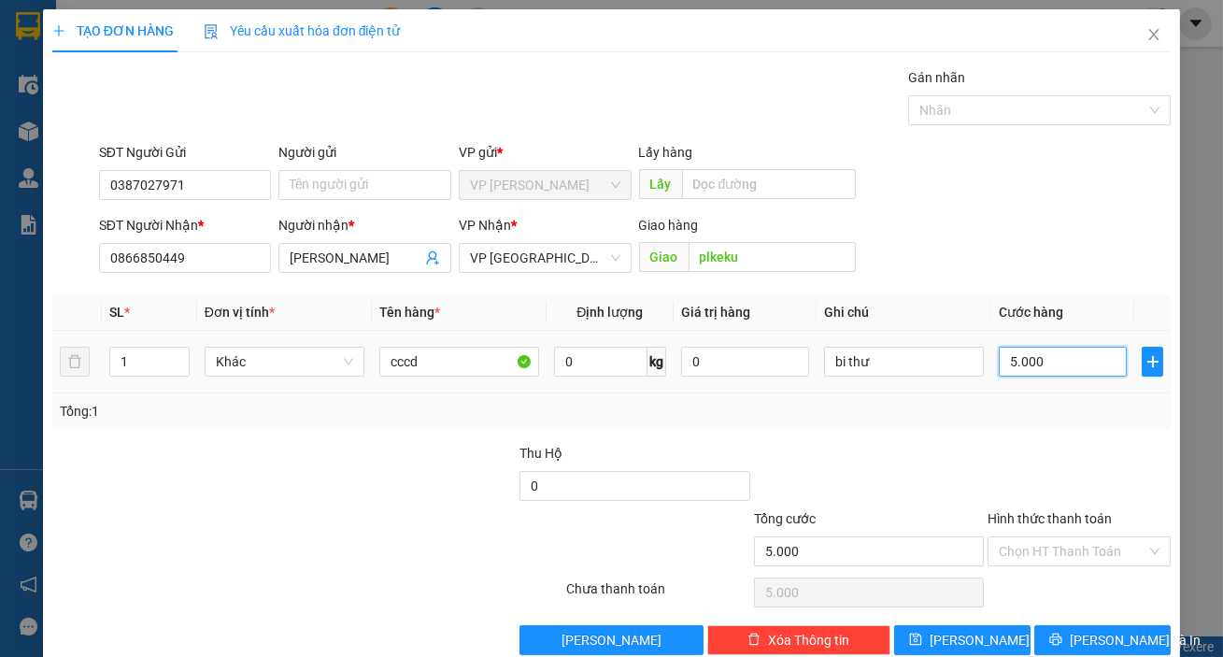
type input "50.000"
click at [1045, 554] on input "Hình thức thanh toán" at bounding box center [1073, 551] width 148 height 28
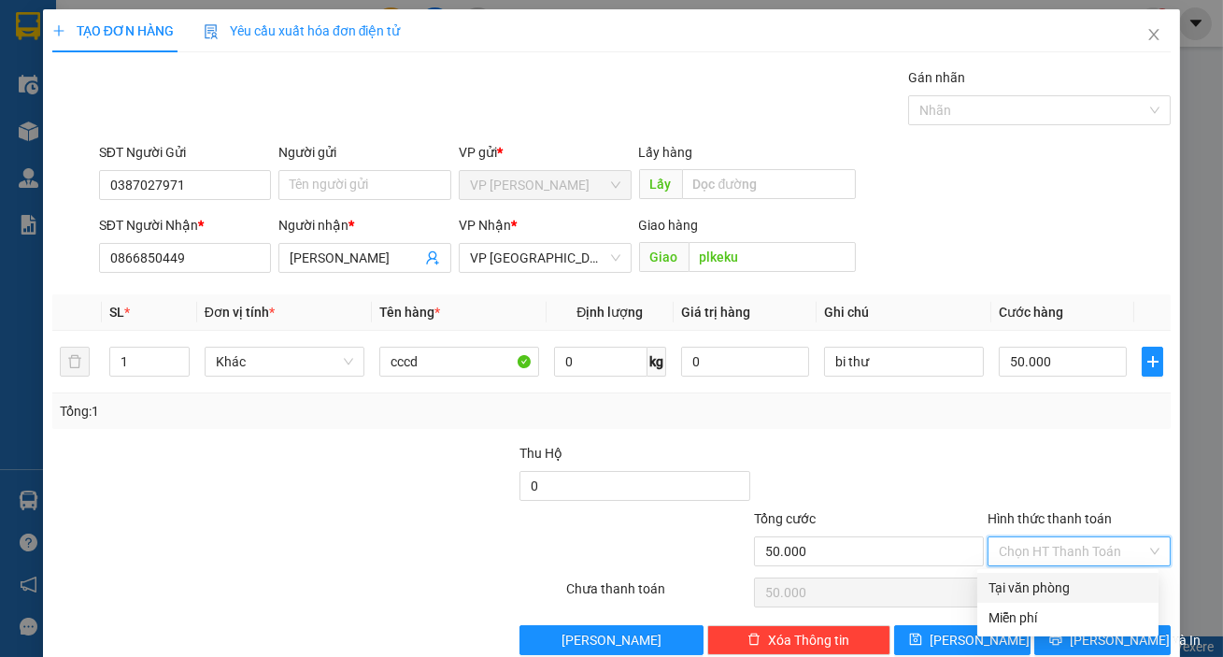
click at [1043, 579] on div "Tại văn phòng" at bounding box center [1068, 587] width 159 height 21
type input "0"
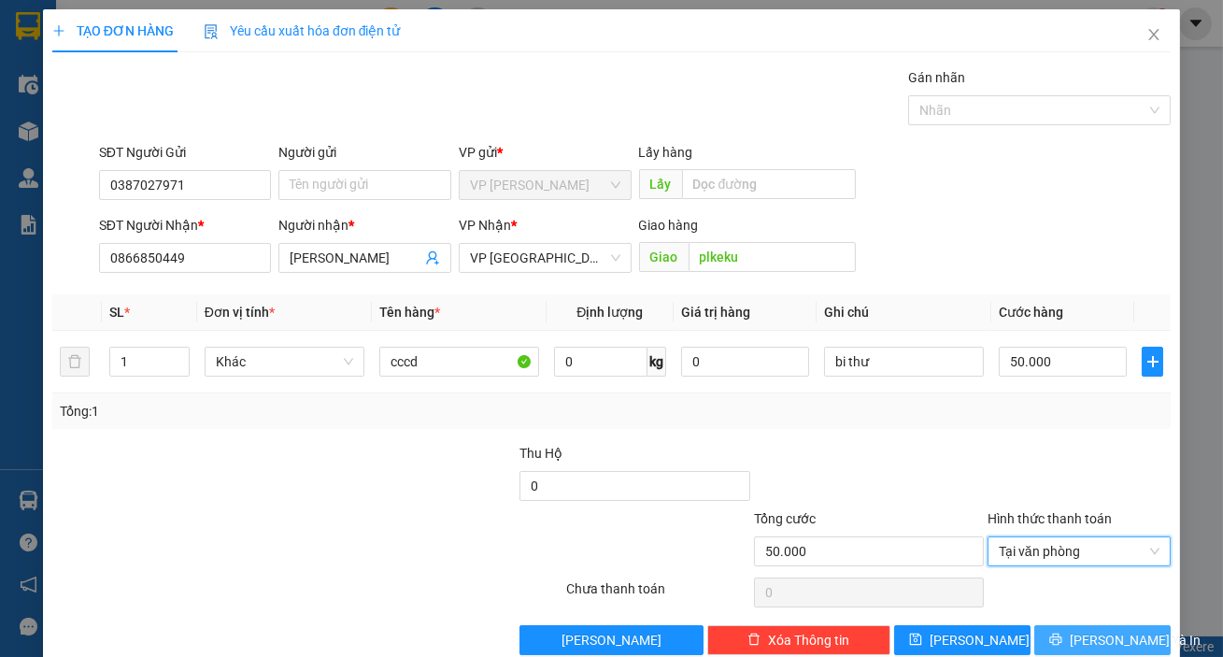
click at [1054, 641] on icon "printer" at bounding box center [1055, 639] width 13 height 13
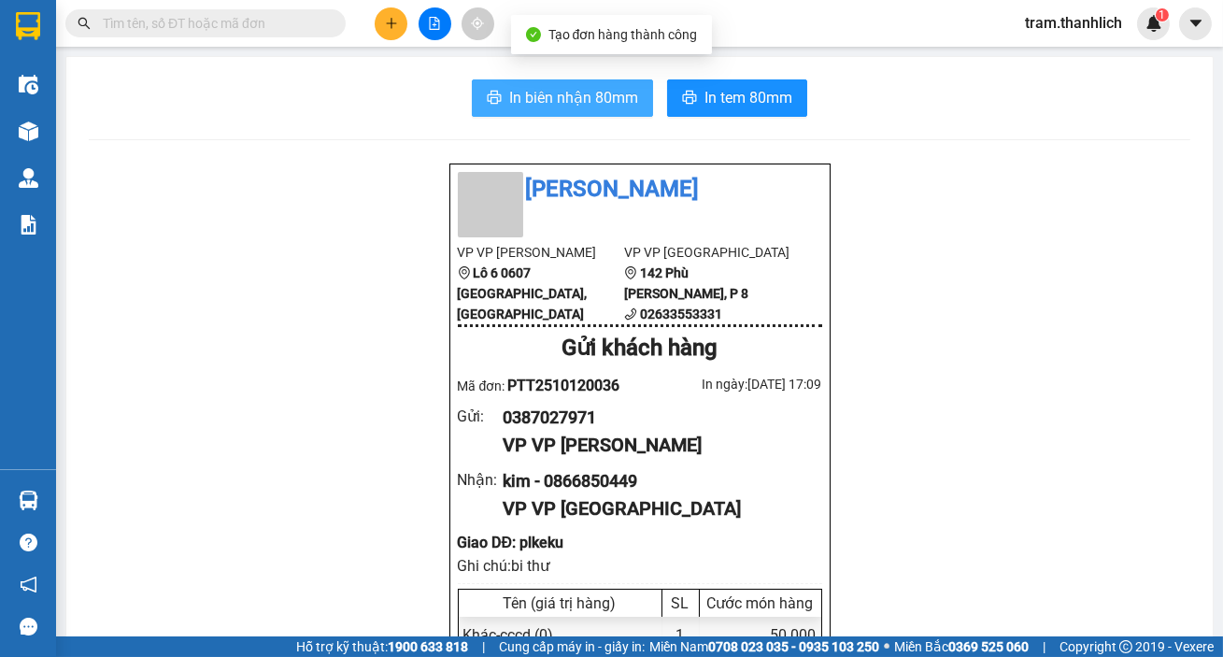
click at [629, 104] on span "In biên nhận 80mm" at bounding box center [573, 97] width 129 height 23
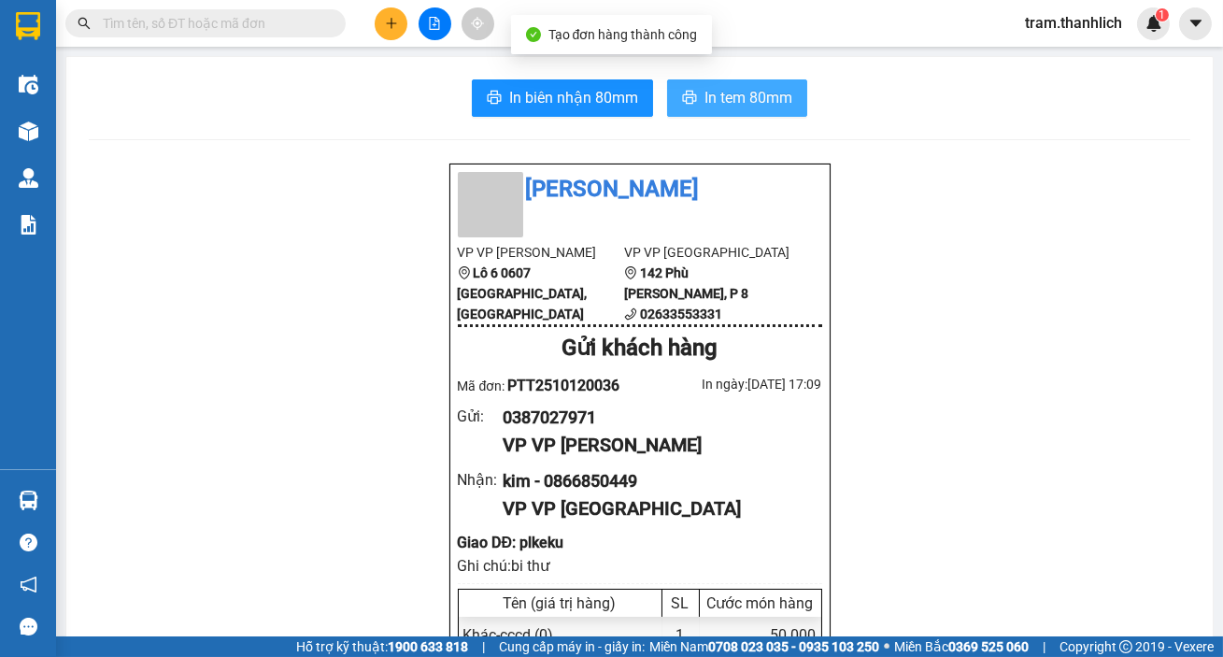
click at [797, 99] on button "In tem 80mm" at bounding box center [737, 97] width 140 height 37
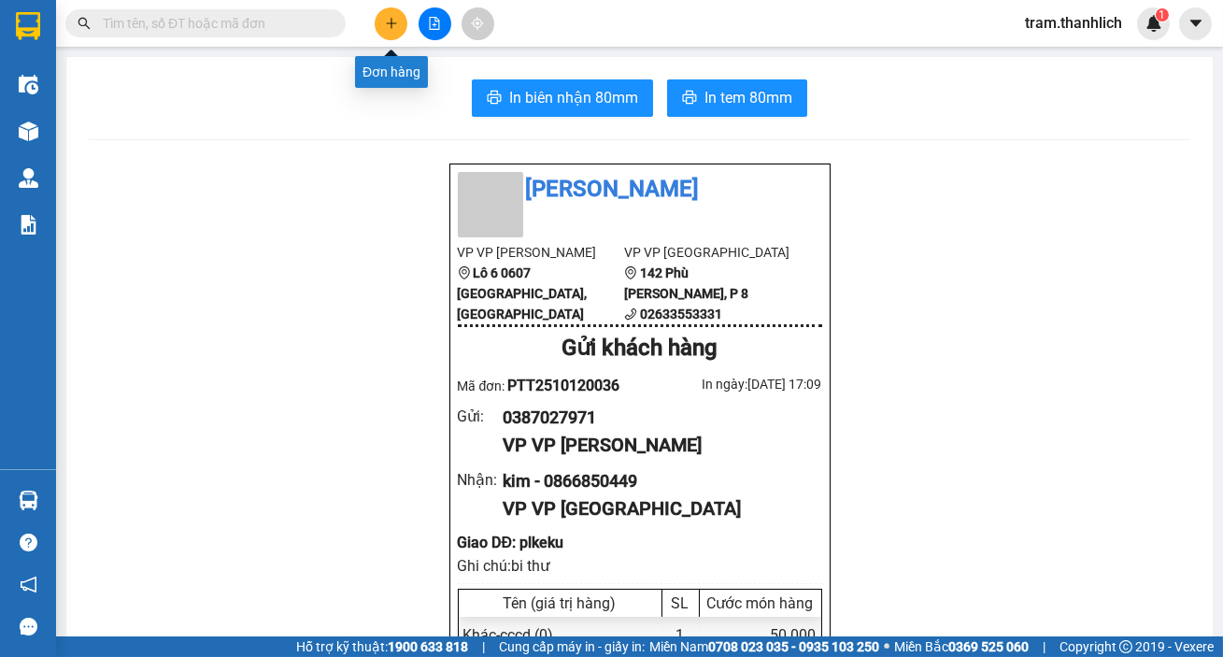
click at [376, 25] on button at bounding box center [391, 23] width 33 height 33
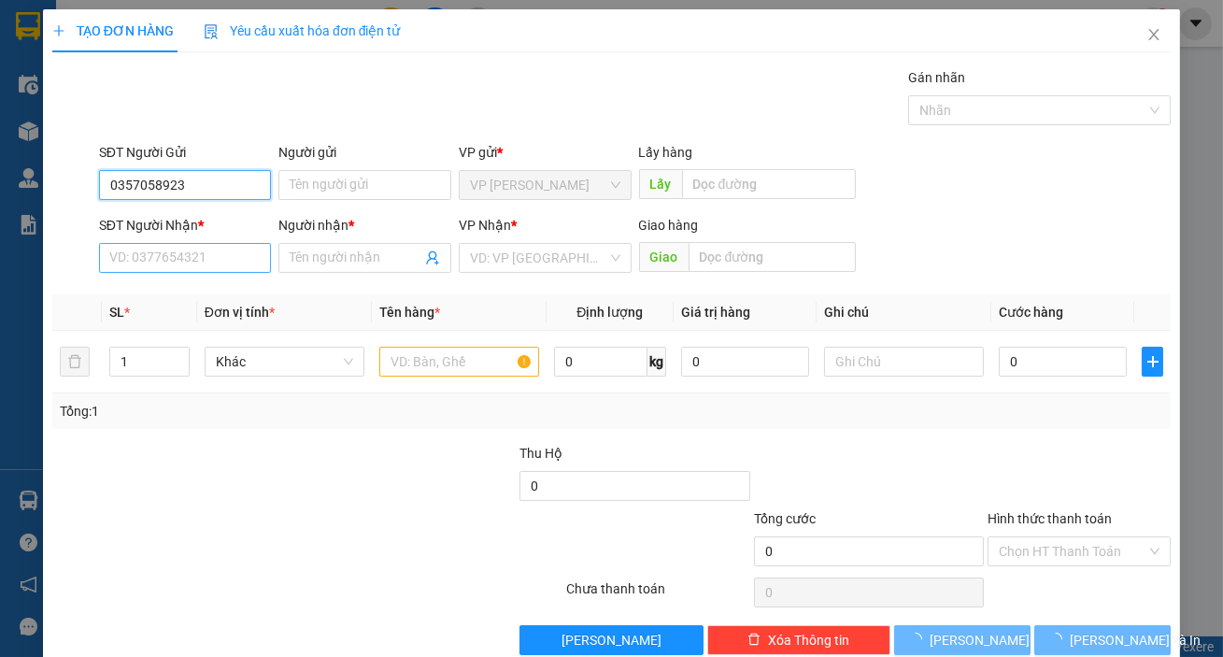
type input "0357058923"
click at [213, 258] on input "SĐT Người Nhận *" at bounding box center [185, 258] width 173 height 30
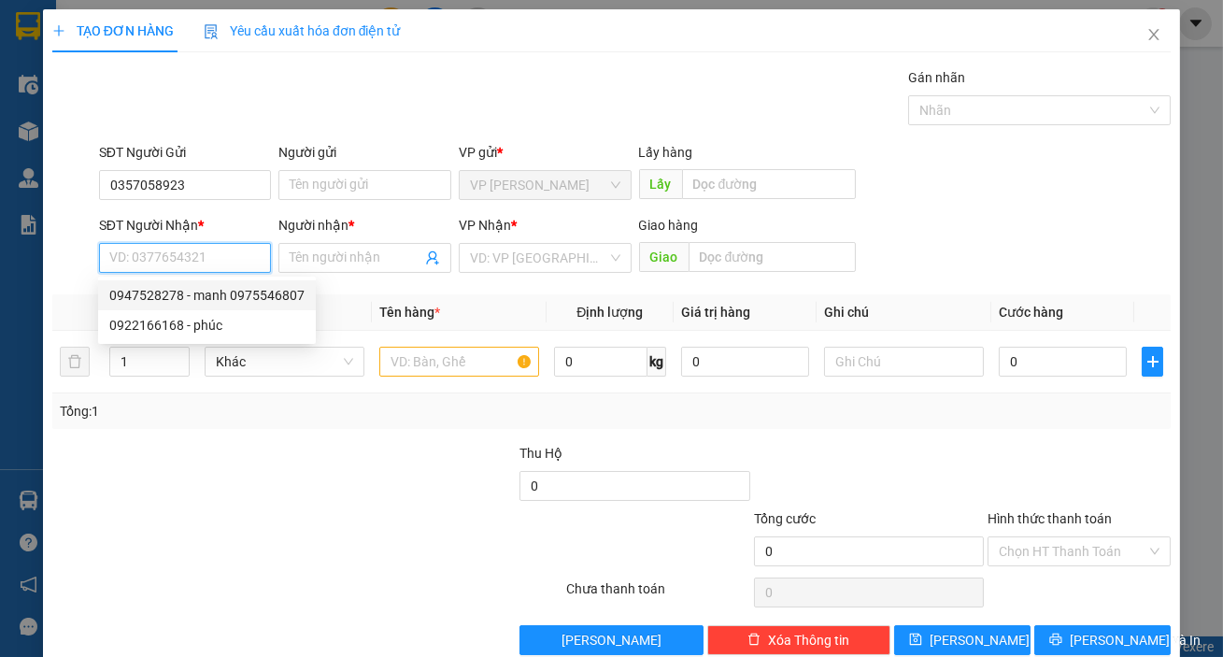
click at [192, 287] on div "0947528278 - manh 0975546807" at bounding box center [206, 295] width 195 height 21
type input "0947528278"
type input "manh 0975546807"
type input "[PERSON_NAME]"
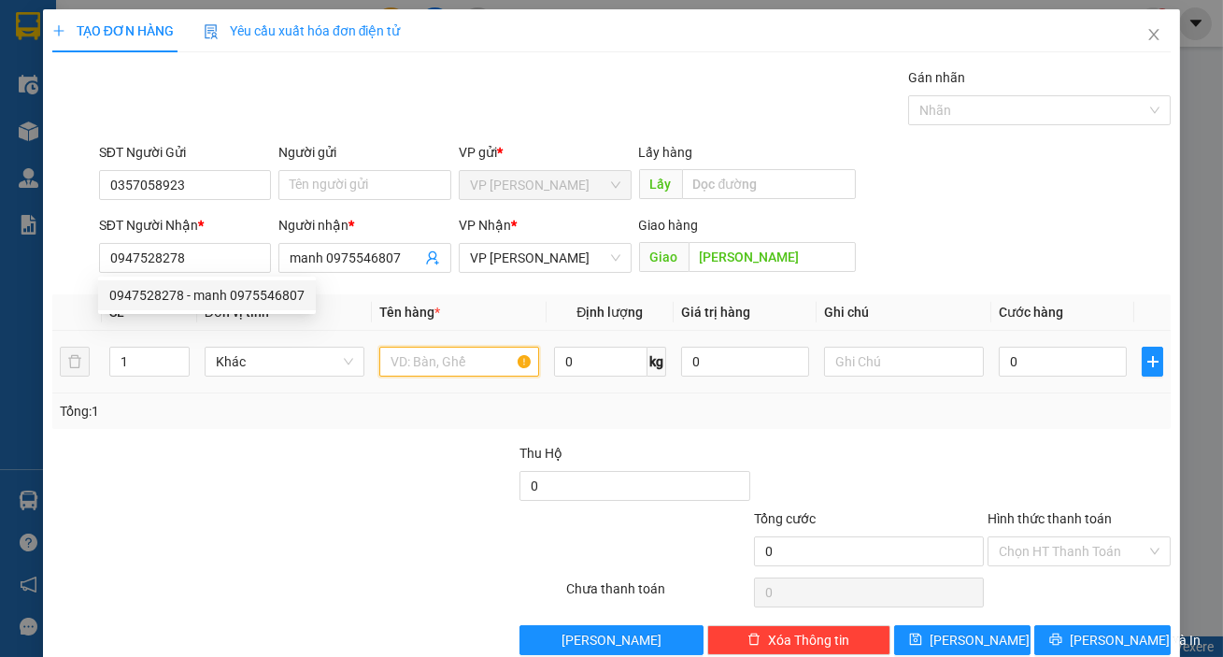
click at [497, 355] on input "text" at bounding box center [459, 362] width 160 height 30
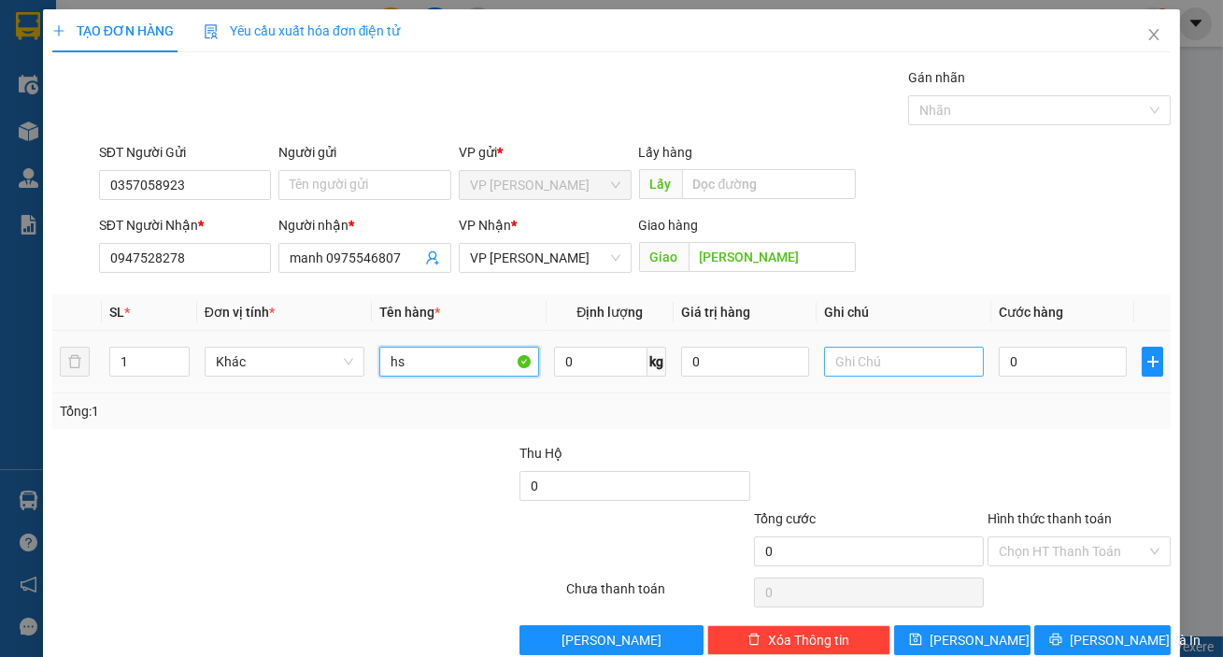
type input "hs"
click at [939, 348] on input "text" at bounding box center [904, 362] width 160 height 30
type input "thung xốp"
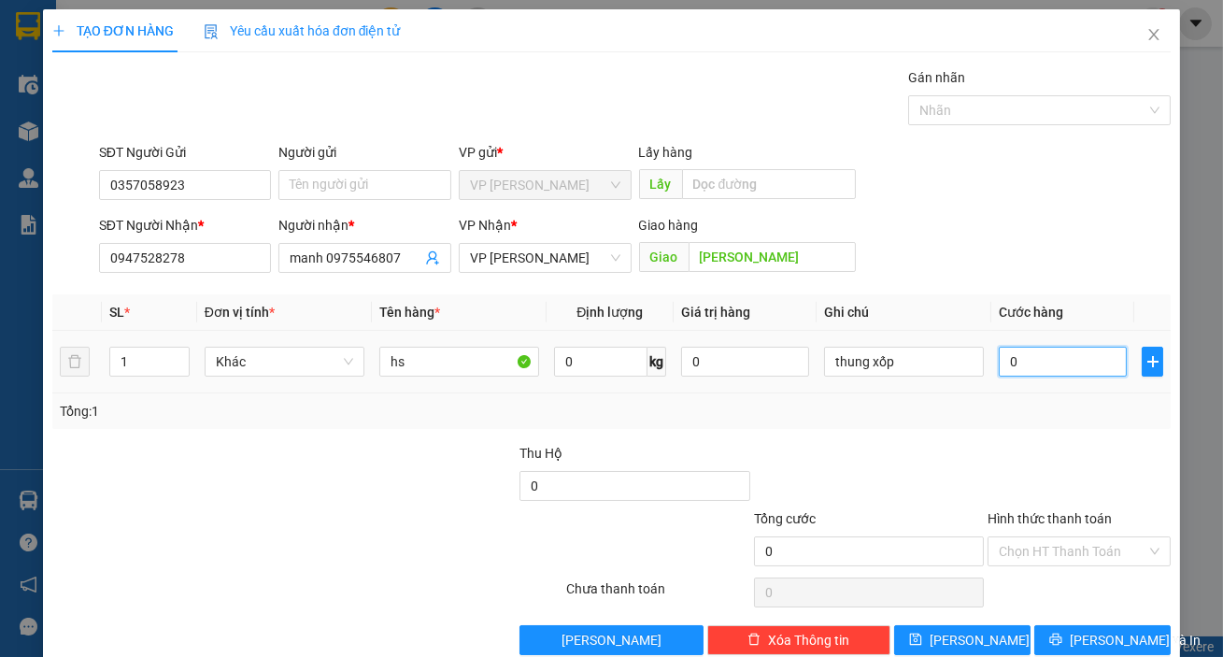
click at [1028, 368] on input "0" at bounding box center [1063, 362] width 128 height 30
type input "1"
type input "15"
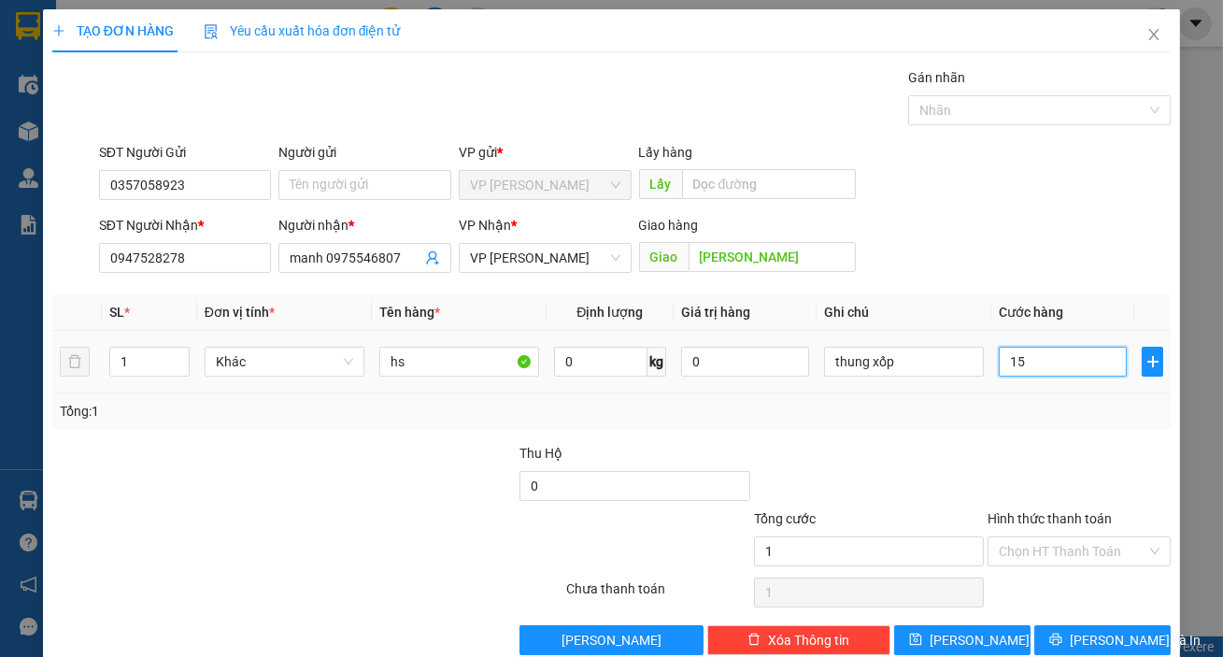
type input "15"
type input "150"
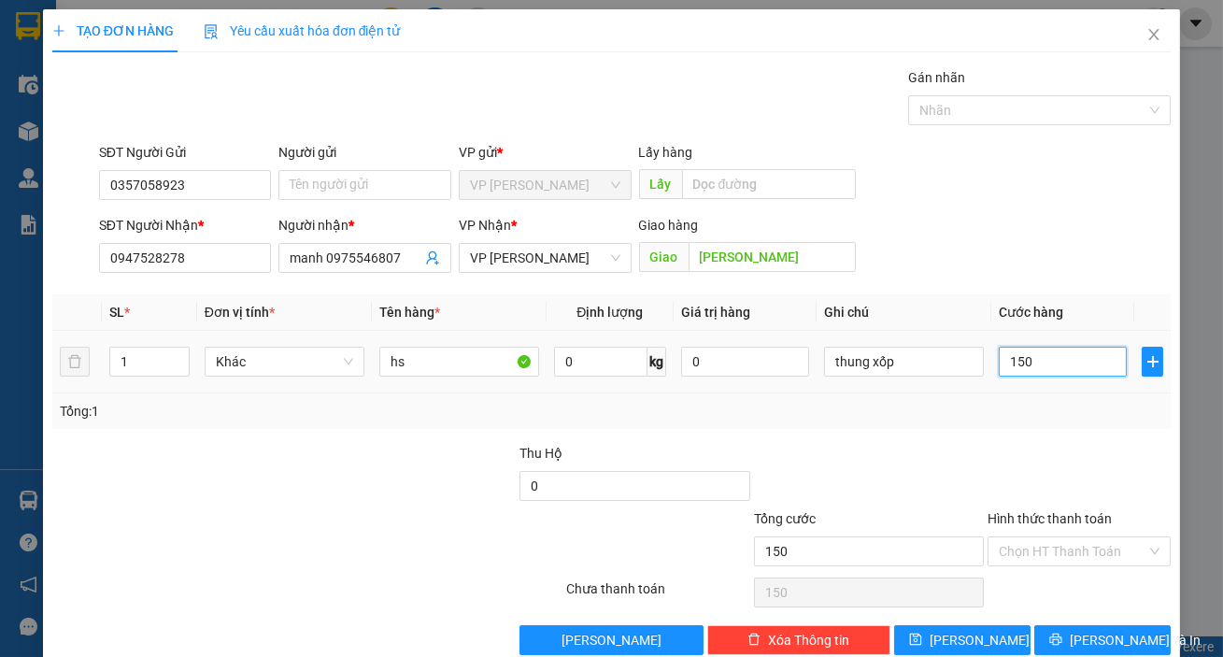
type input "1.500"
type input "15.000"
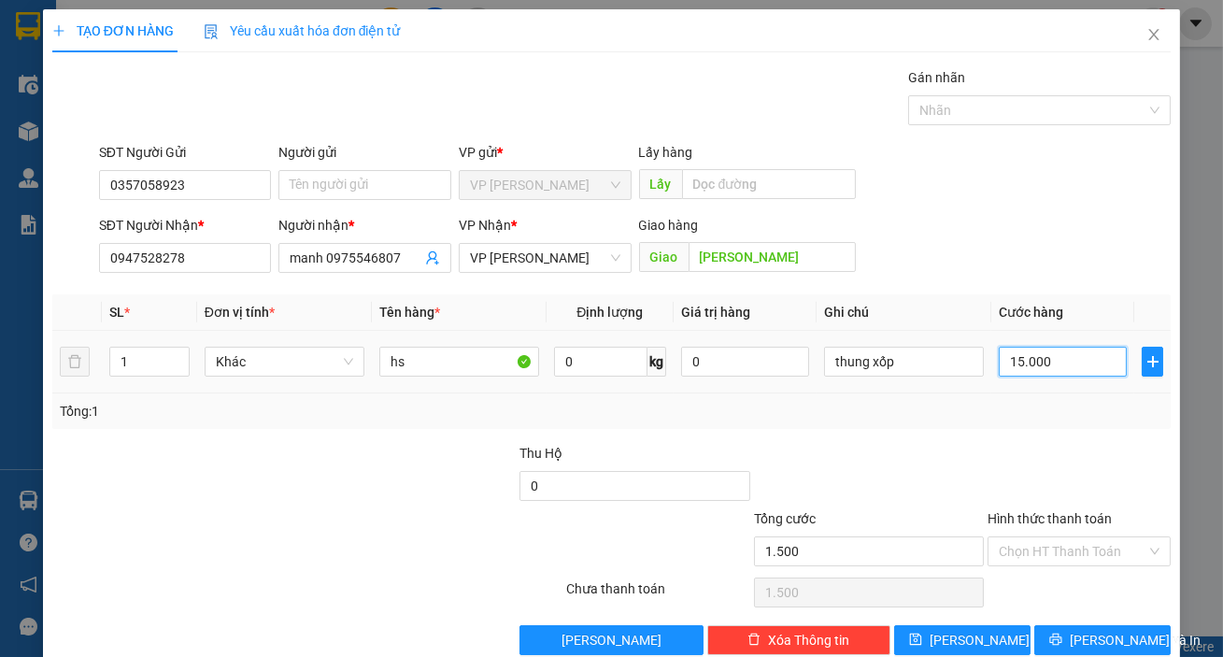
type input "15.000"
type input "150.000"
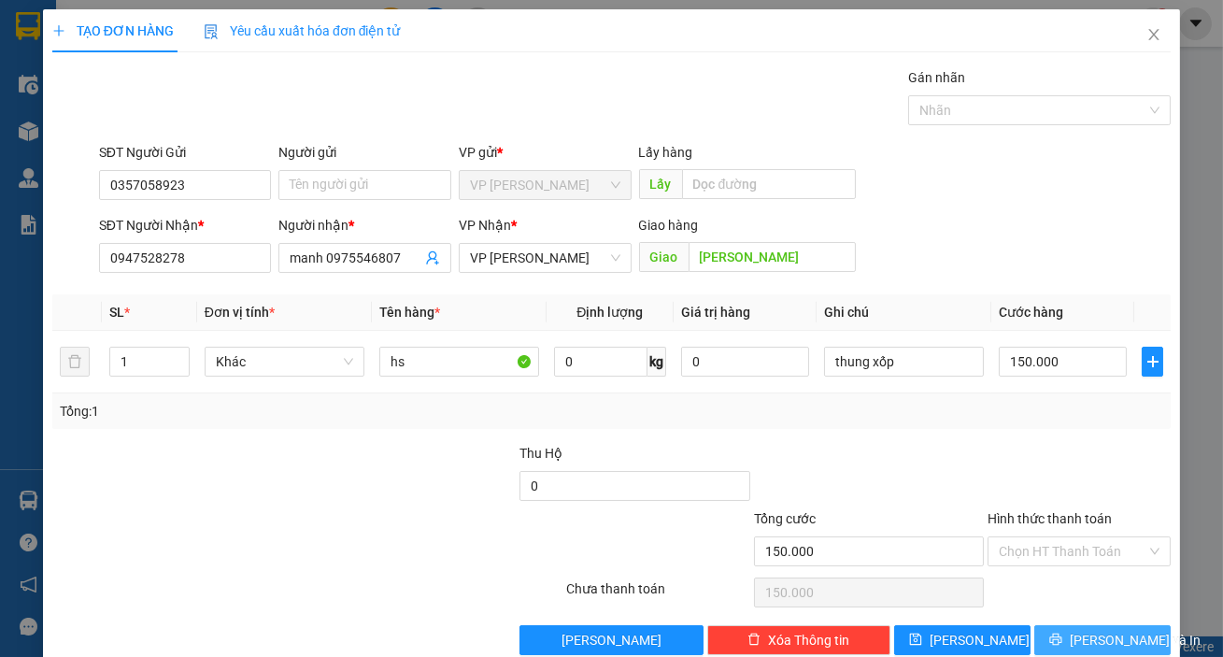
click at [1047, 650] on button "[PERSON_NAME] và In" at bounding box center [1102, 640] width 136 height 30
click at [1046, 641] on button "[PERSON_NAME] và In" at bounding box center [1102, 640] width 136 height 30
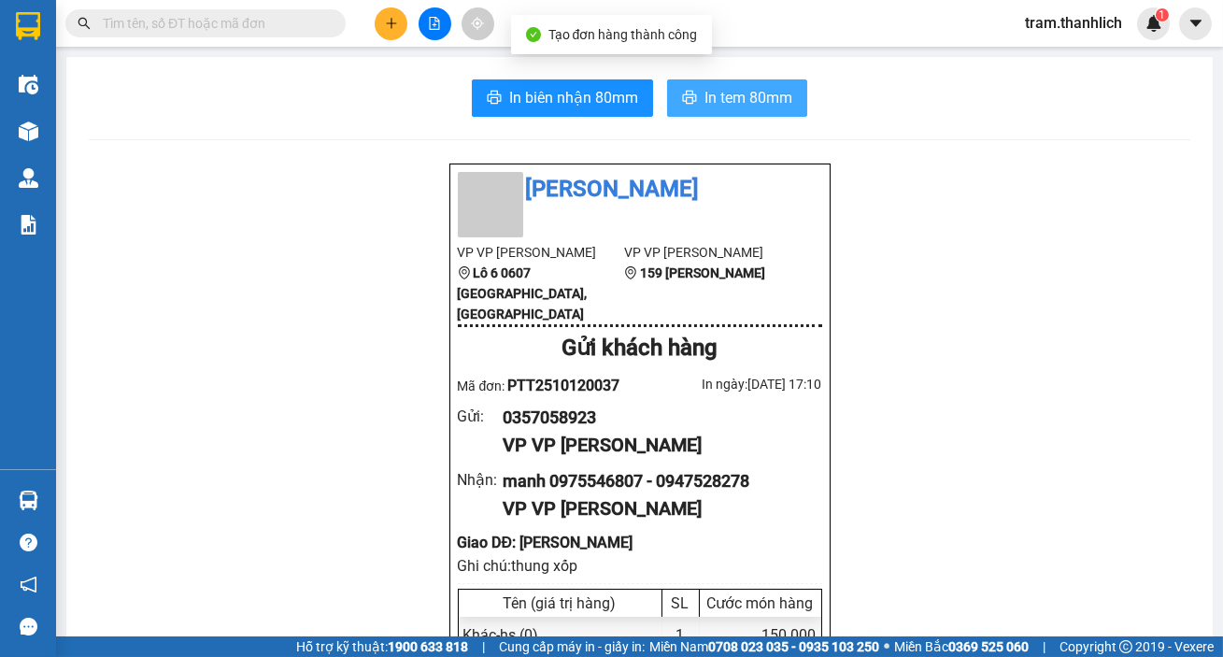
click at [719, 90] on span "In tem 80mm" at bounding box center [749, 97] width 88 height 23
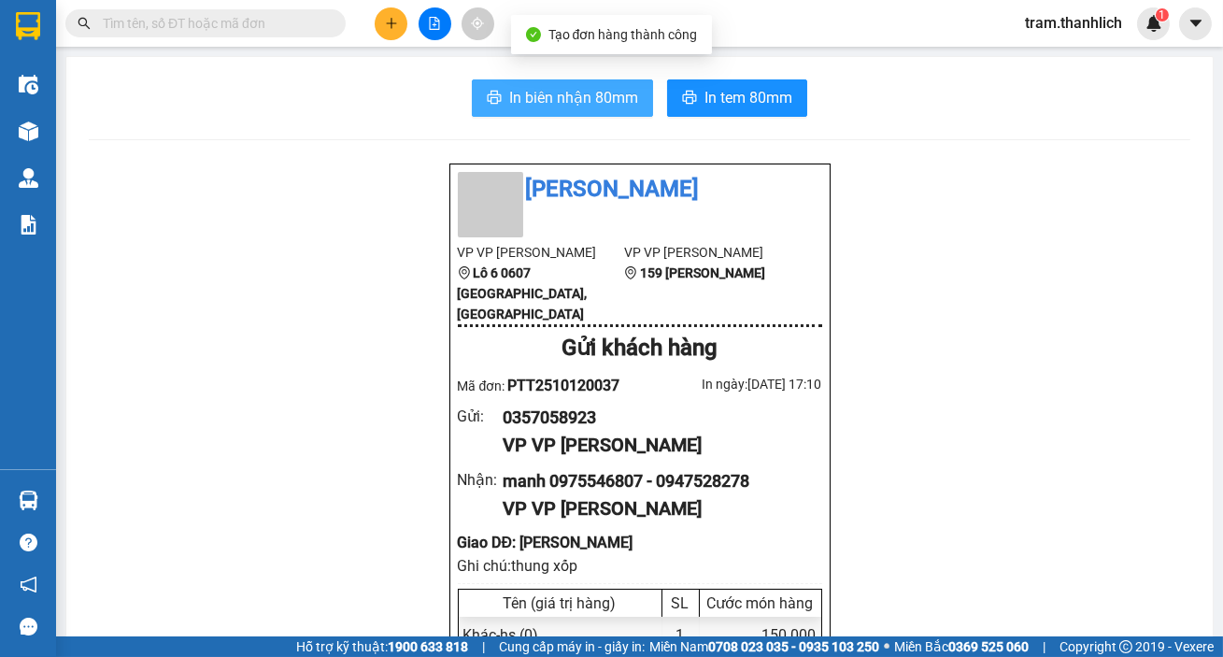
click at [634, 91] on button "In biên nhận 80mm" at bounding box center [562, 97] width 181 height 37
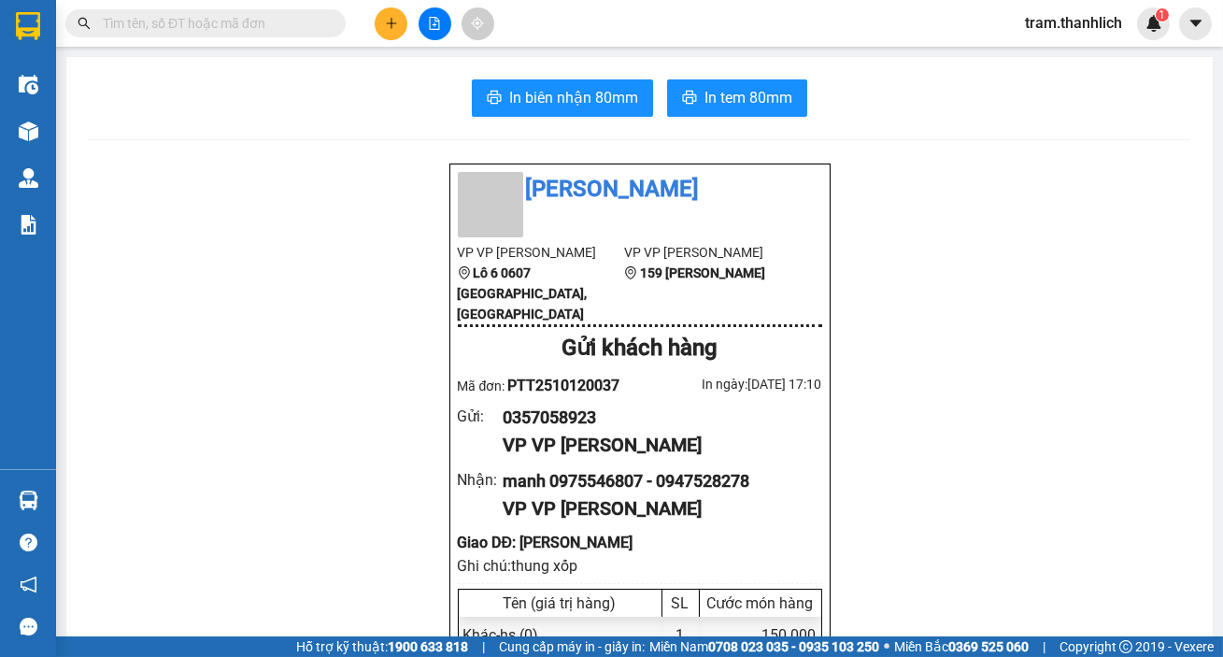
click at [401, 20] on button at bounding box center [391, 23] width 33 height 33
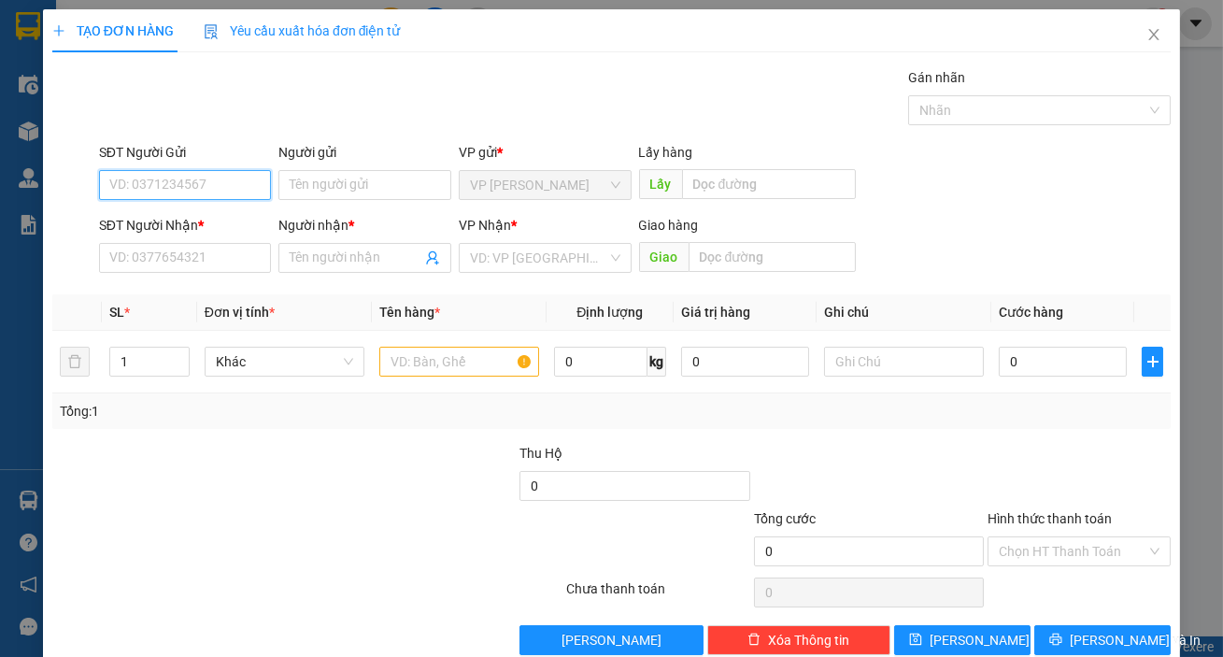
click at [224, 178] on input "SĐT Người Gửi" at bounding box center [185, 185] width 173 height 30
type input "0357058923"
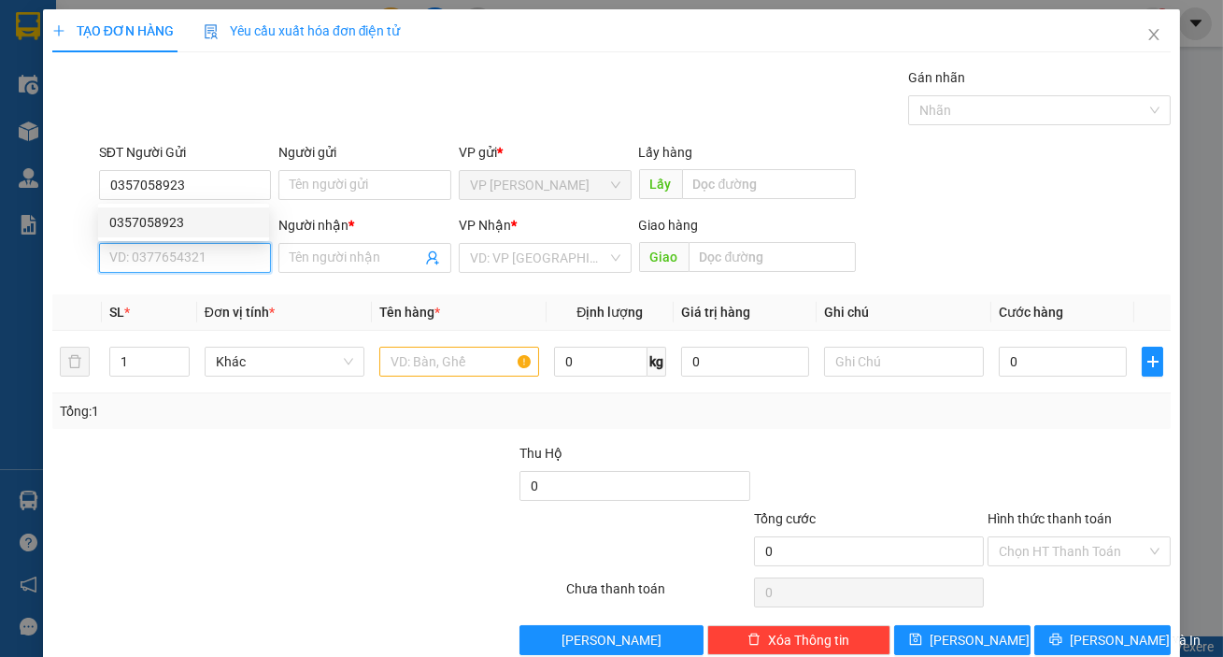
click at [194, 265] on input "SĐT Người Nhận *" at bounding box center [185, 258] width 173 height 30
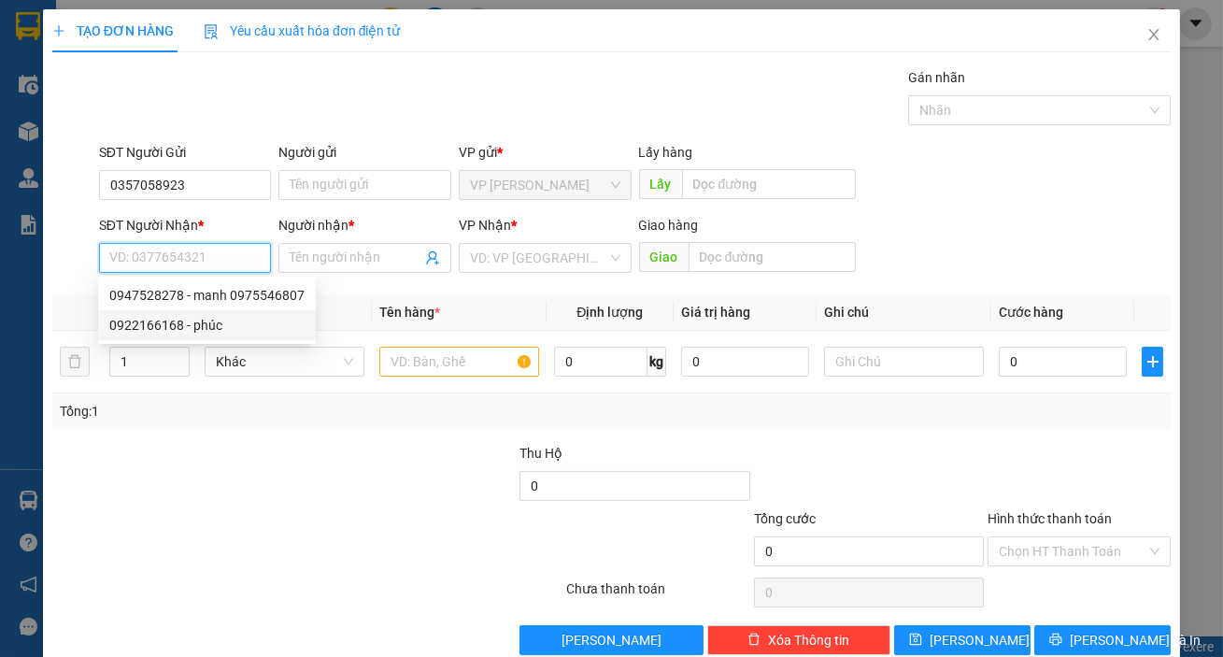
click at [206, 319] on div "0922166168 - phúc" at bounding box center [206, 325] width 195 height 21
type input "0922166168"
type input "phúc"
type input "pleku"
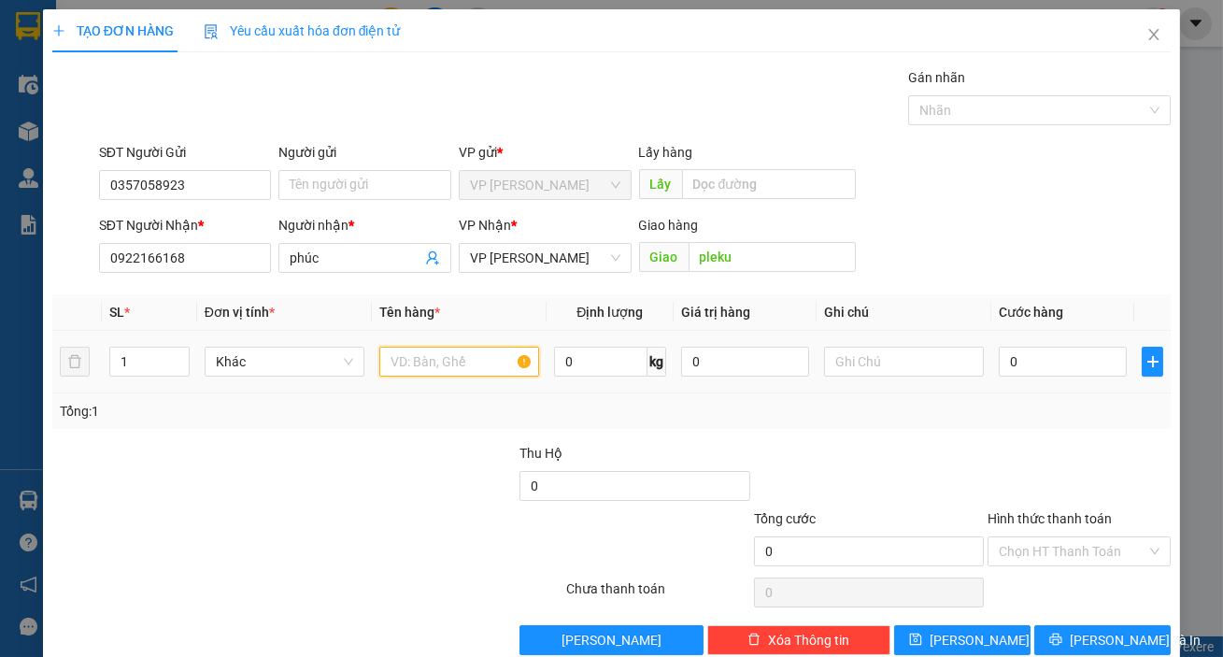
drag, startPoint x: 440, startPoint y: 369, endPoint x: 450, endPoint y: 369, distance: 10.3
click at [443, 369] on input "text" at bounding box center [459, 362] width 160 height 30
type input "hs"
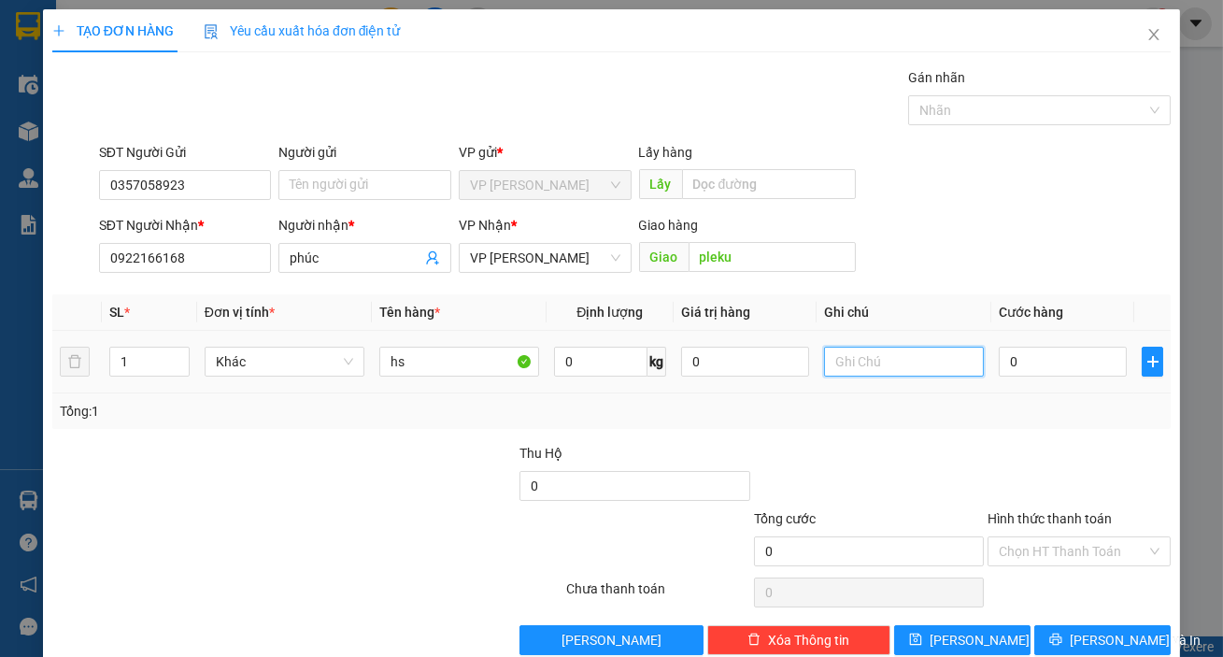
click at [858, 353] on input "text" at bounding box center [904, 362] width 160 height 30
type input "thung xốp"
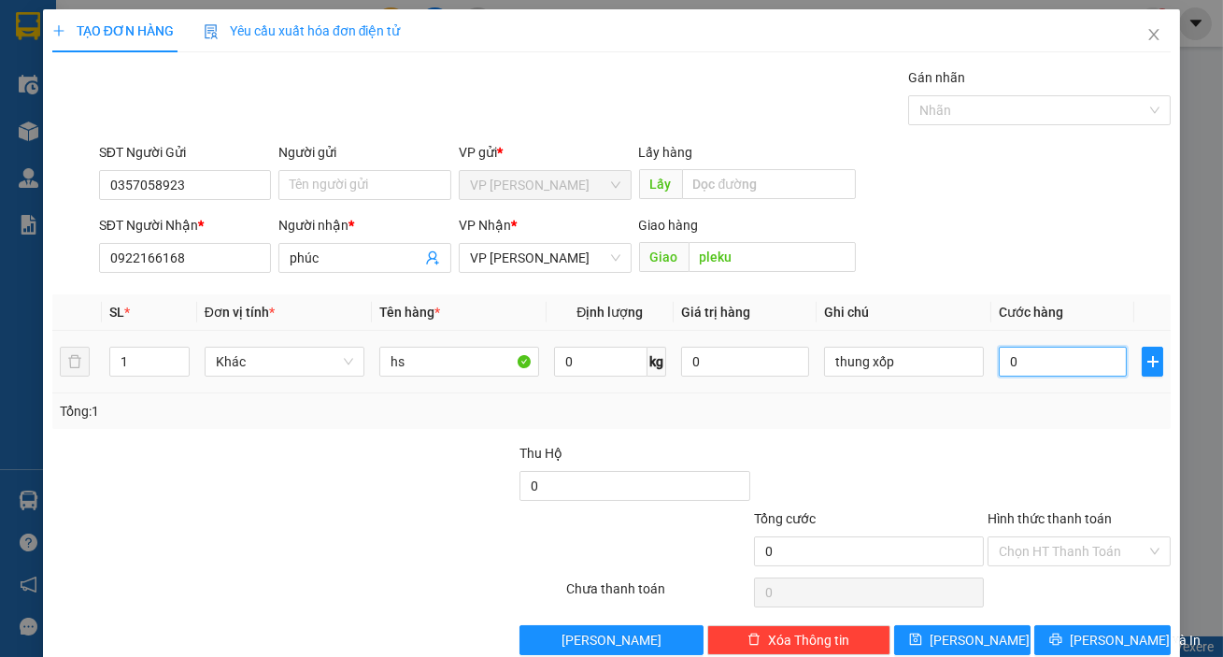
click at [1009, 361] on input "0" at bounding box center [1063, 362] width 128 height 30
type input "1"
type input "15"
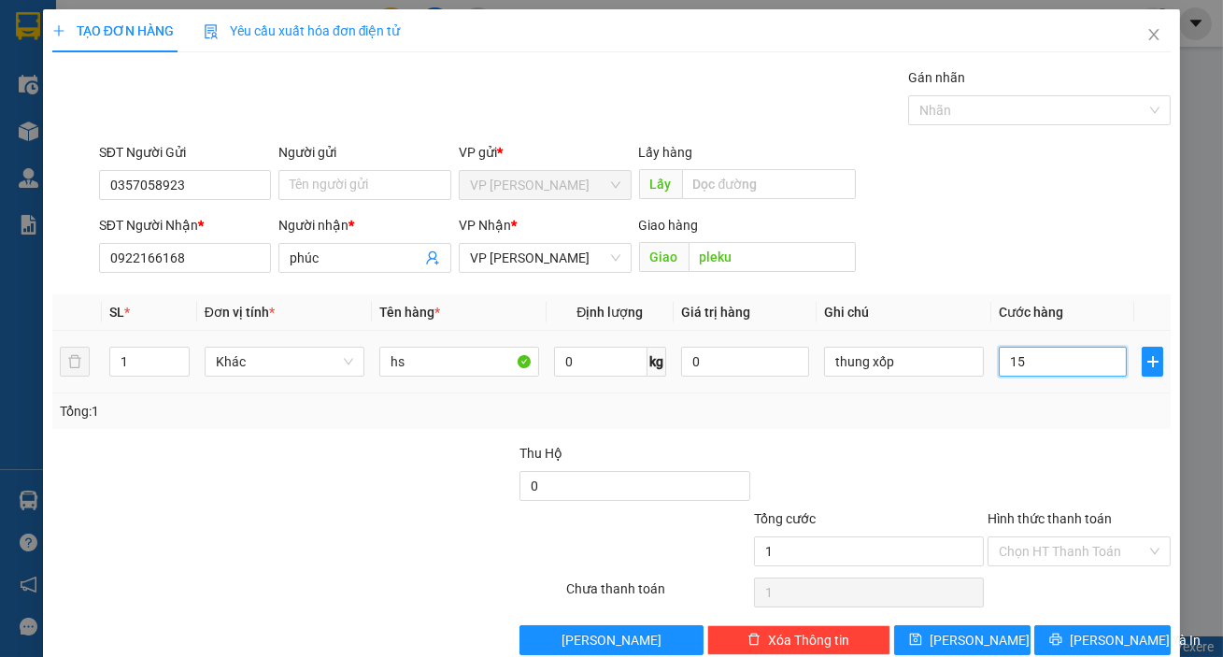
type input "15"
type input "150"
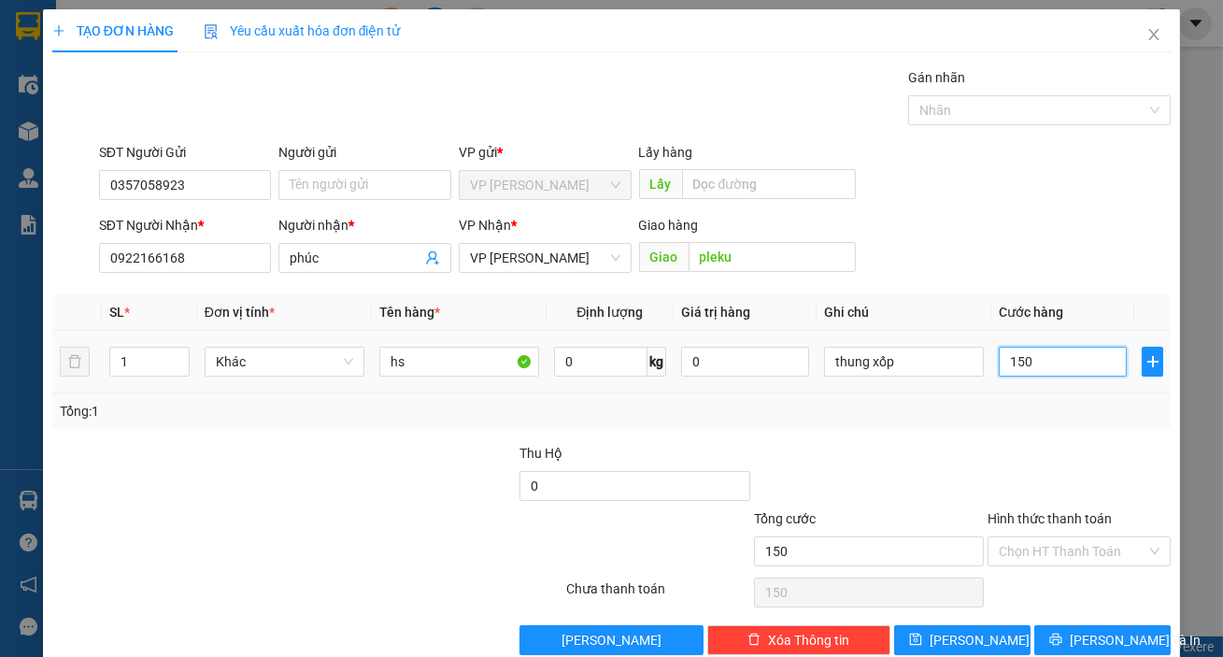
type input "1.500"
type input "15.000"
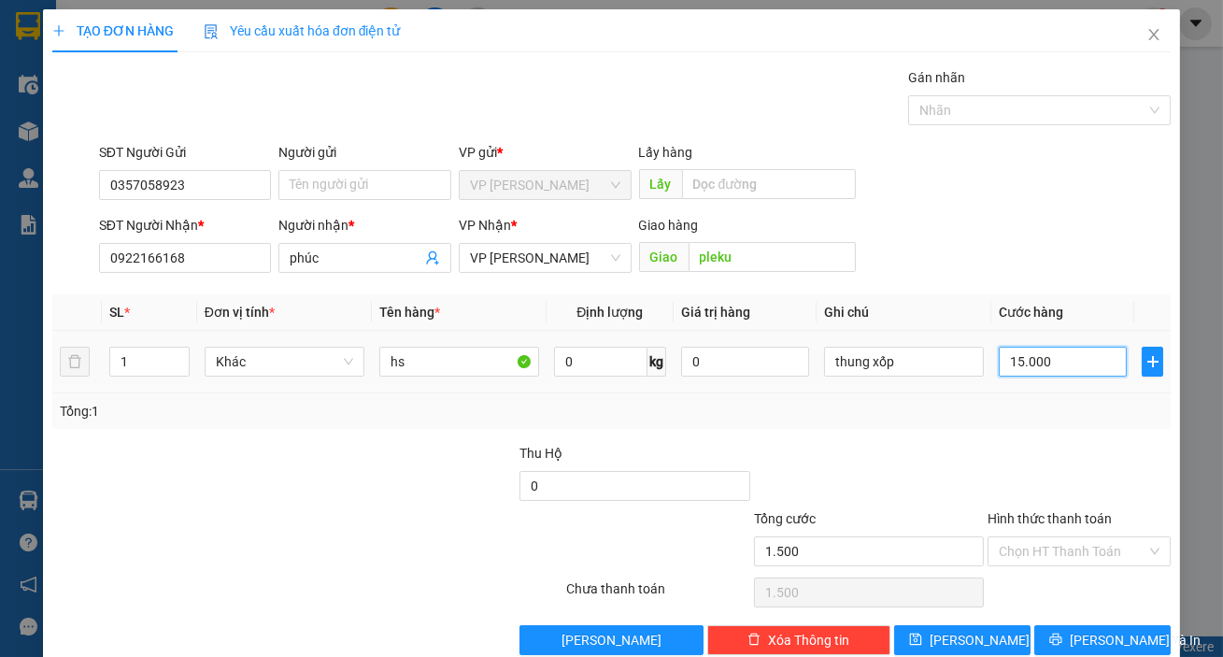
type input "15.000"
type input "150.000"
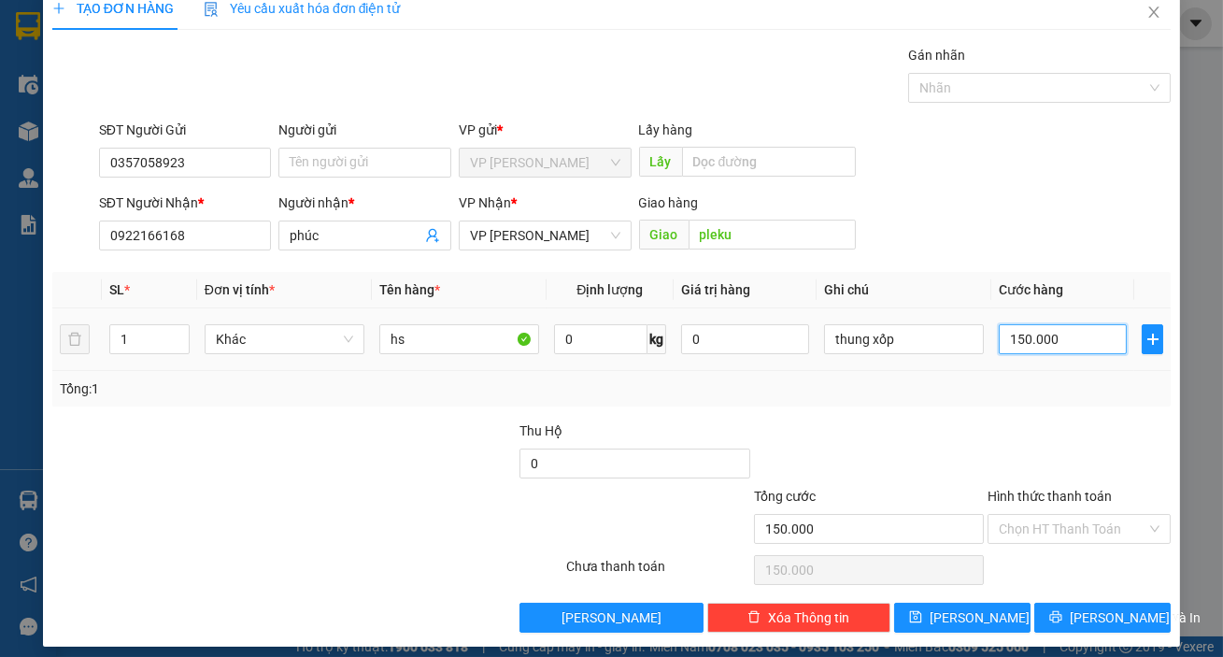
scroll to position [34, 0]
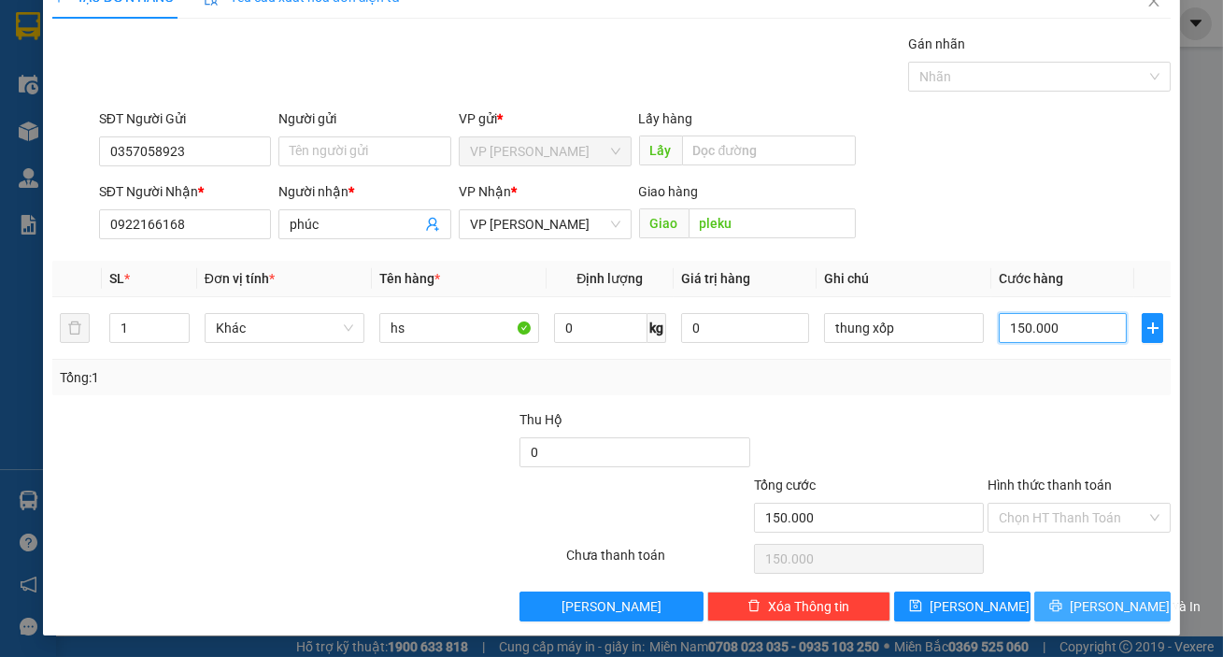
type input "150.000"
click at [1046, 608] on button "[PERSON_NAME] và In" at bounding box center [1102, 606] width 136 height 30
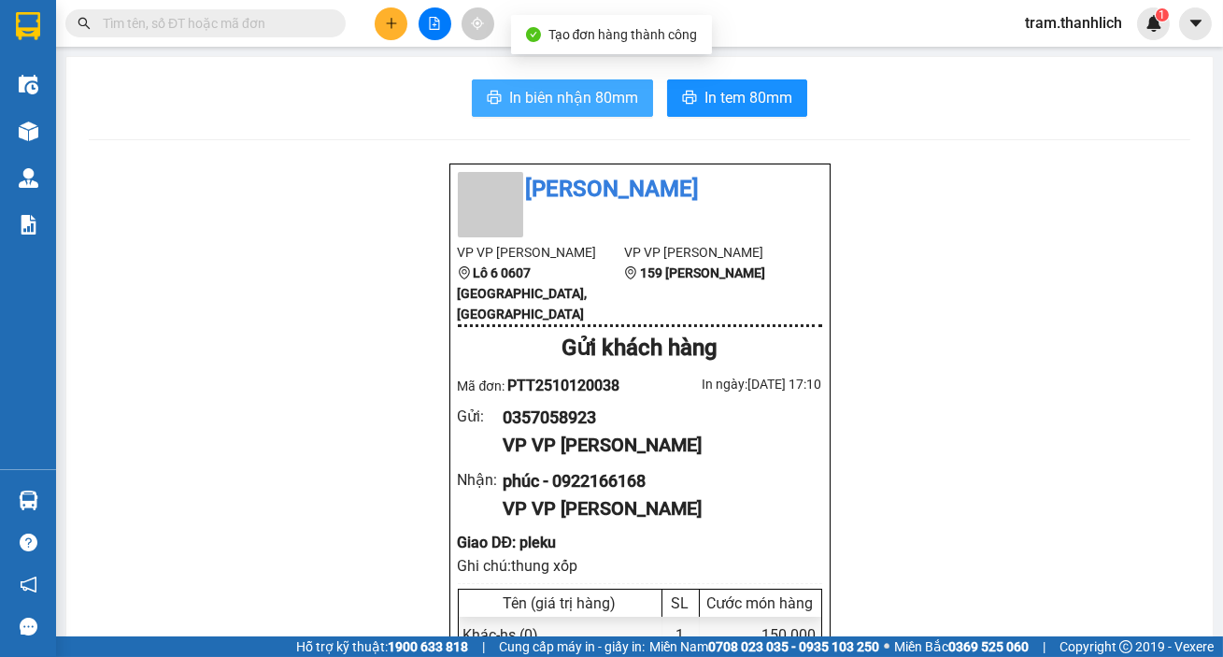
click at [569, 102] on span "In biên nhận 80mm" at bounding box center [573, 97] width 129 height 23
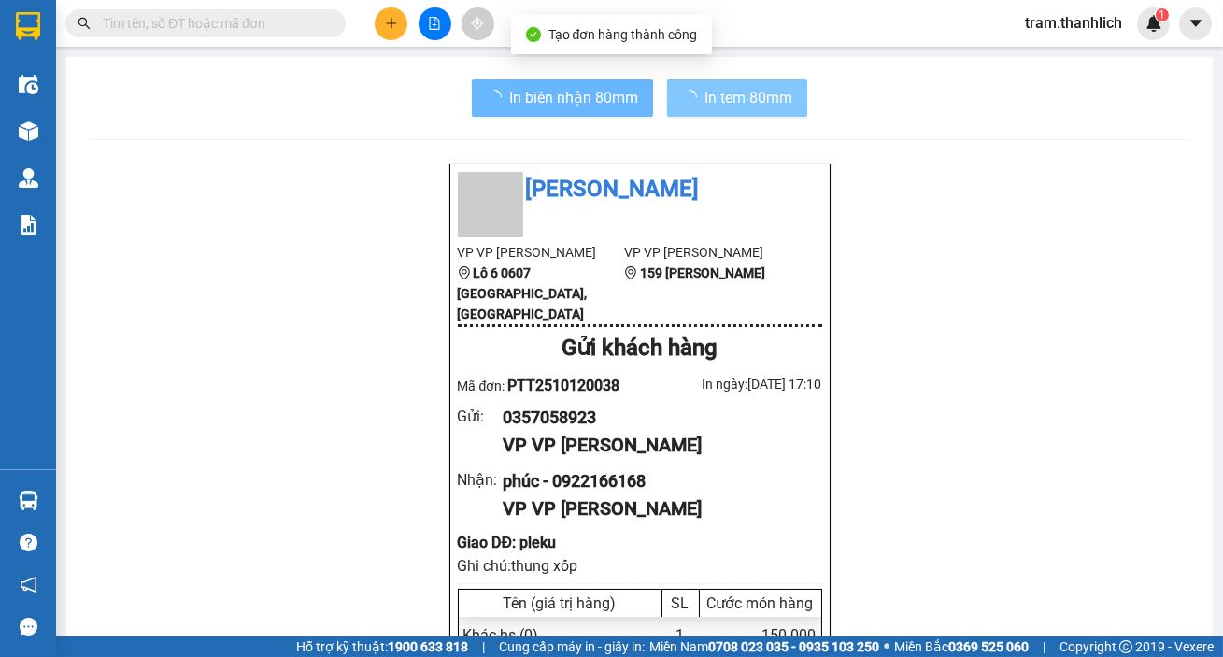
click at [778, 83] on button "In tem 80mm" at bounding box center [737, 97] width 140 height 37
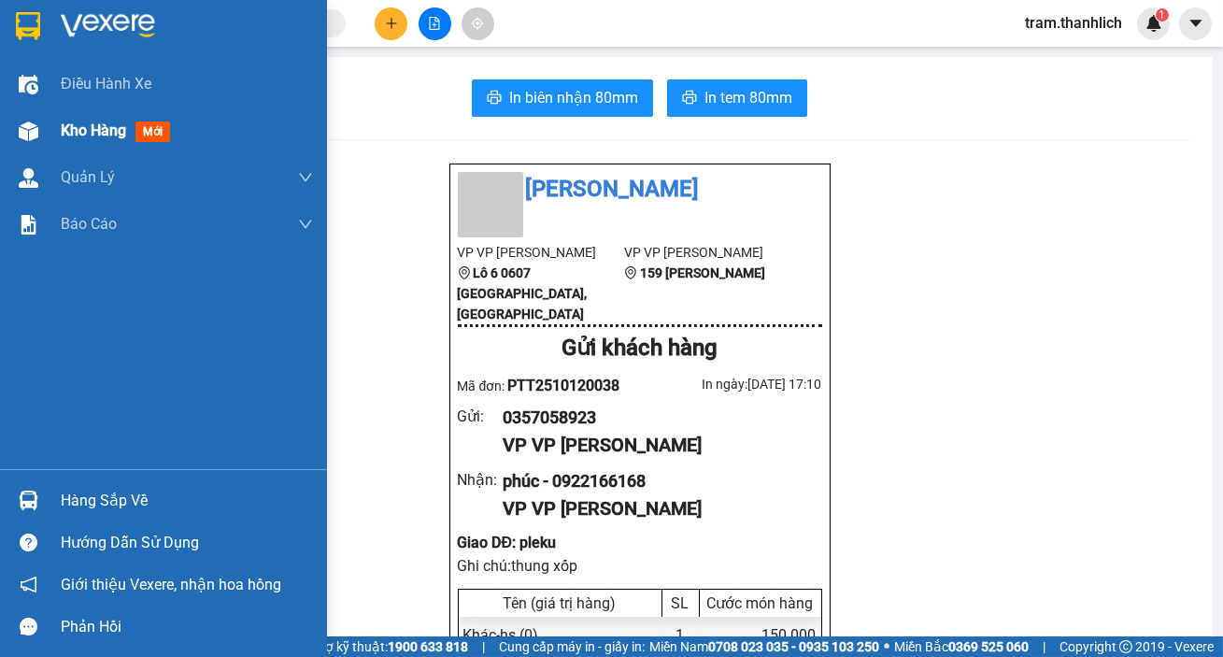
click at [108, 124] on span "Kho hàng" at bounding box center [93, 130] width 65 height 18
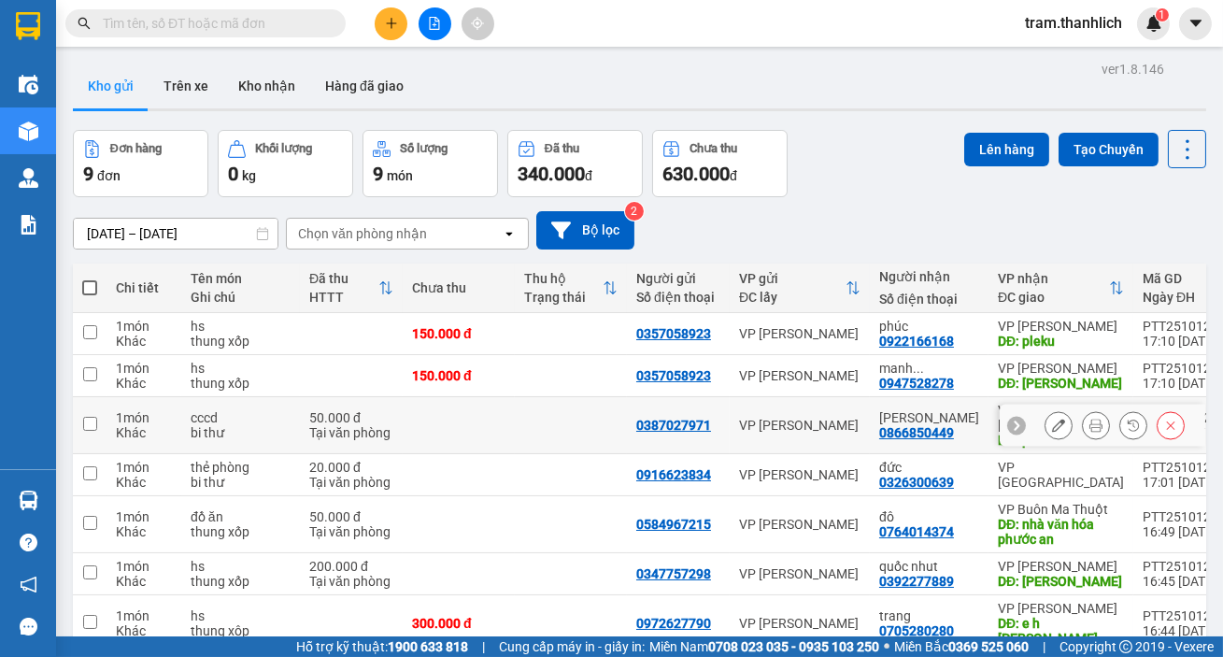
click at [1083, 419] on button at bounding box center [1096, 425] width 26 height 33
click at [1052, 419] on icon at bounding box center [1058, 425] width 13 height 13
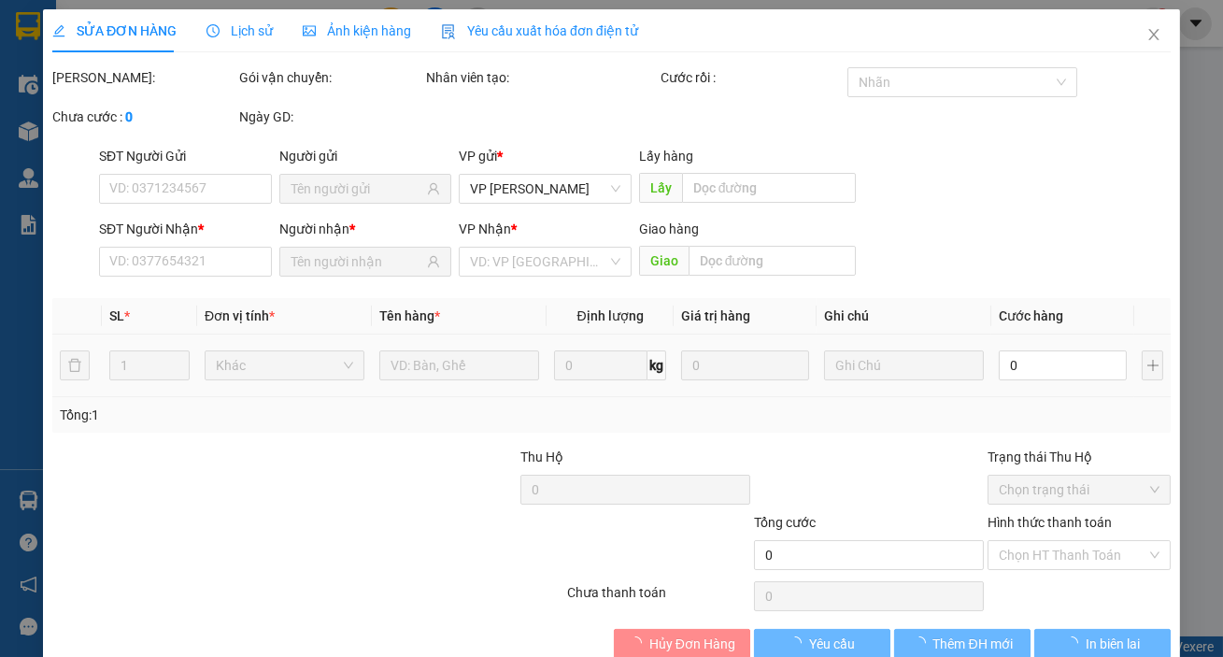
type input "0387027971"
type input "0866850449"
type input "plkeku"
type input "50.000"
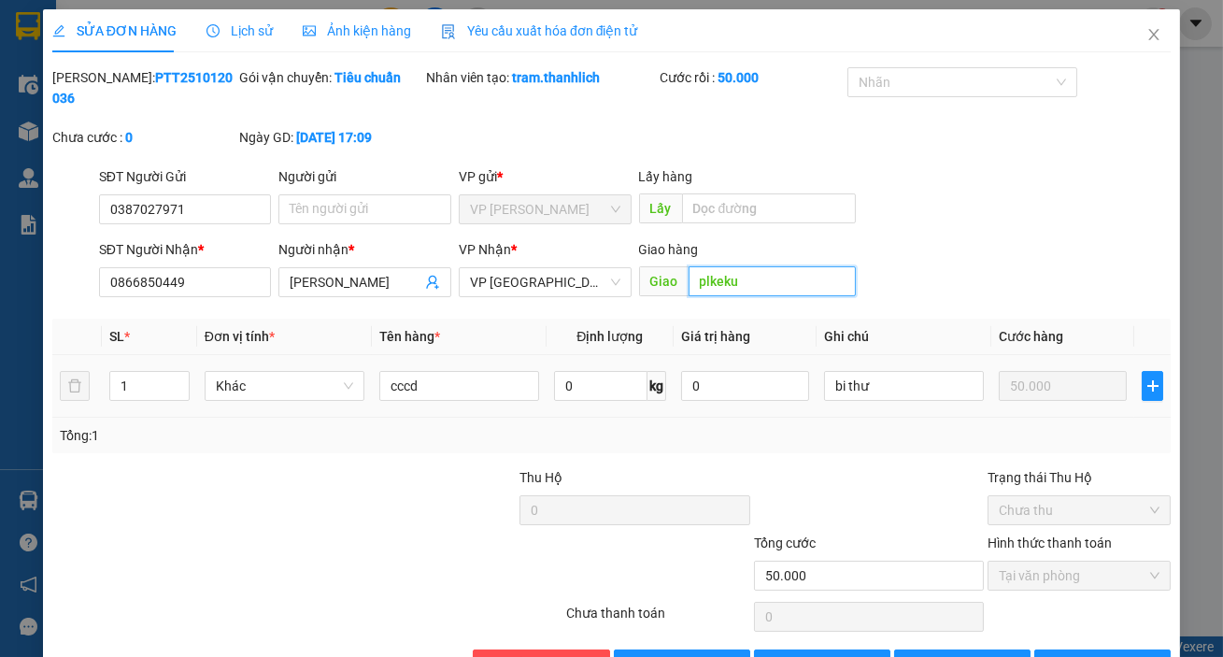
click at [729, 274] on input "plkeku" at bounding box center [773, 281] width 168 height 30
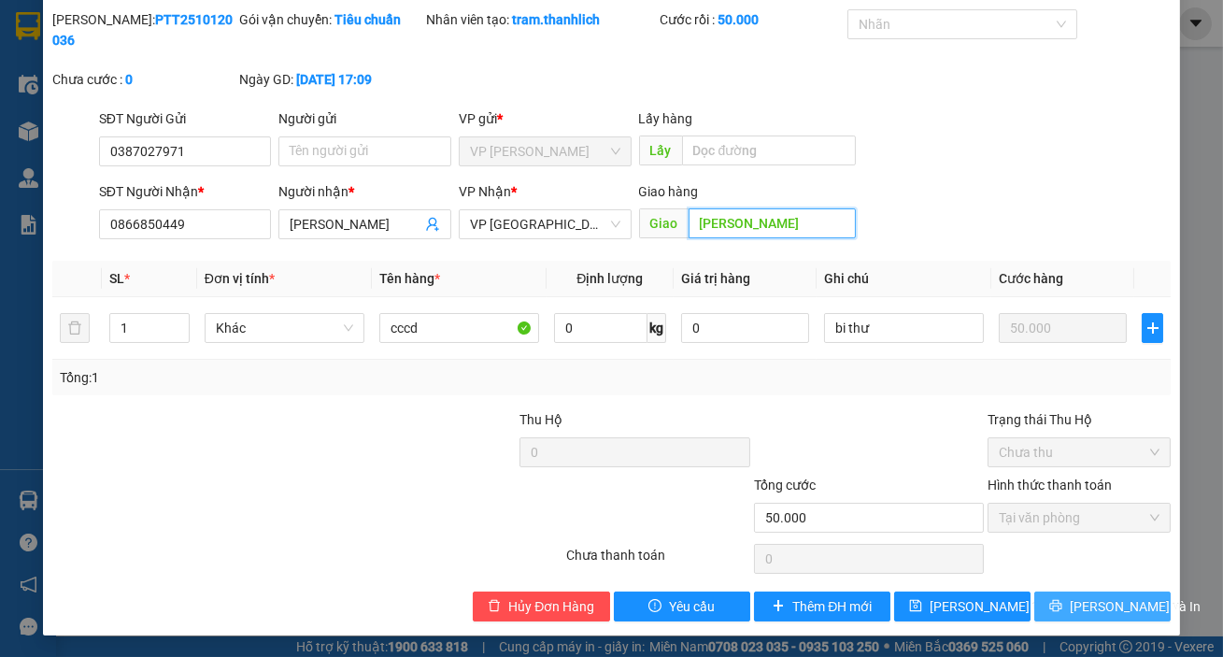
type input "[PERSON_NAME]"
click at [1060, 591] on button "[PERSON_NAME] và In" at bounding box center [1102, 606] width 136 height 30
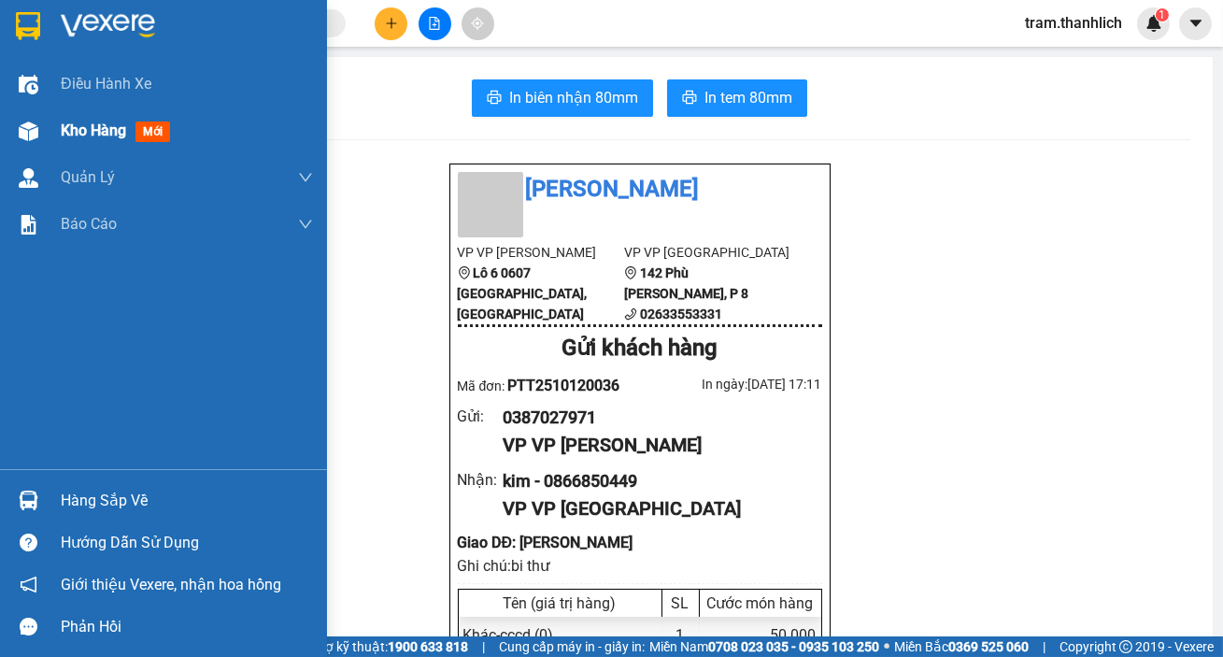
drag, startPoint x: 76, startPoint y: 119, endPoint x: 93, endPoint y: 112, distance: 18.0
click at [78, 119] on div "Kho hàng mới" at bounding box center [119, 130] width 117 height 23
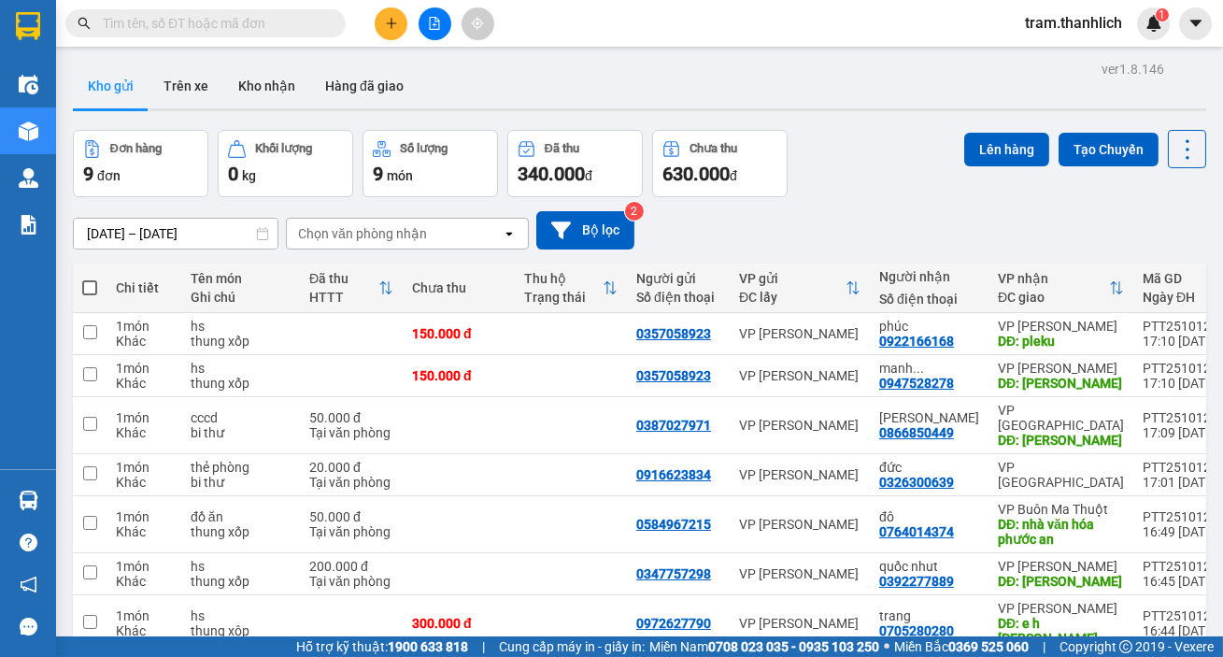
click at [703, 206] on div "[DATE] – [DATE] Press the down arrow key to interact with the calendar and sele…" at bounding box center [639, 230] width 1133 height 66
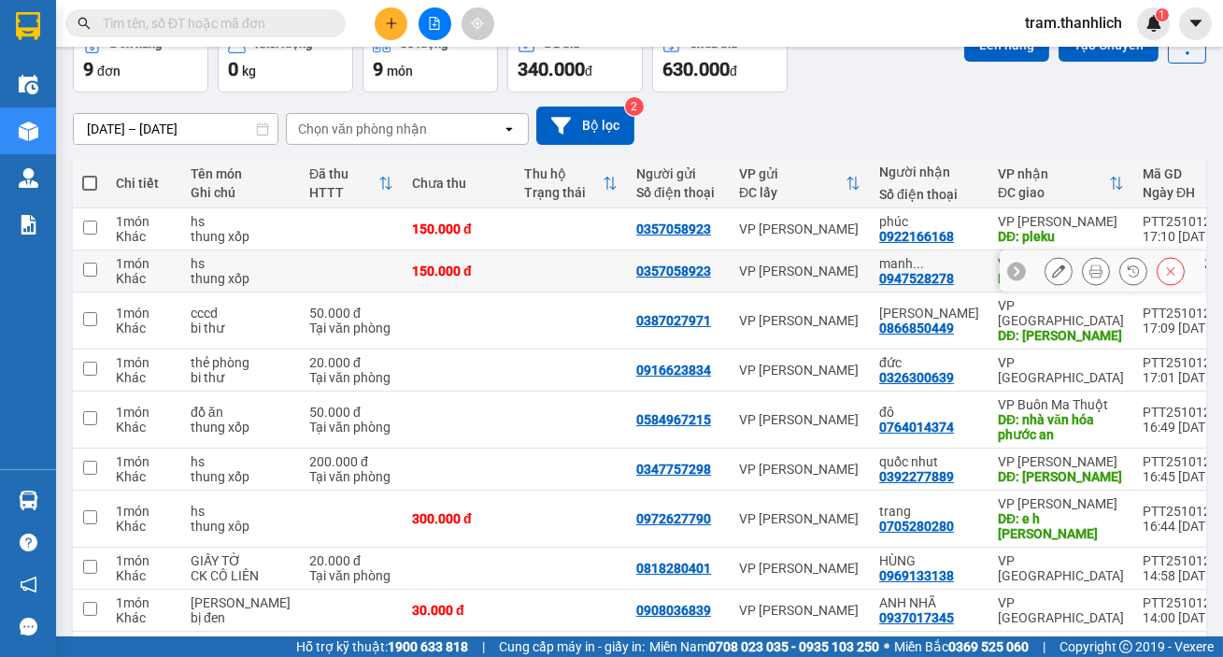
scroll to position [167, 0]
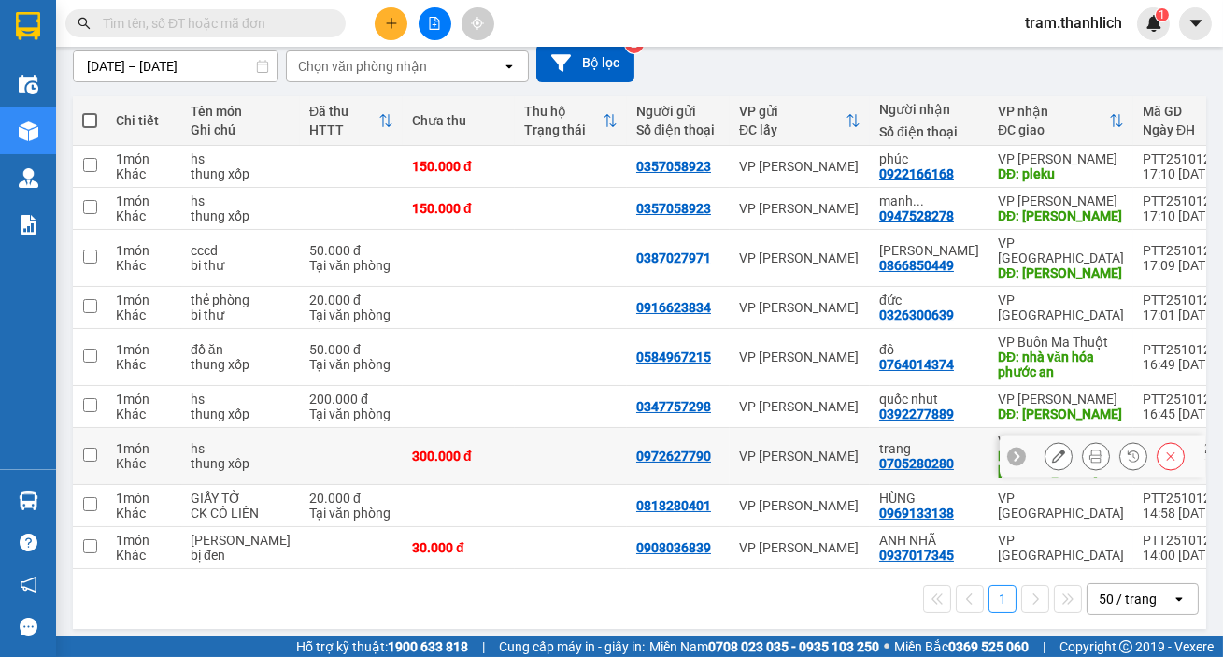
click at [745, 448] on div "VP [PERSON_NAME]" at bounding box center [799, 455] width 121 height 15
checkbox input "true"
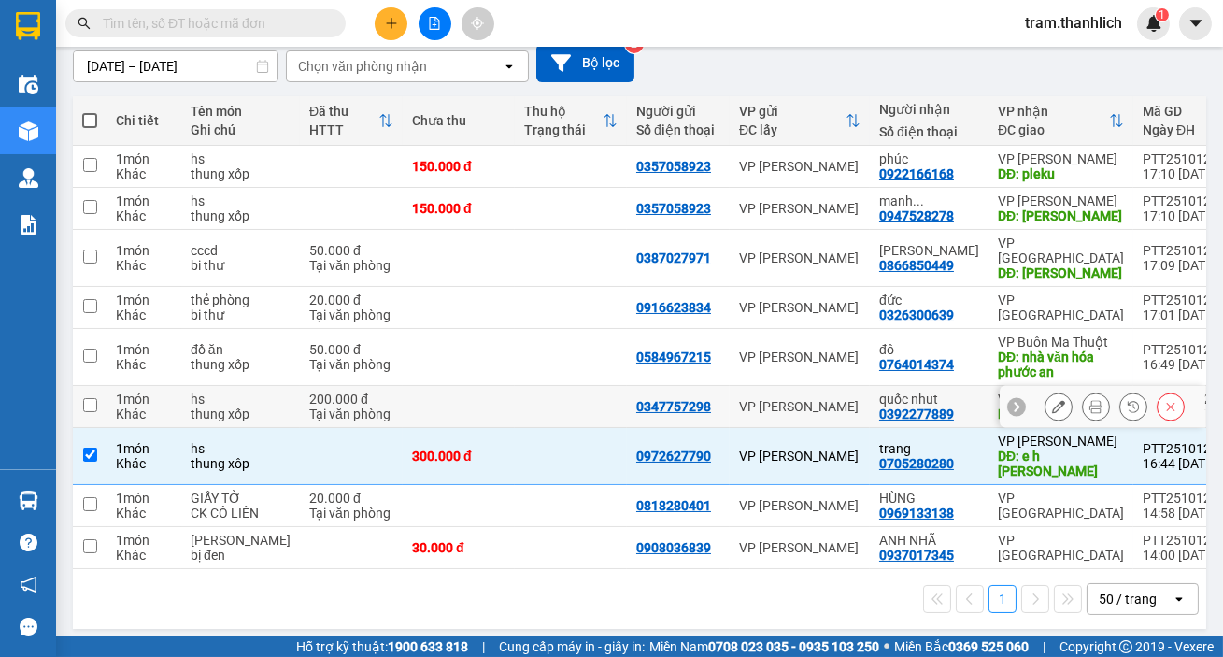
click at [747, 386] on td "VP [PERSON_NAME]" at bounding box center [800, 407] width 140 height 42
checkbox input "true"
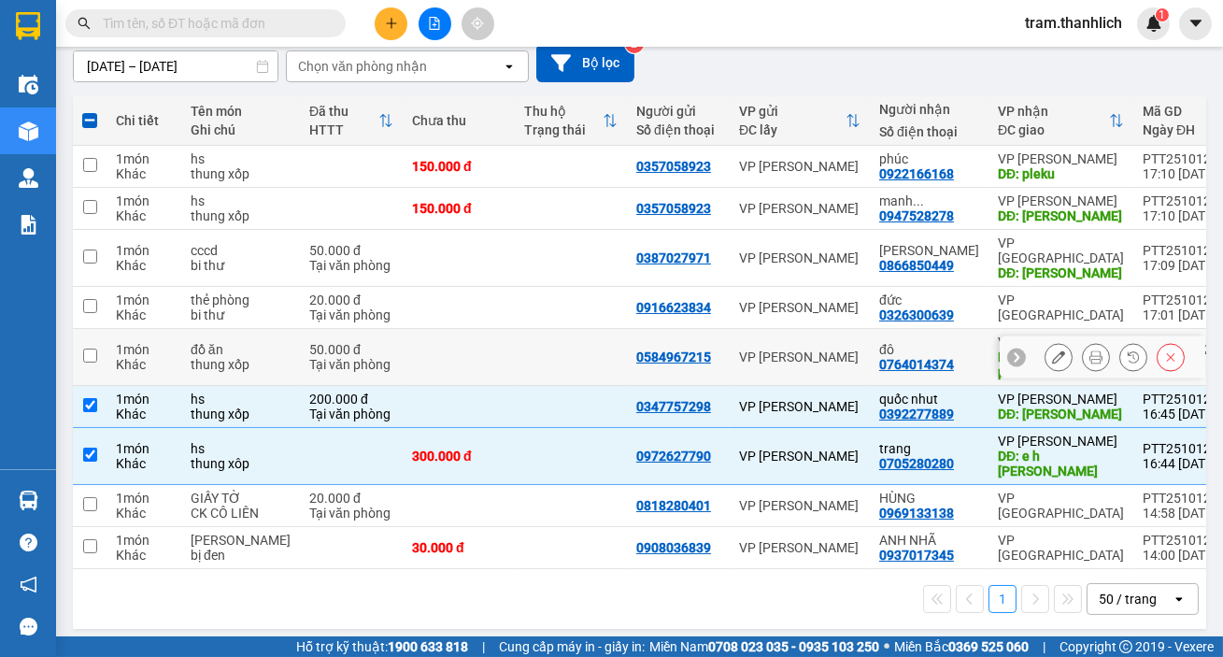
click at [749, 349] on div "VP [PERSON_NAME]" at bounding box center [799, 356] width 121 height 15
checkbox input "true"
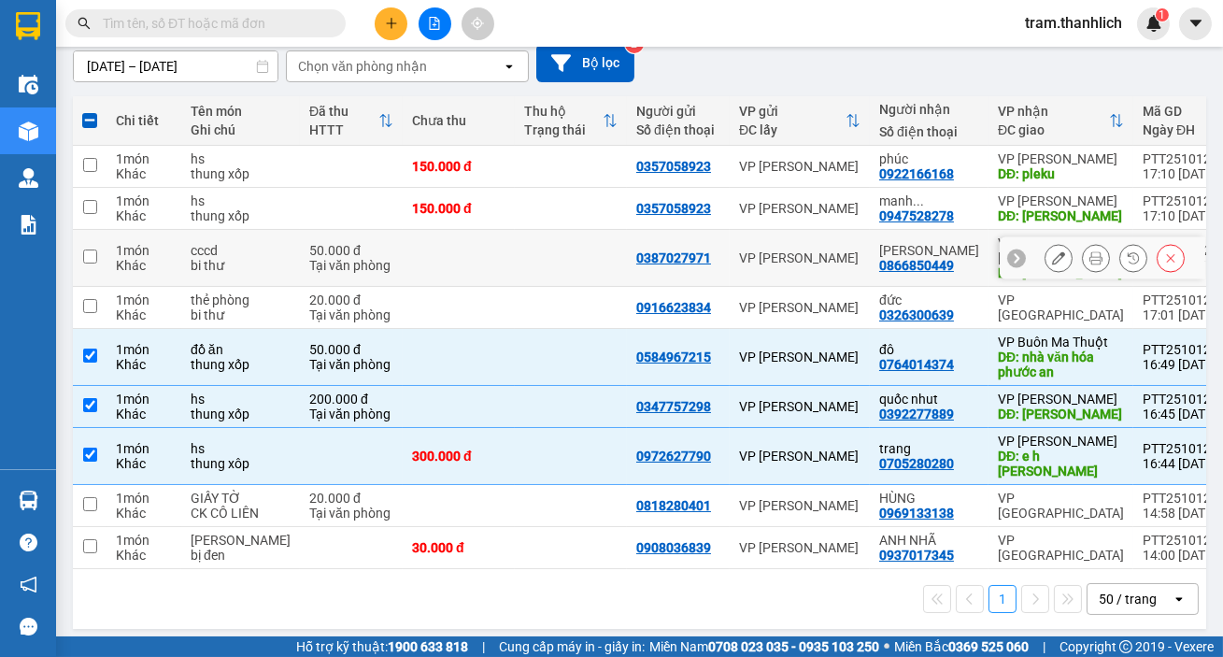
click at [760, 253] on div "VP [PERSON_NAME]" at bounding box center [799, 257] width 121 height 15
checkbox input "true"
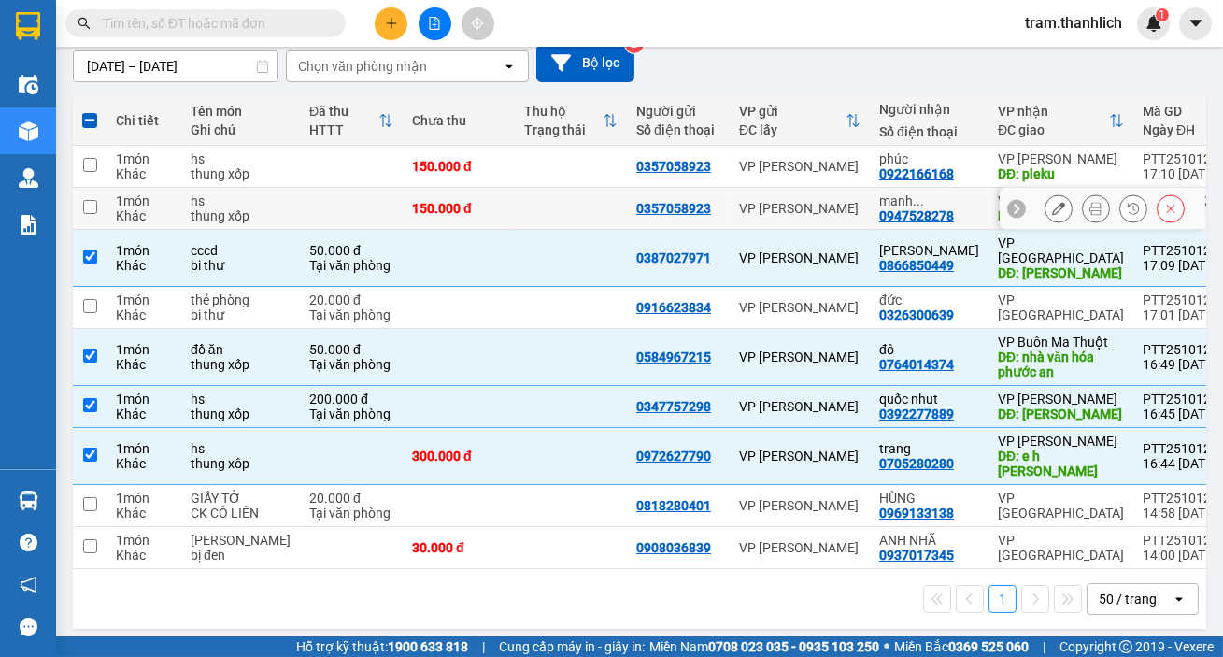
drag, startPoint x: 761, startPoint y: 211, endPoint x: 762, endPoint y: 187, distance: 24.4
click at [761, 206] on div "VP [PERSON_NAME]" at bounding box center [799, 208] width 121 height 15
checkbox input "true"
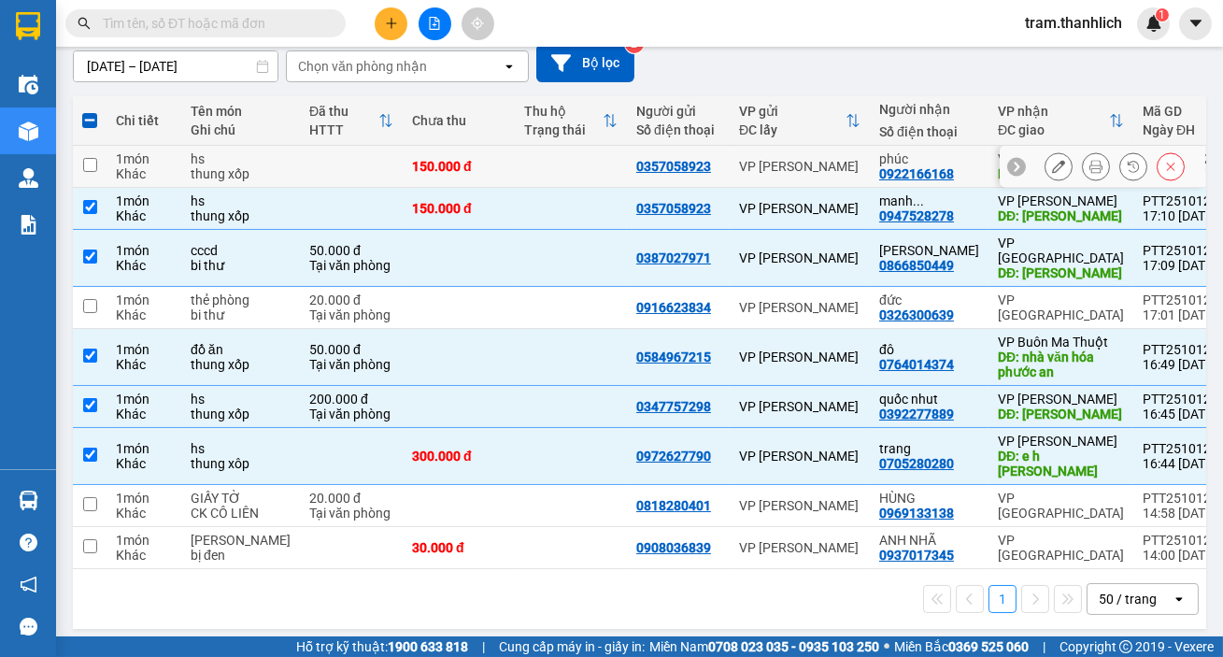
click at [762, 173] on div "VP [PERSON_NAME]" at bounding box center [799, 166] width 121 height 15
checkbox input "true"
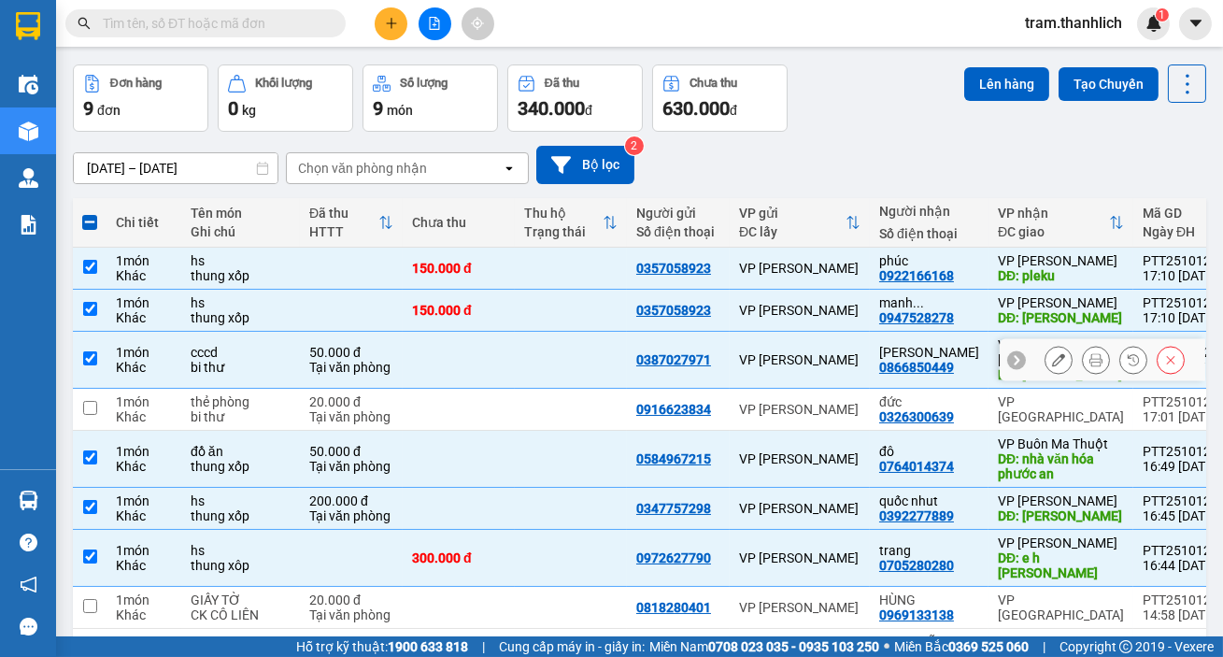
scroll to position [0, 0]
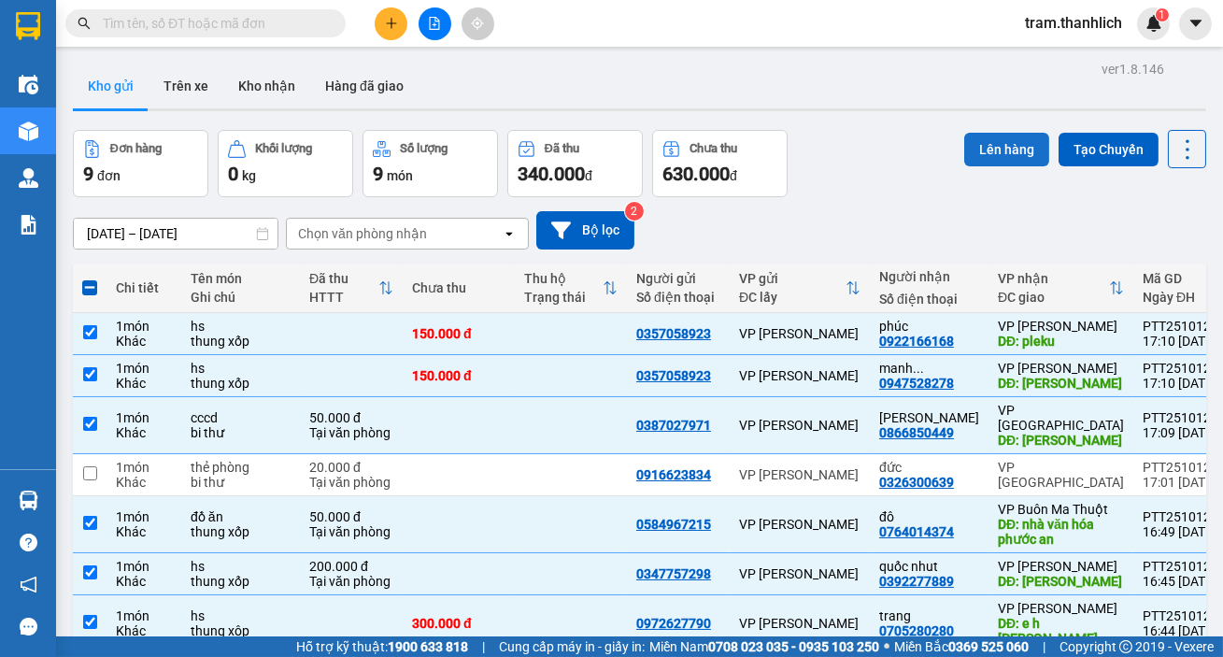
click at [1014, 147] on button "Lên hàng" at bounding box center [1006, 150] width 85 height 34
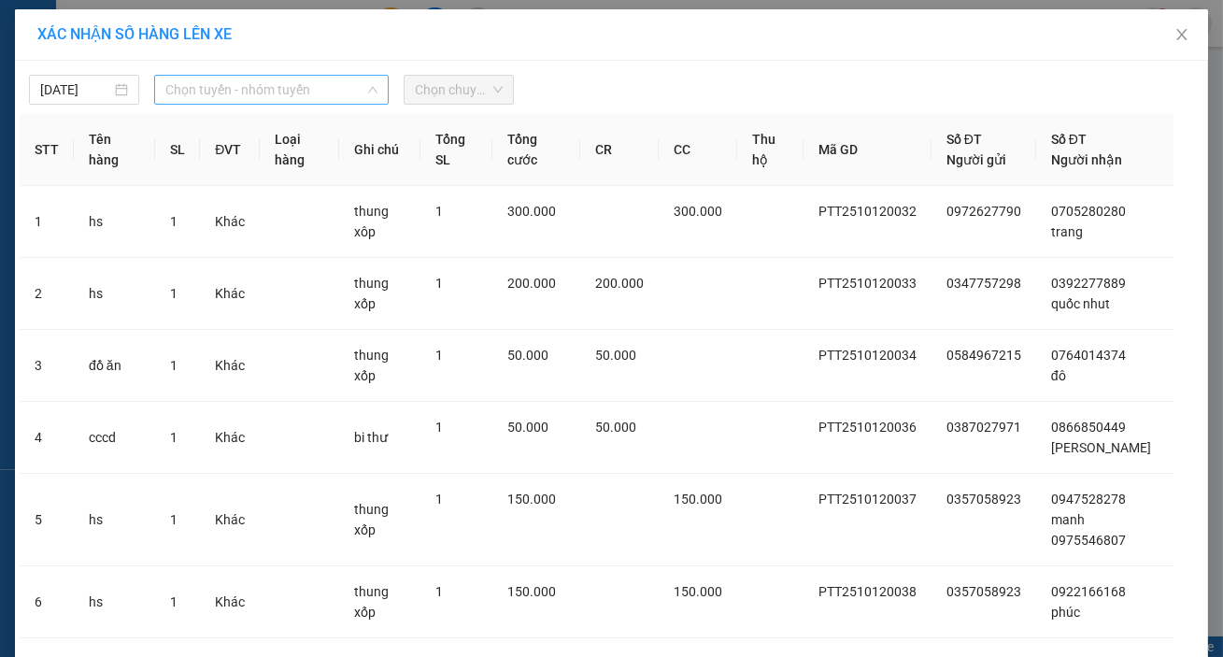
click at [256, 94] on span "Chọn tuyến - nhóm tuyến" at bounding box center [271, 90] width 212 height 28
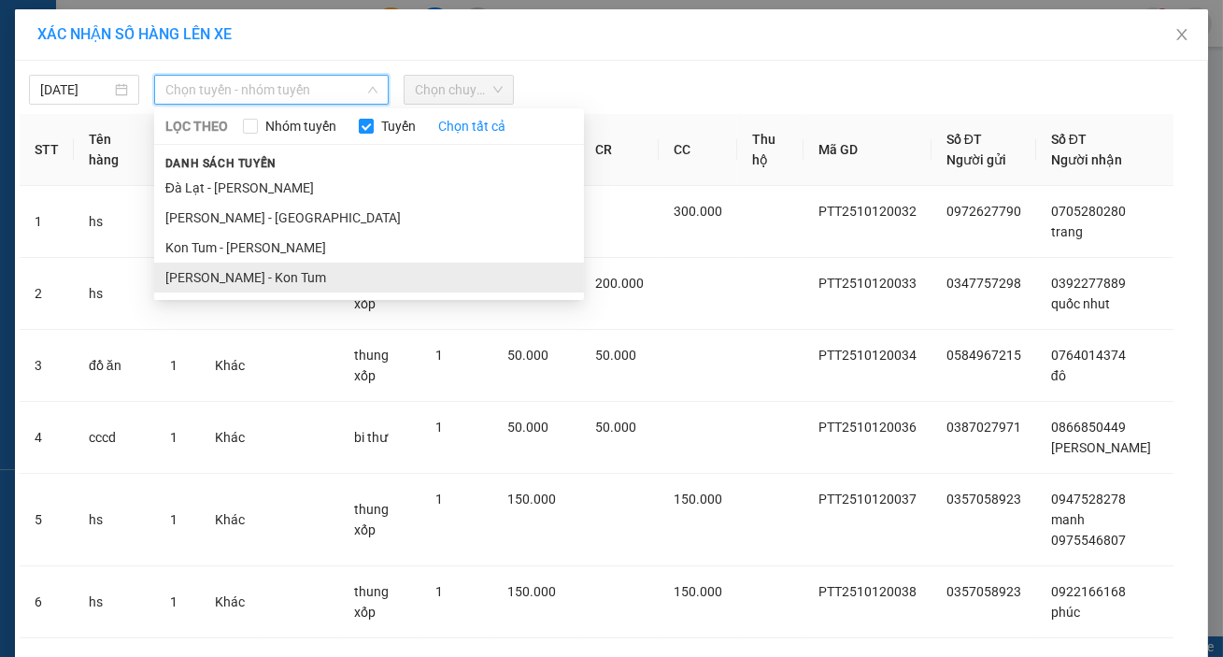
drag, startPoint x: 220, startPoint y: 270, endPoint x: 249, endPoint y: 253, distance: 34.3
click at [221, 269] on li "[PERSON_NAME] - Kon Tum" at bounding box center [369, 278] width 430 height 30
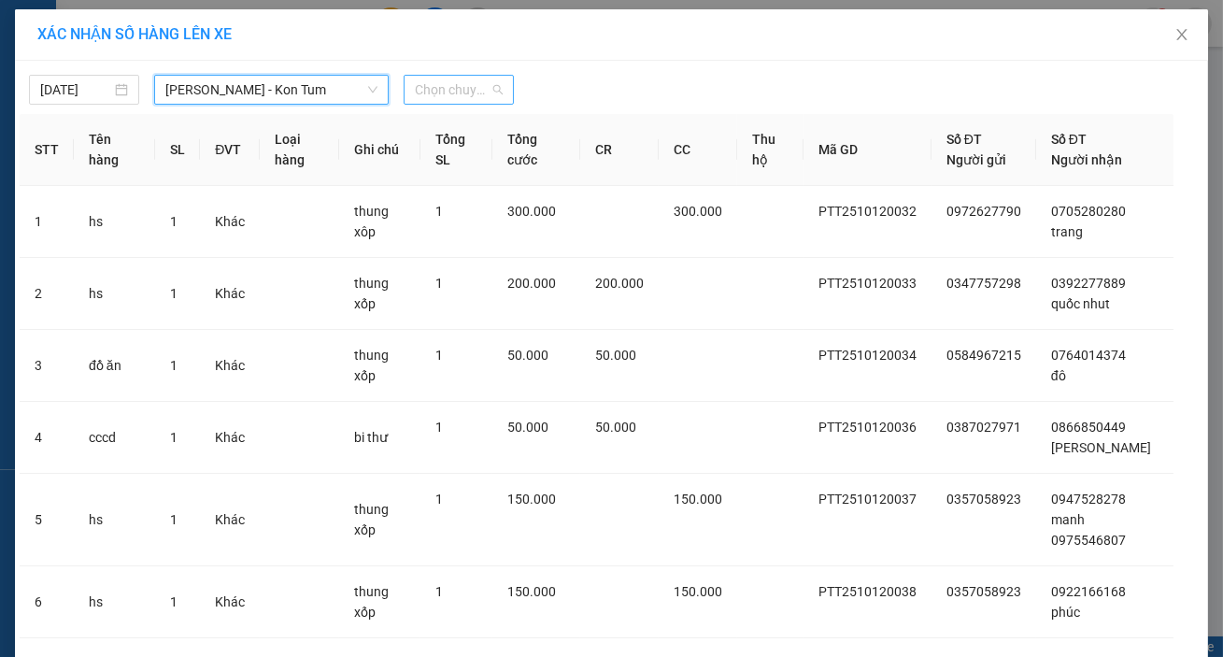
click at [462, 104] on div "Chọn chuyến" at bounding box center [459, 90] width 110 height 30
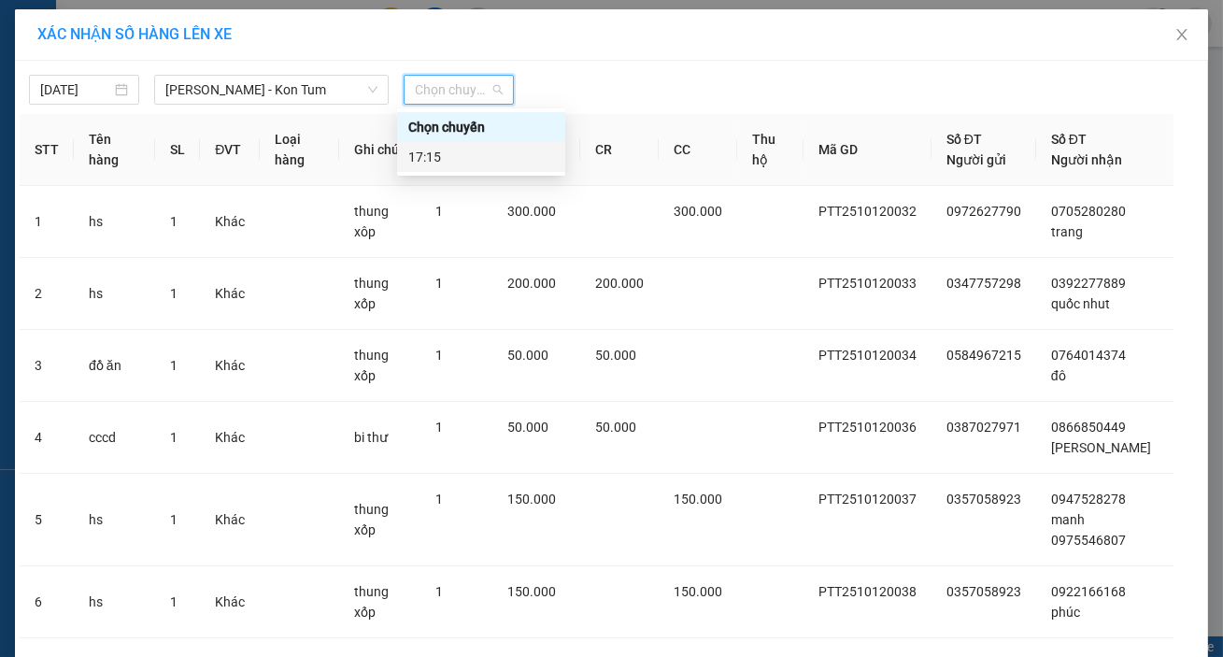
click at [466, 158] on div "17:15" at bounding box center [481, 157] width 146 height 21
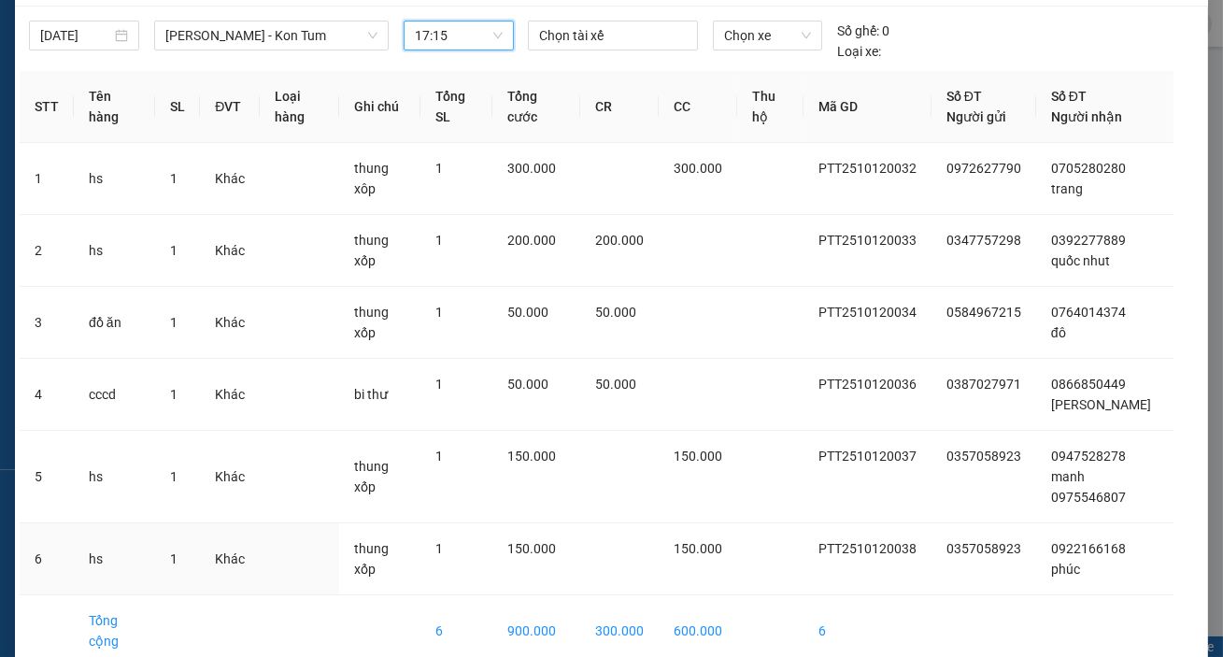
scroll to position [149, 0]
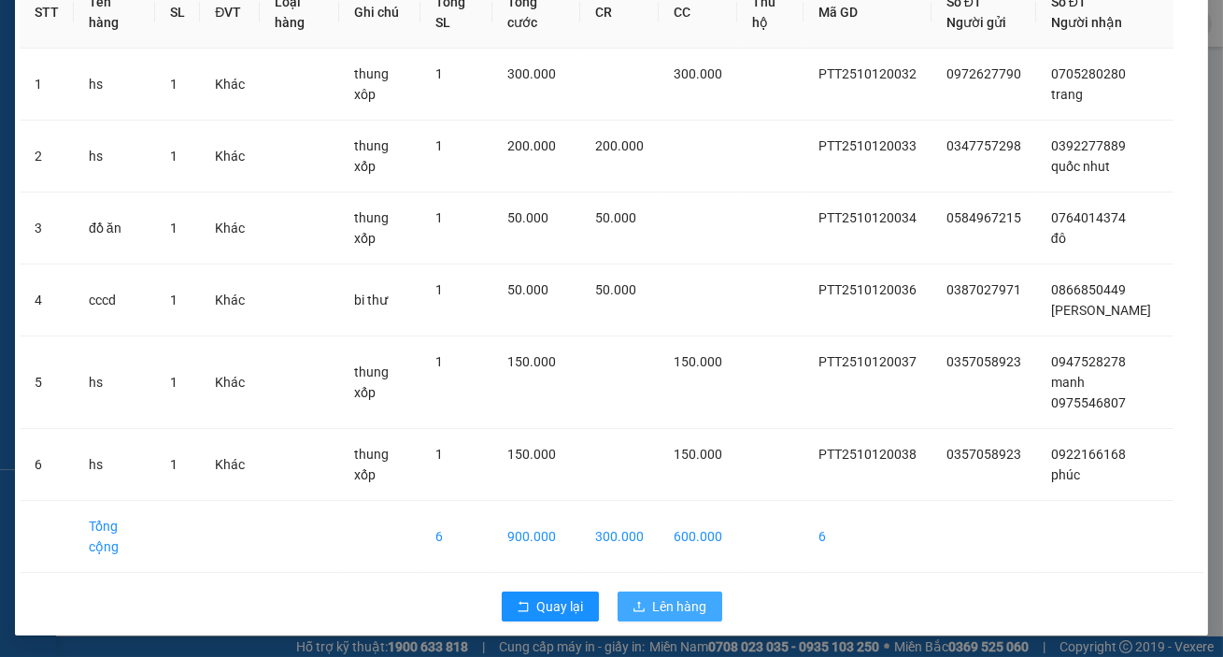
click at [663, 615] on span "Lên hàng" at bounding box center [680, 606] width 54 height 21
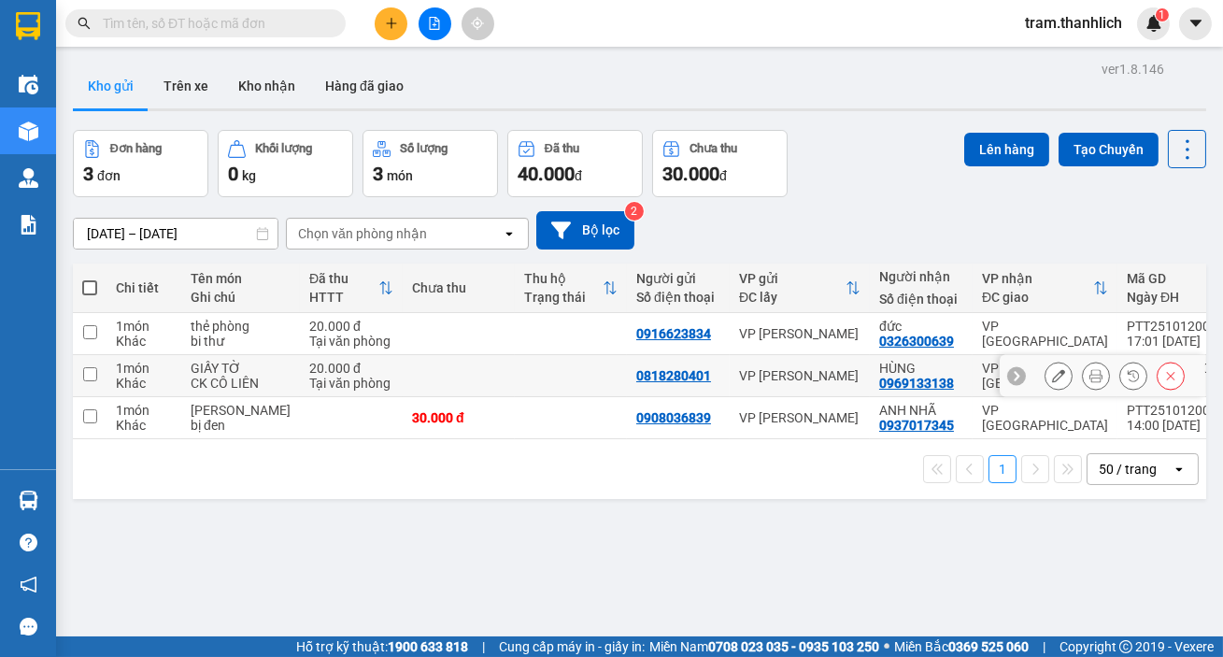
click at [515, 393] on td at bounding box center [571, 376] width 112 height 42
checkbox input "true"
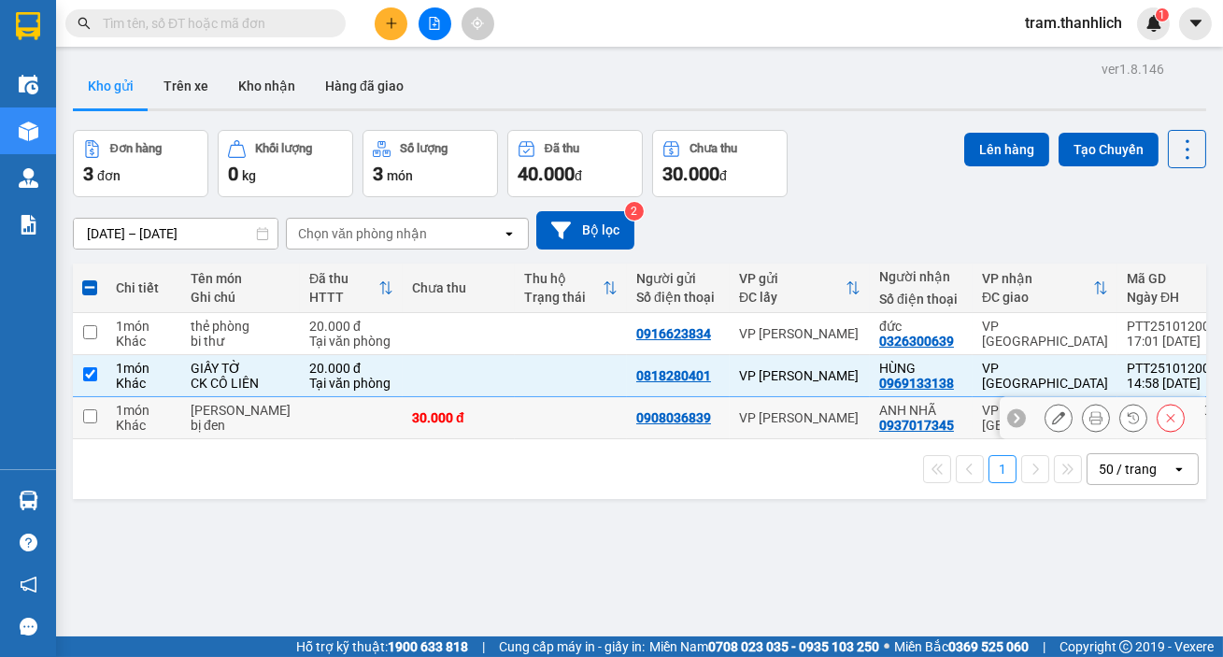
click at [515, 439] on td at bounding box center [571, 418] width 112 height 42
checkbox input "true"
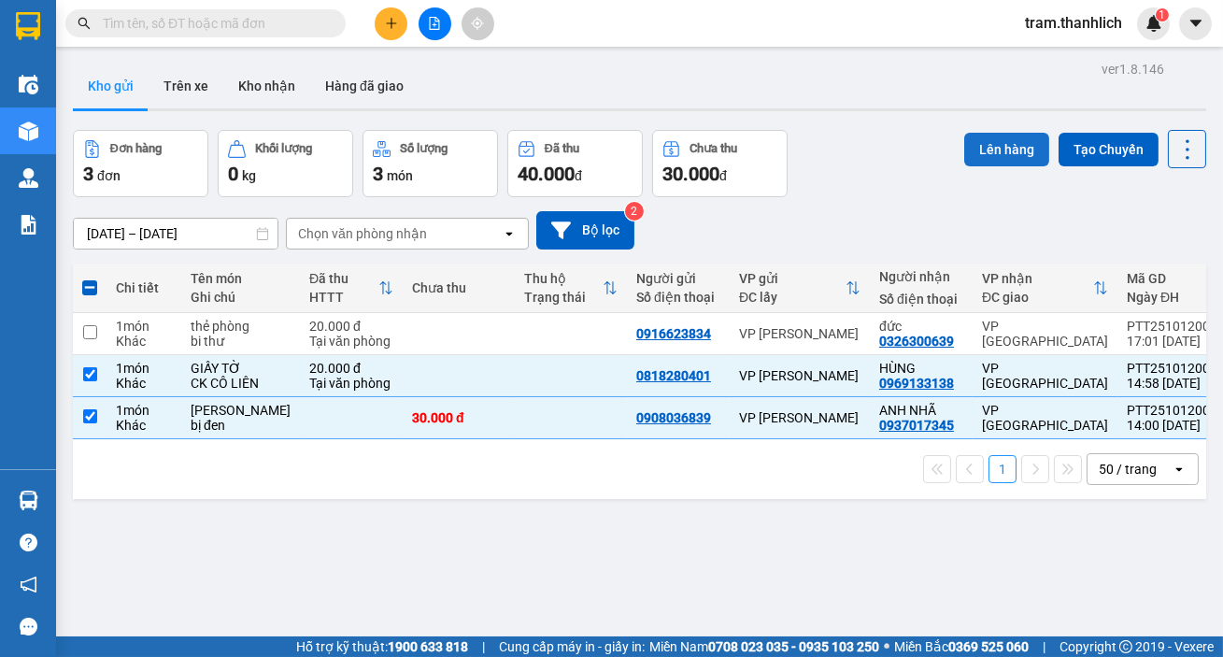
click at [996, 140] on button "Lên hàng" at bounding box center [1006, 150] width 85 height 34
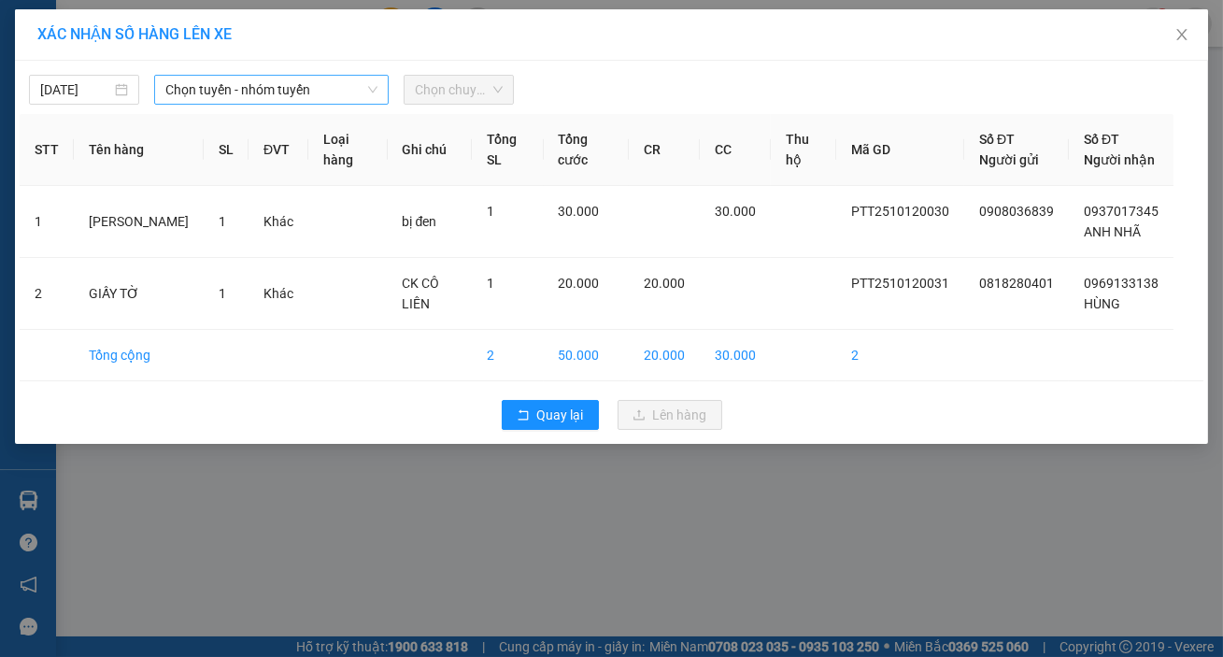
click at [352, 91] on span "Chọn tuyến - nhóm tuyến" at bounding box center [271, 90] width 212 height 28
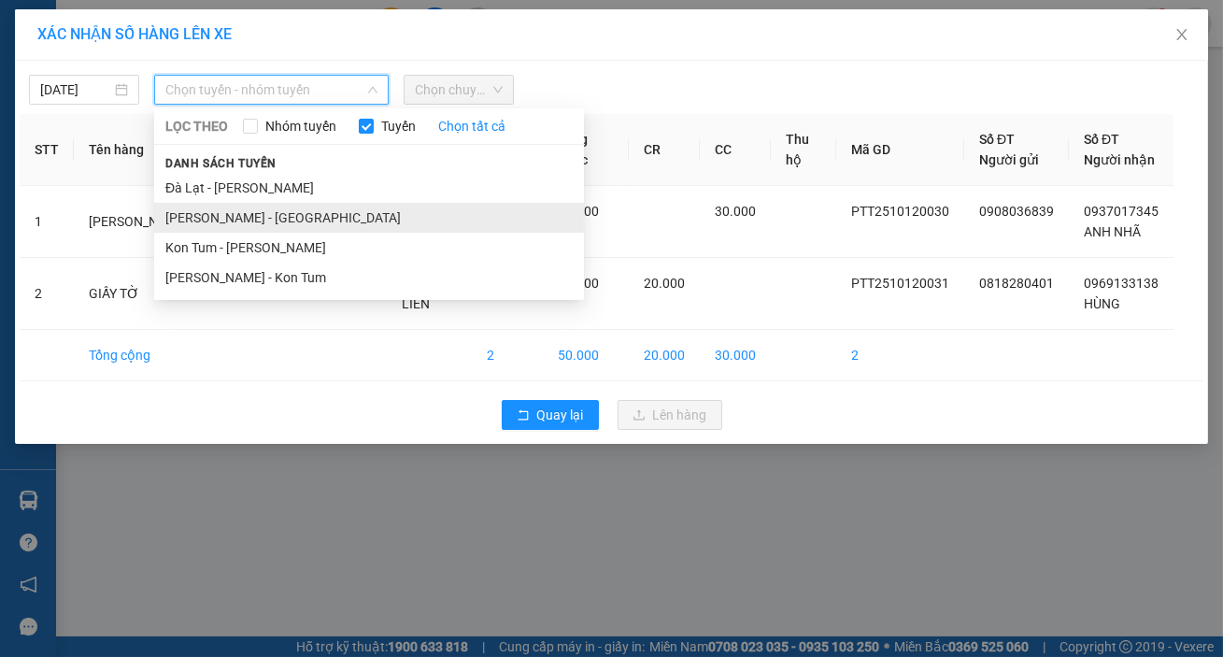
click at [271, 206] on li "[PERSON_NAME] - [GEOGRAPHIC_DATA]" at bounding box center [369, 218] width 430 height 30
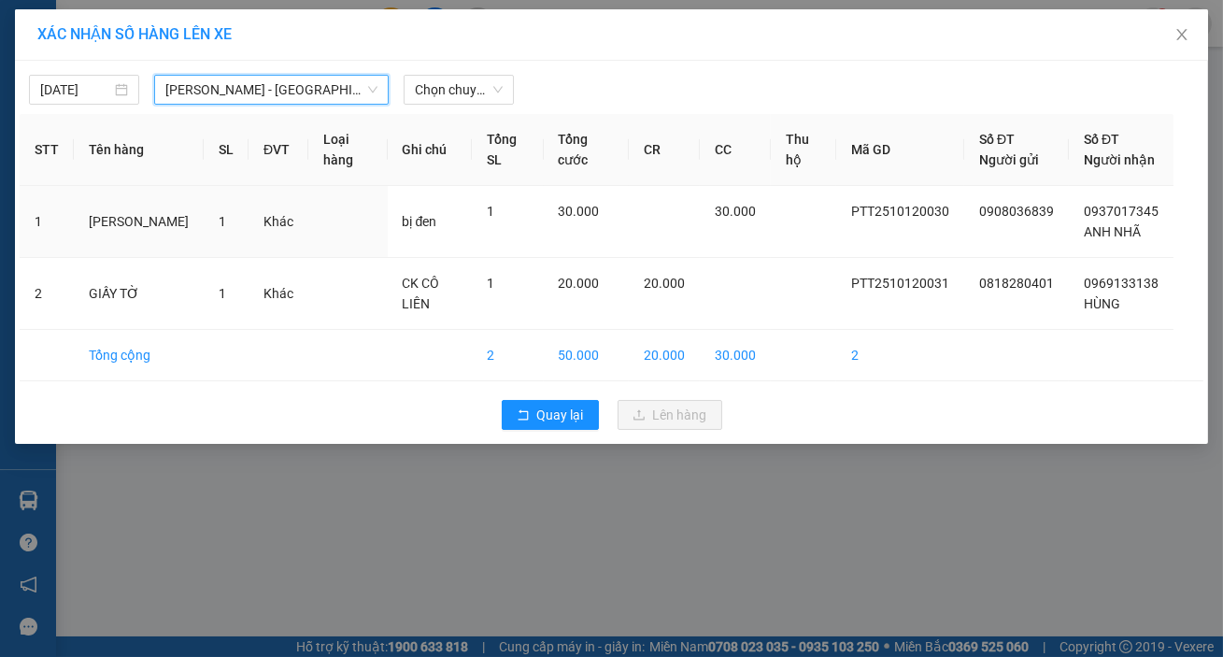
click at [440, 65] on div "[DATE] [PERSON_NAME] - Đà Lạt Phan Thiết - [GEOGRAPHIC_DATA] LỌC THEO Nhóm tuyế…" at bounding box center [612, 84] width 1184 height 39
click at [438, 84] on span "Chọn chuyến" at bounding box center [459, 90] width 88 height 28
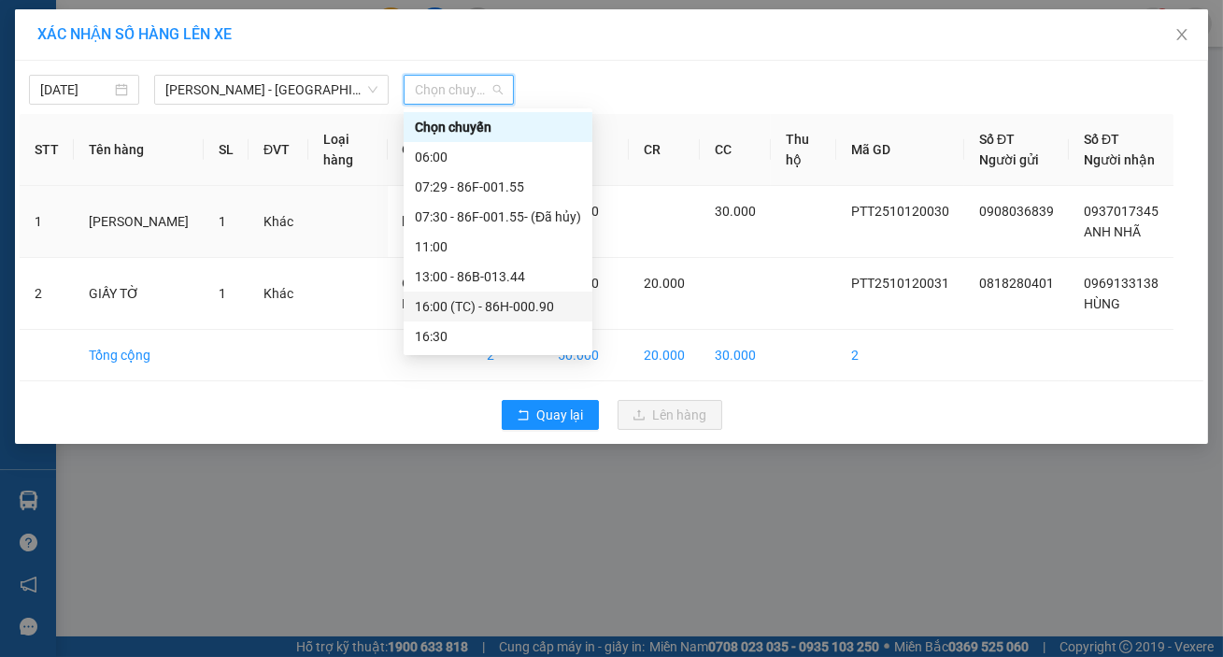
click at [472, 297] on div "16:00 (TC) - 86H-000.90" at bounding box center [498, 306] width 166 height 21
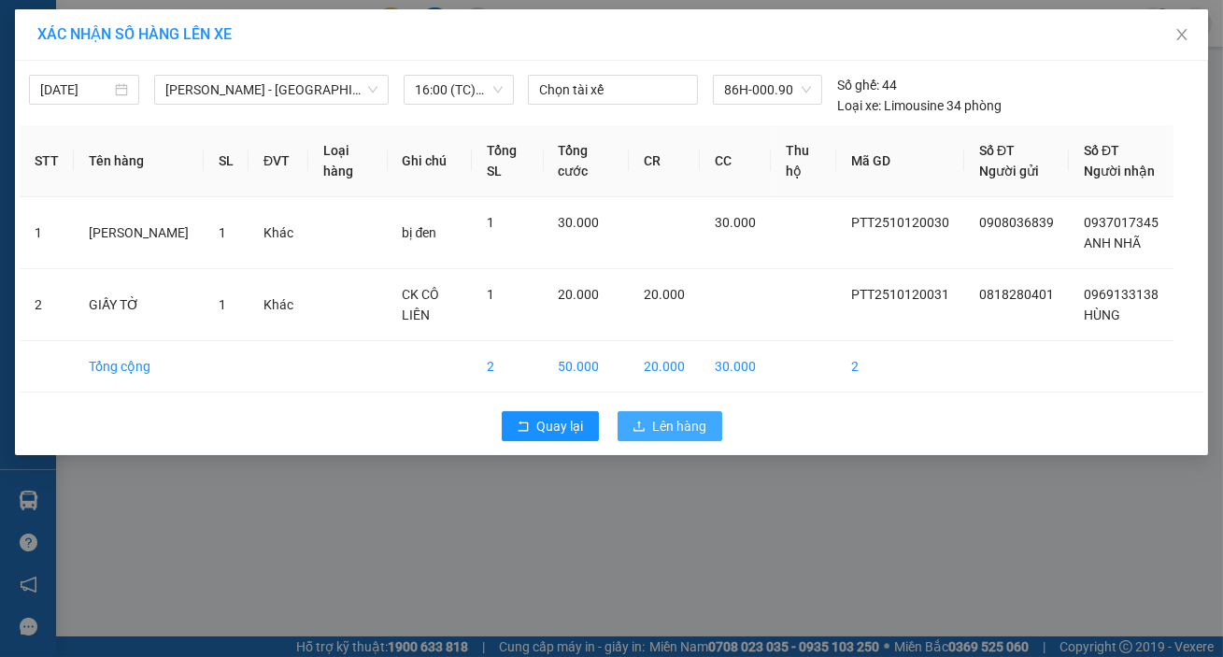
click at [656, 424] on span "Lên hàng" at bounding box center [680, 426] width 54 height 21
